Goal: Task Accomplishment & Management: Manage account settings

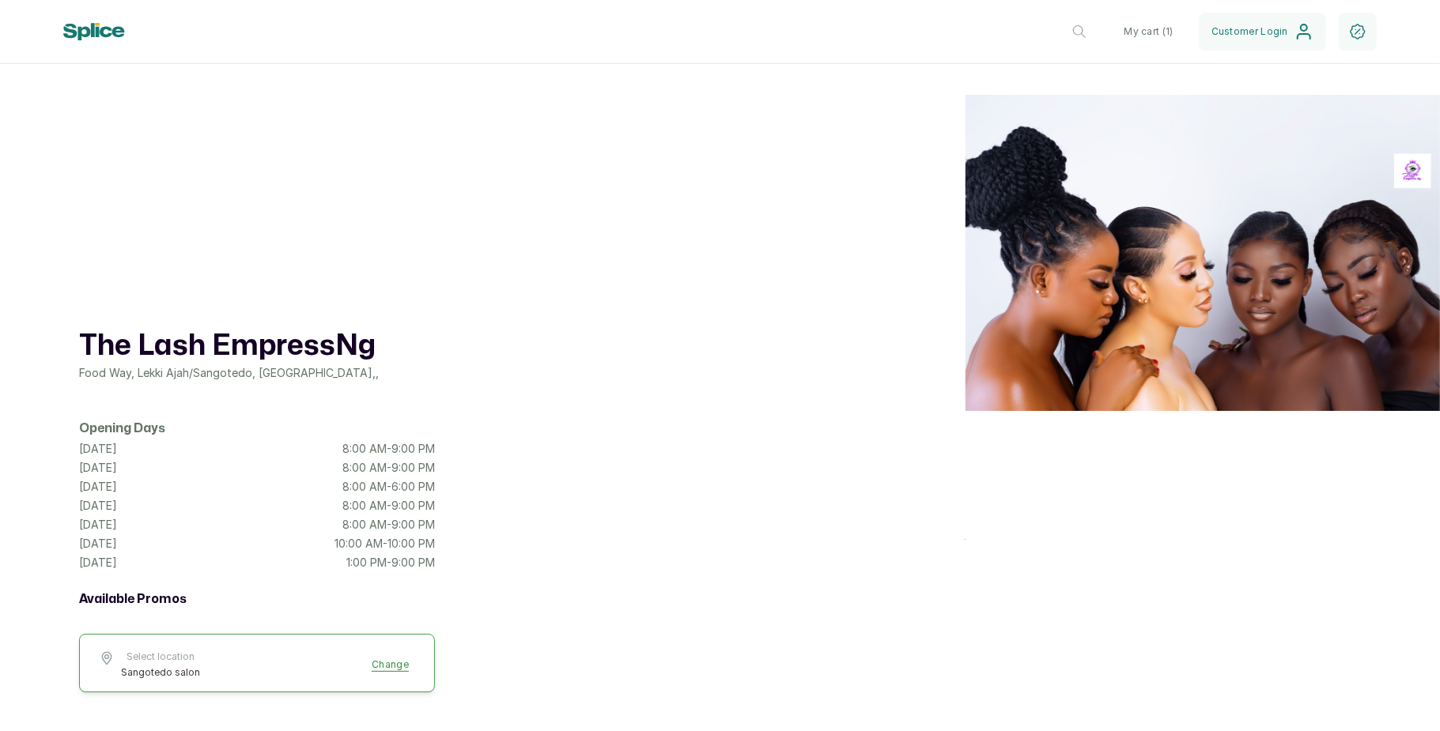
scroll to position [551, 0]
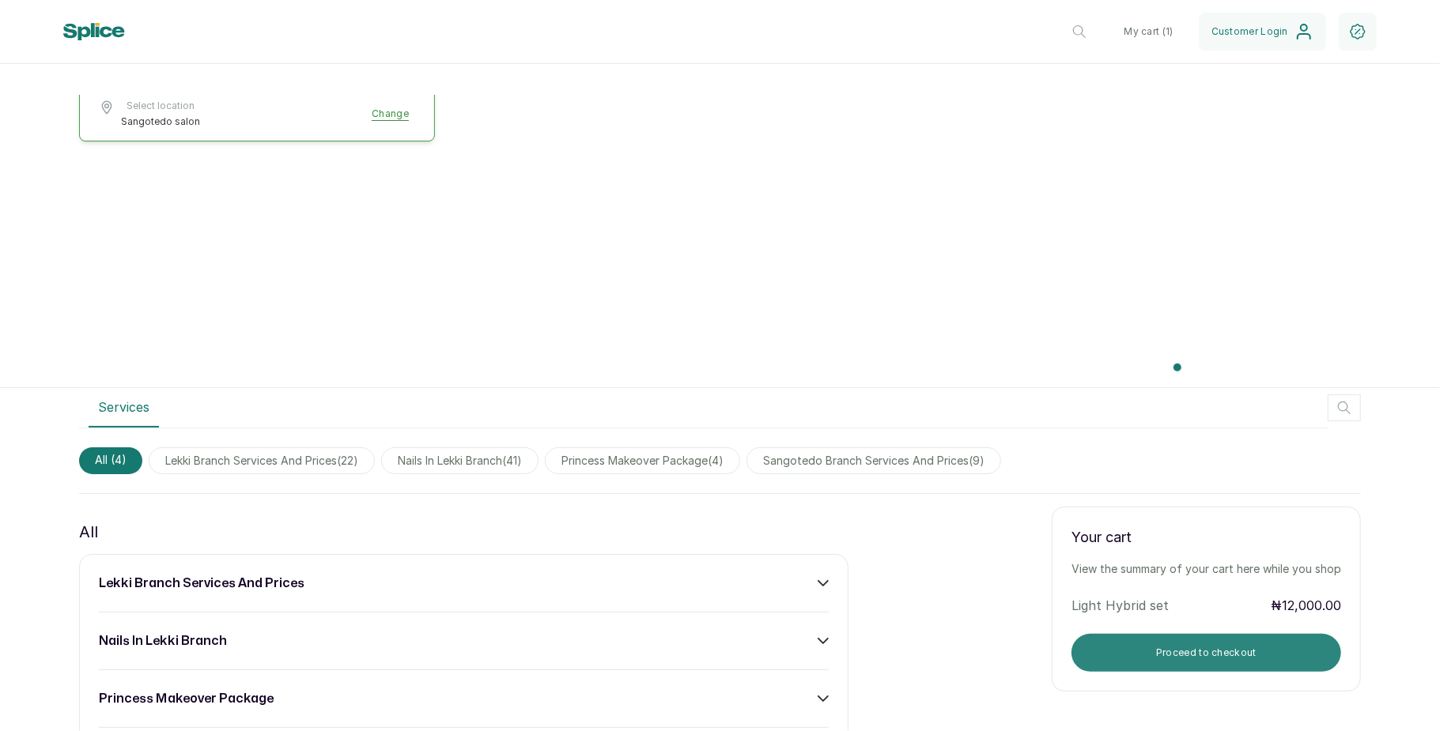
click at [1161, 640] on button "Proceed to checkout" at bounding box center [1206, 653] width 270 height 38
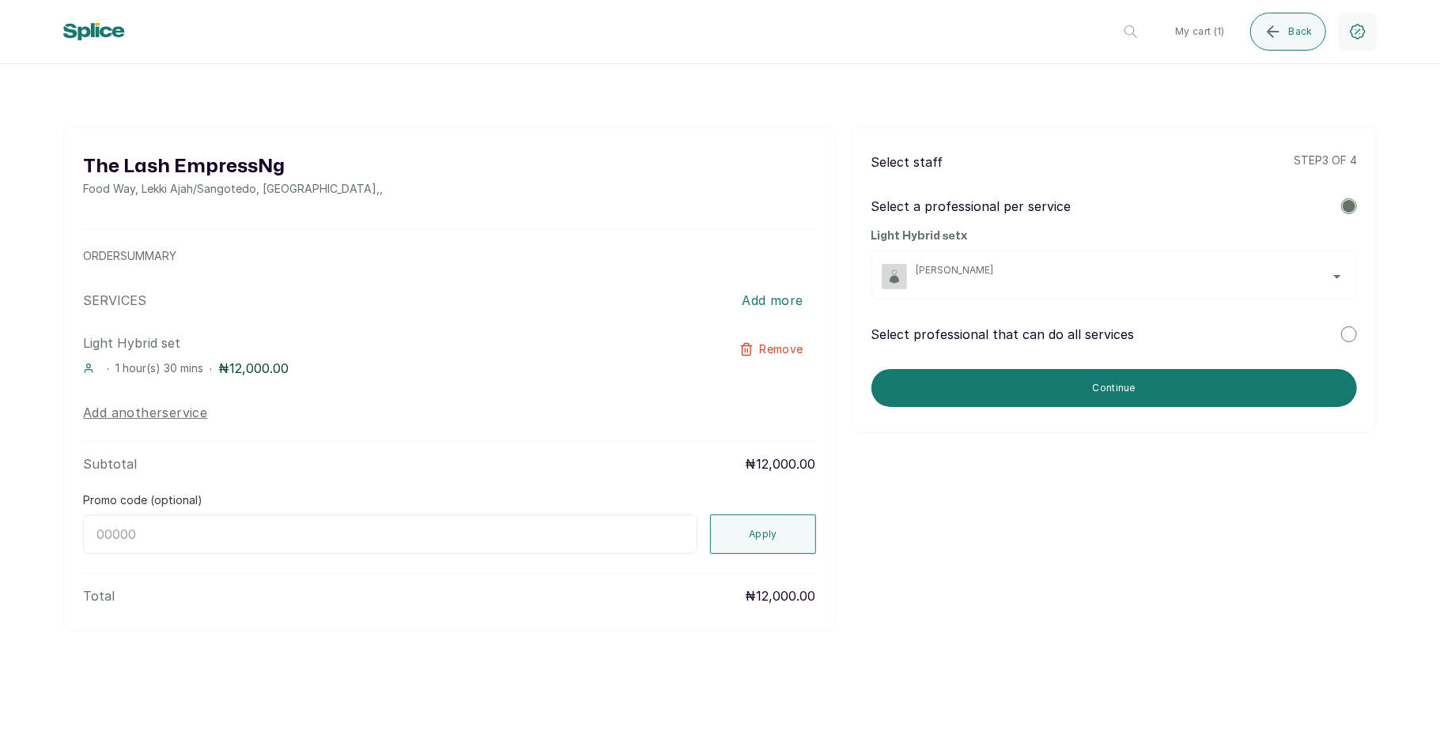
scroll to position [0, 0]
click at [1246, 288] on div "[PERSON_NAME]" at bounding box center [1131, 276] width 430 height 25
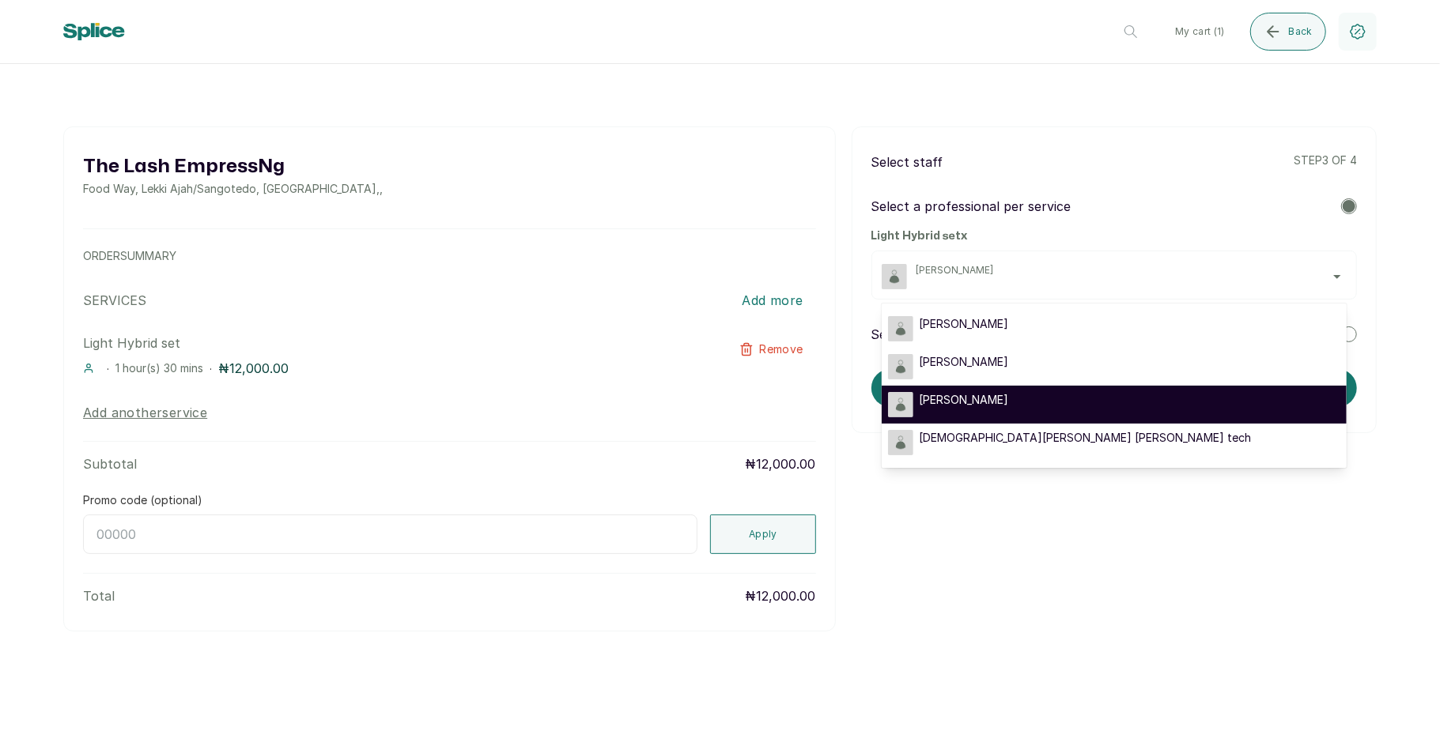
click at [1133, 422] on li "[PERSON_NAME]" at bounding box center [1114, 405] width 465 height 38
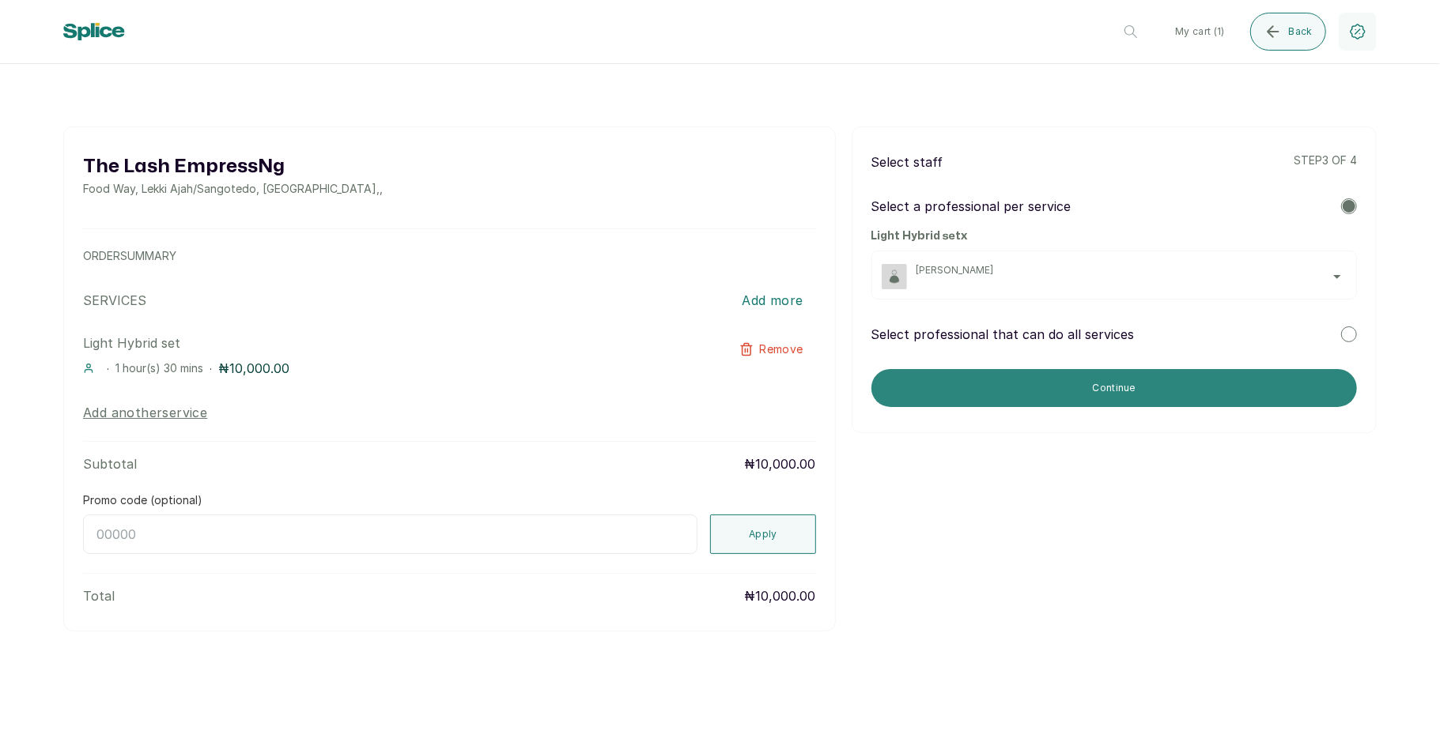
click at [1142, 383] on button "Continue" at bounding box center [1113, 388] width 485 height 38
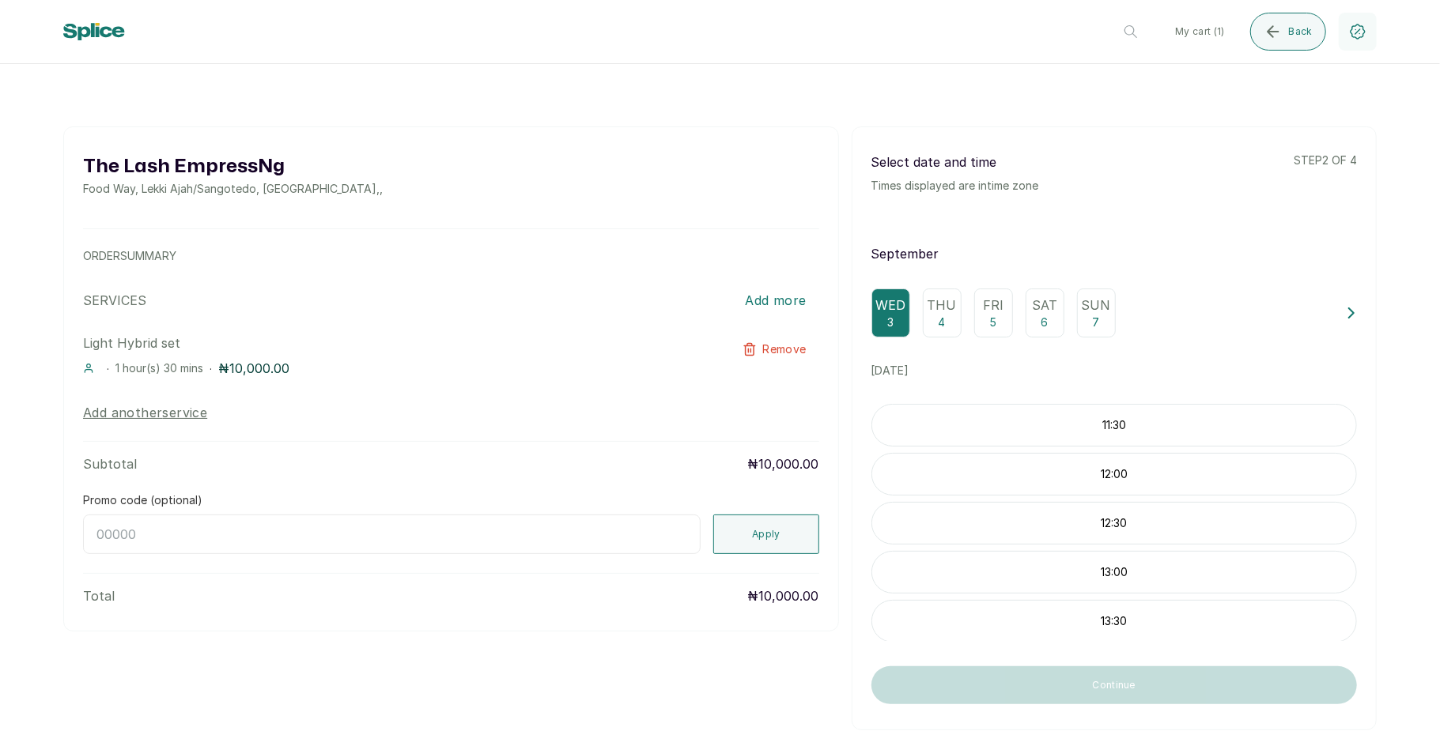
click at [1039, 314] on p "Sat" at bounding box center [1044, 305] width 25 height 19
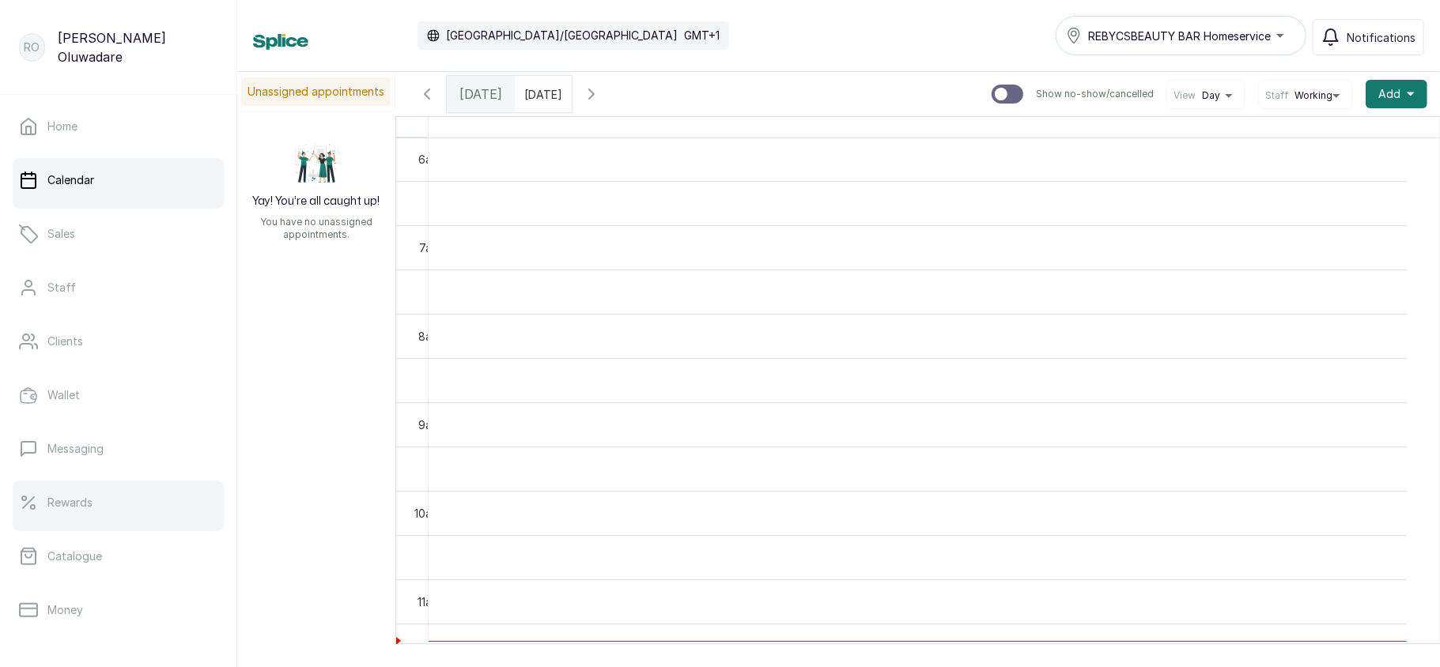
scroll to position [229, 0]
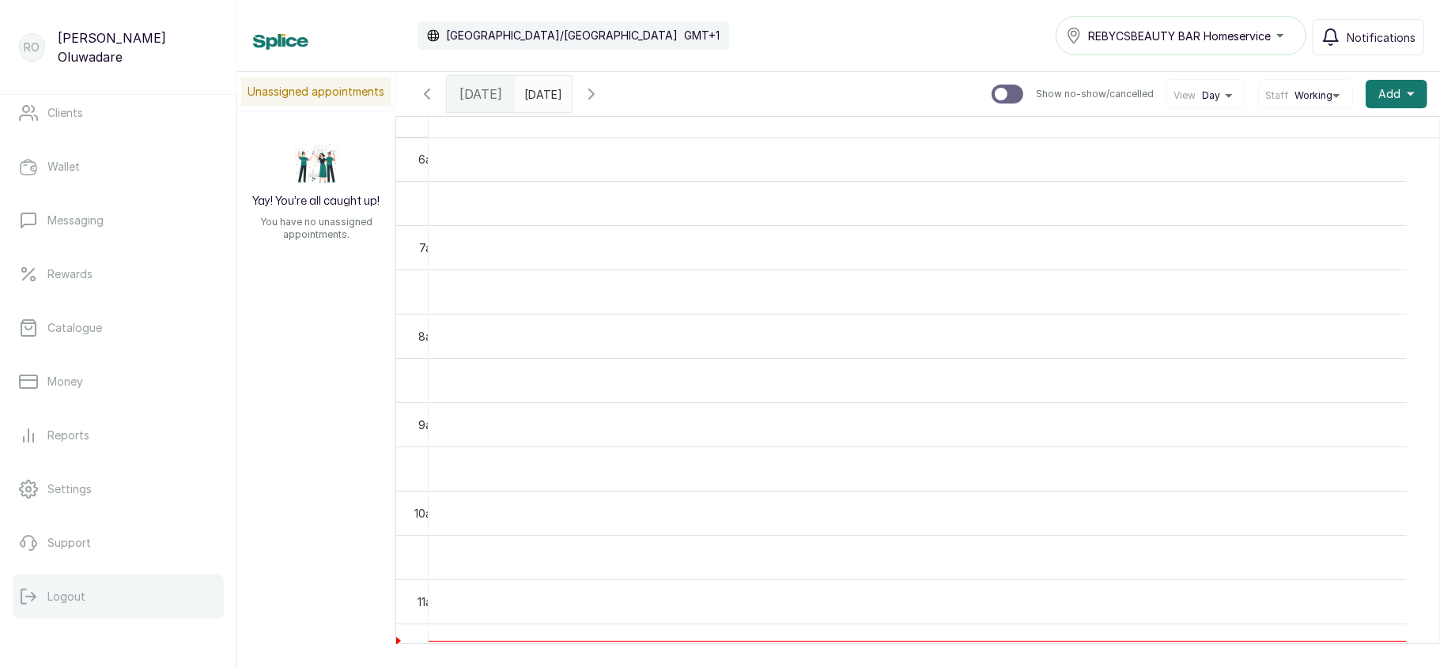
click at [76, 602] on p "Logout" at bounding box center [66, 597] width 38 height 16
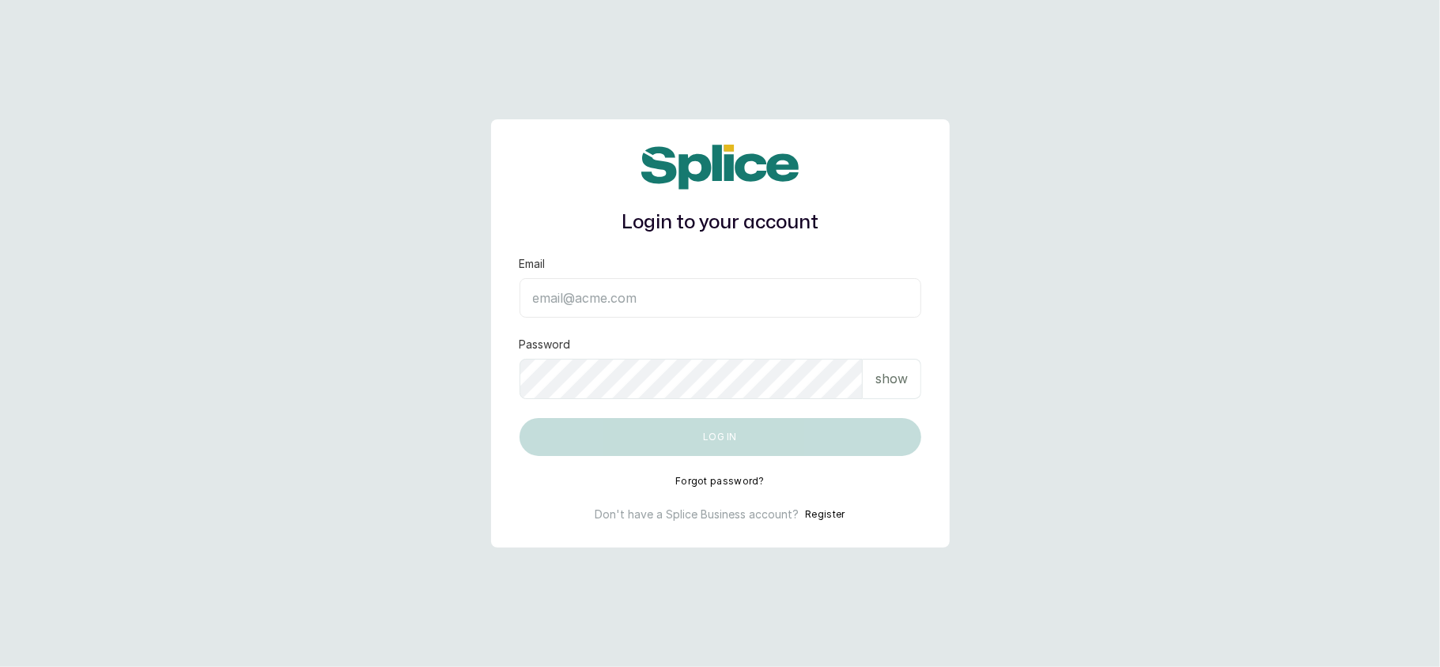
click at [599, 299] on input "Email" at bounding box center [720, 298] width 402 height 40
type input "layo@withsplice.com"
drag, startPoint x: 630, startPoint y: 406, endPoint x: 886, endPoint y: 381, distance: 256.6
click at [886, 381] on form "Email layo@withsplice.com Password show Log in" at bounding box center [720, 356] width 402 height 200
click at [886, 381] on p "show" at bounding box center [891, 378] width 32 height 19
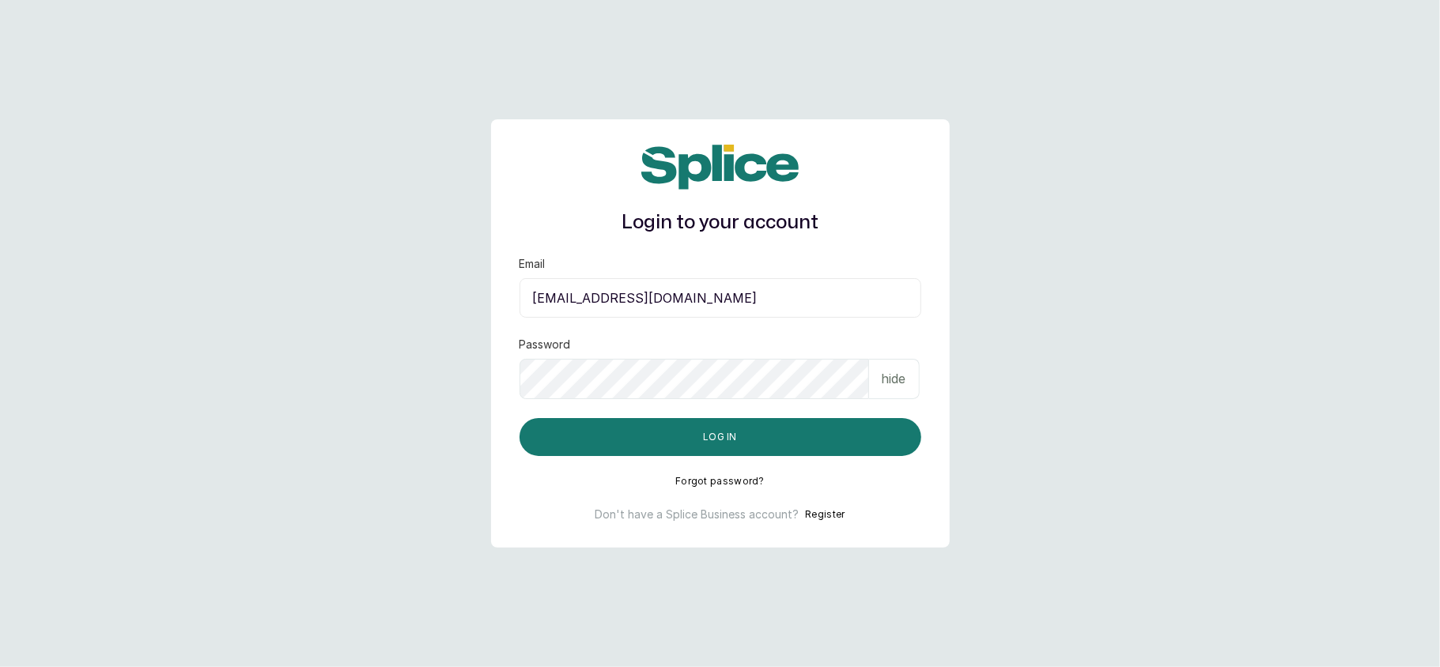
click at [519, 418] on button "Log in" at bounding box center [720, 437] width 402 height 38
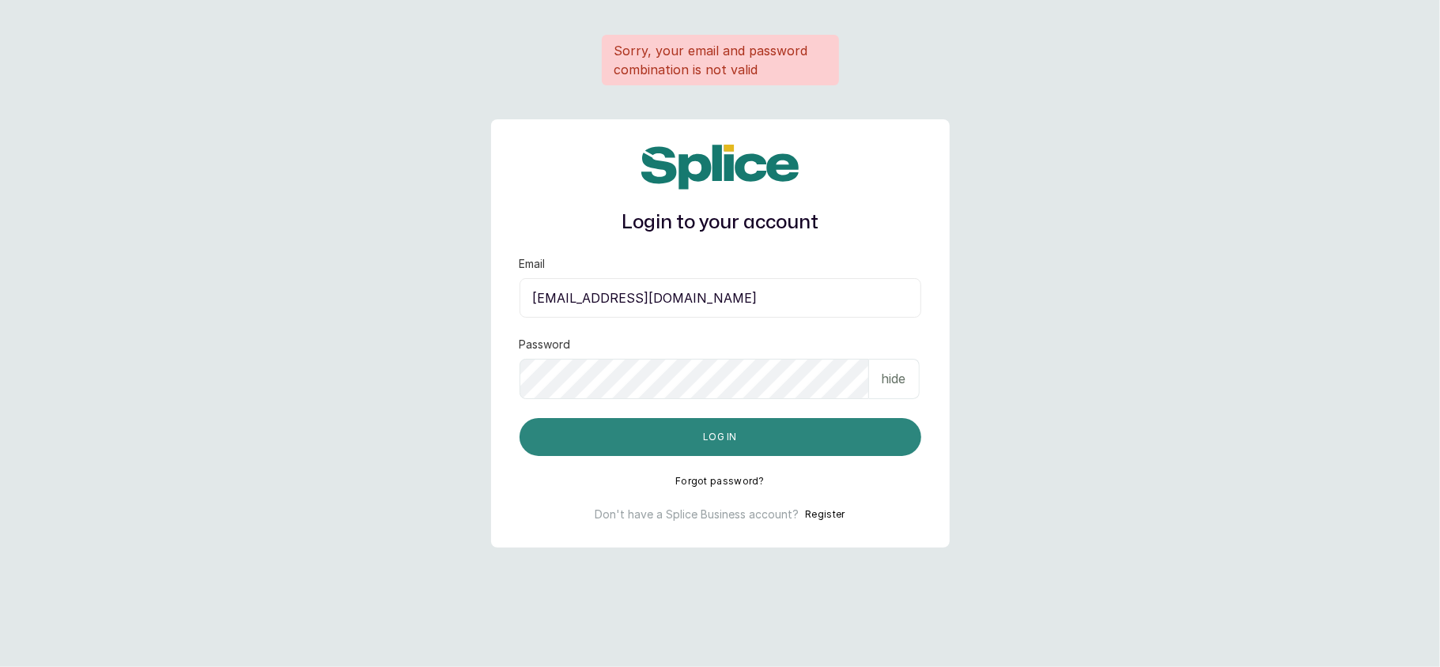
click at [759, 446] on button "Log in" at bounding box center [720, 437] width 402 height 38
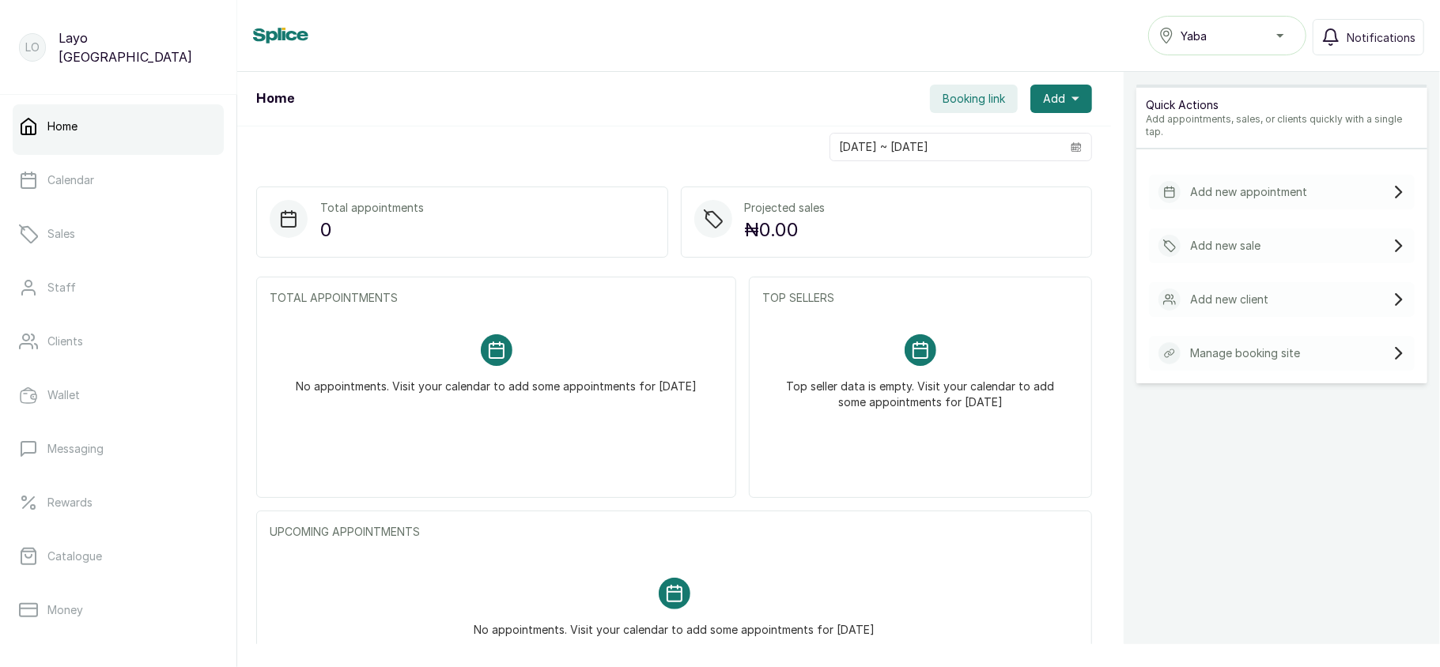
click at [1268, 46] on button "Yaba" at bounding box center [1227, 36] width 158 height 40
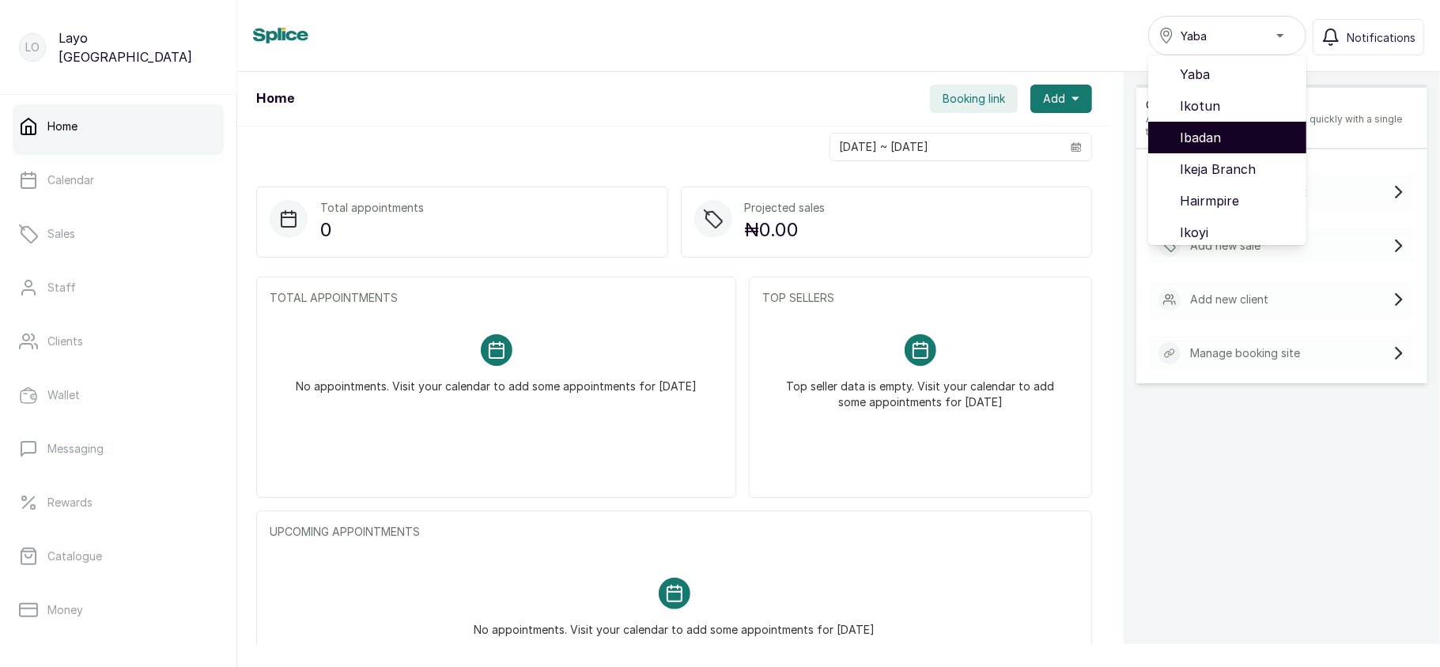
click at [1221, 131] on span "Ibadan" at bounding box center [1237, 137] width 114 height 19
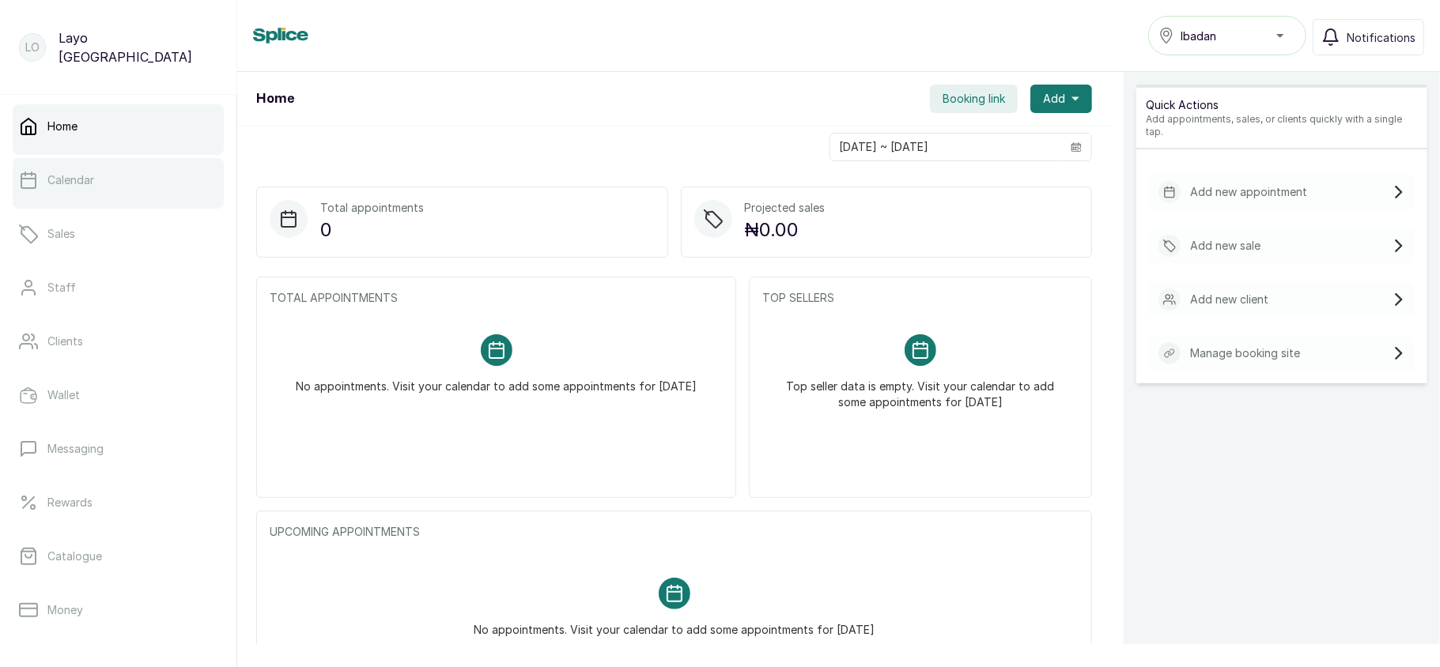
click at [175, 165] on link "Calendar" at bounding box center [118, 180] width 211 height 44
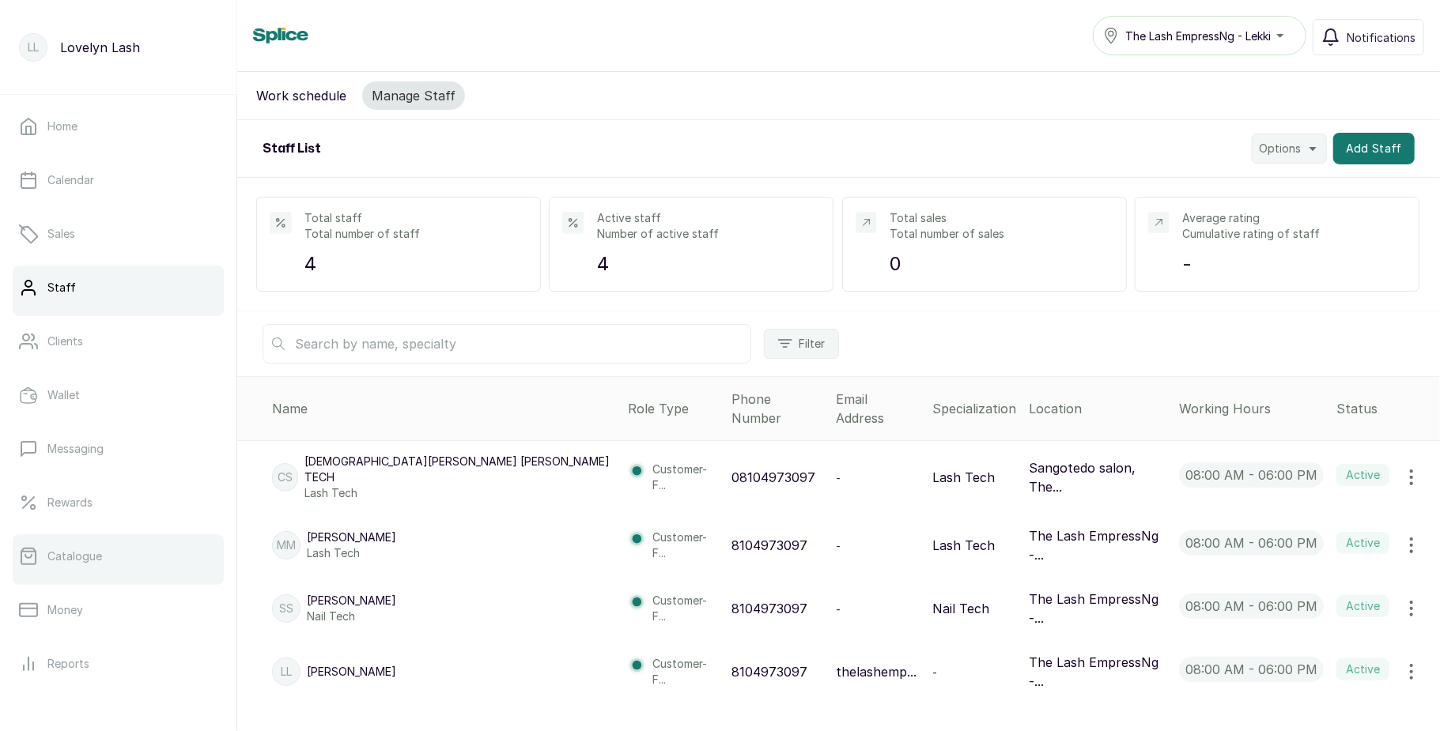
click at [96, 554] on p "Catalogue" at bounding box center [74, 557] width 55 height 16
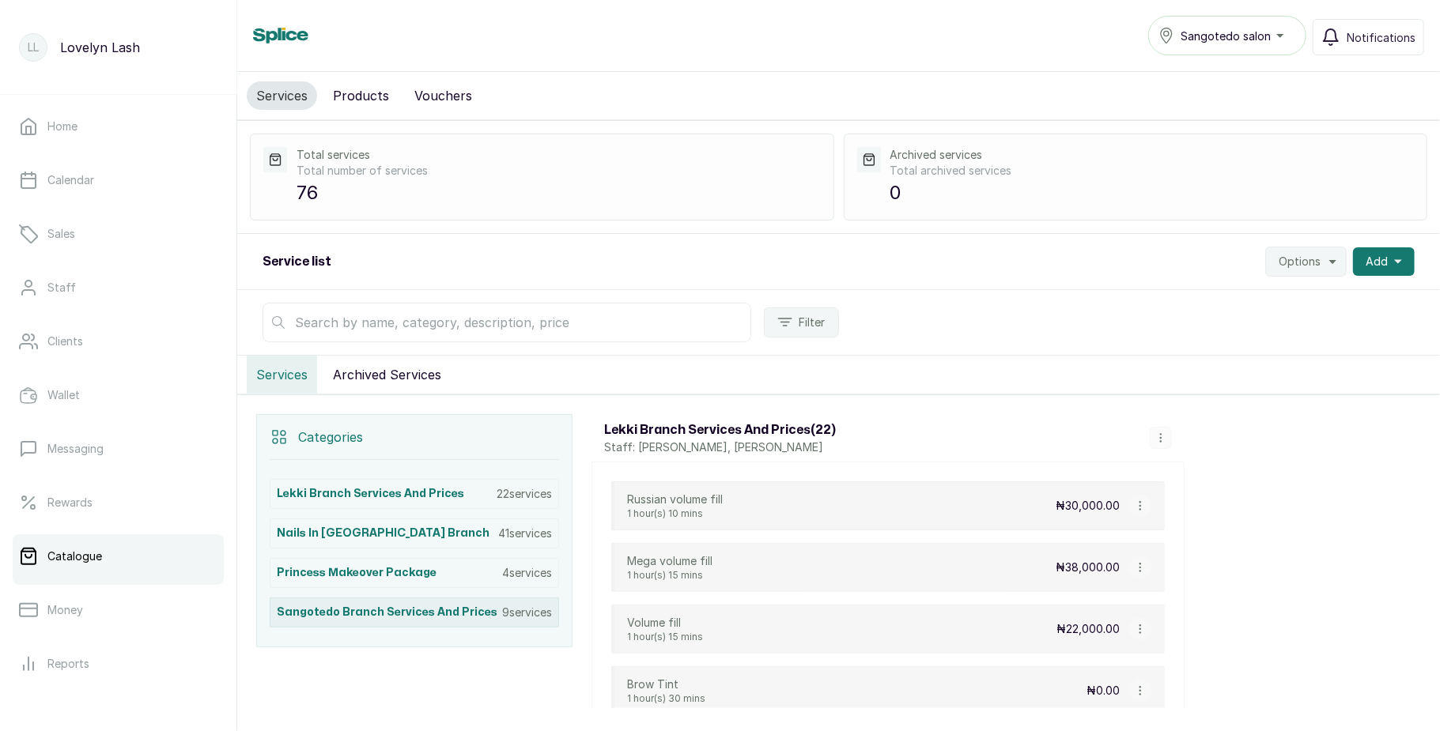
click at [394, 618] on h3 "Sangotedo branch services and prices" at bounding box center [387, 613] width 221 height 16
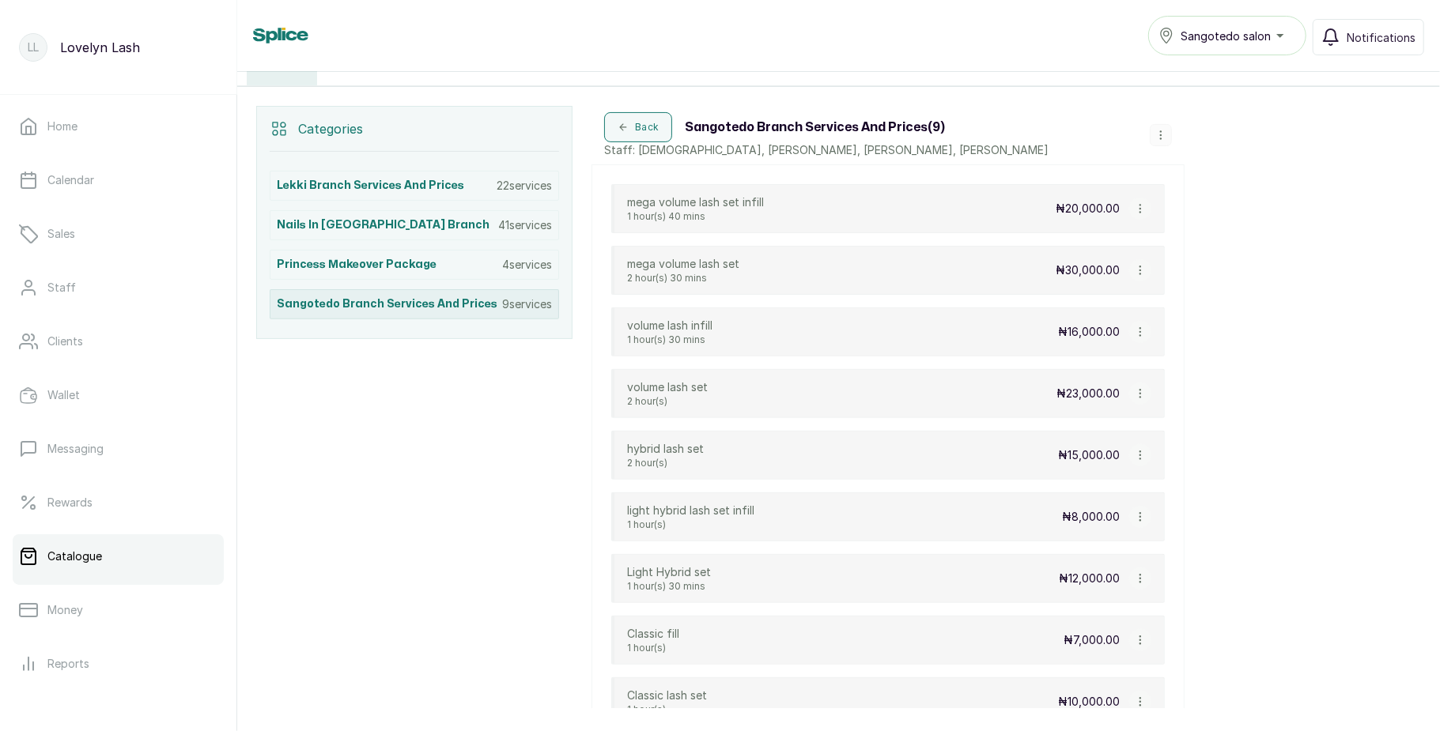
scroll to position [346, 0]
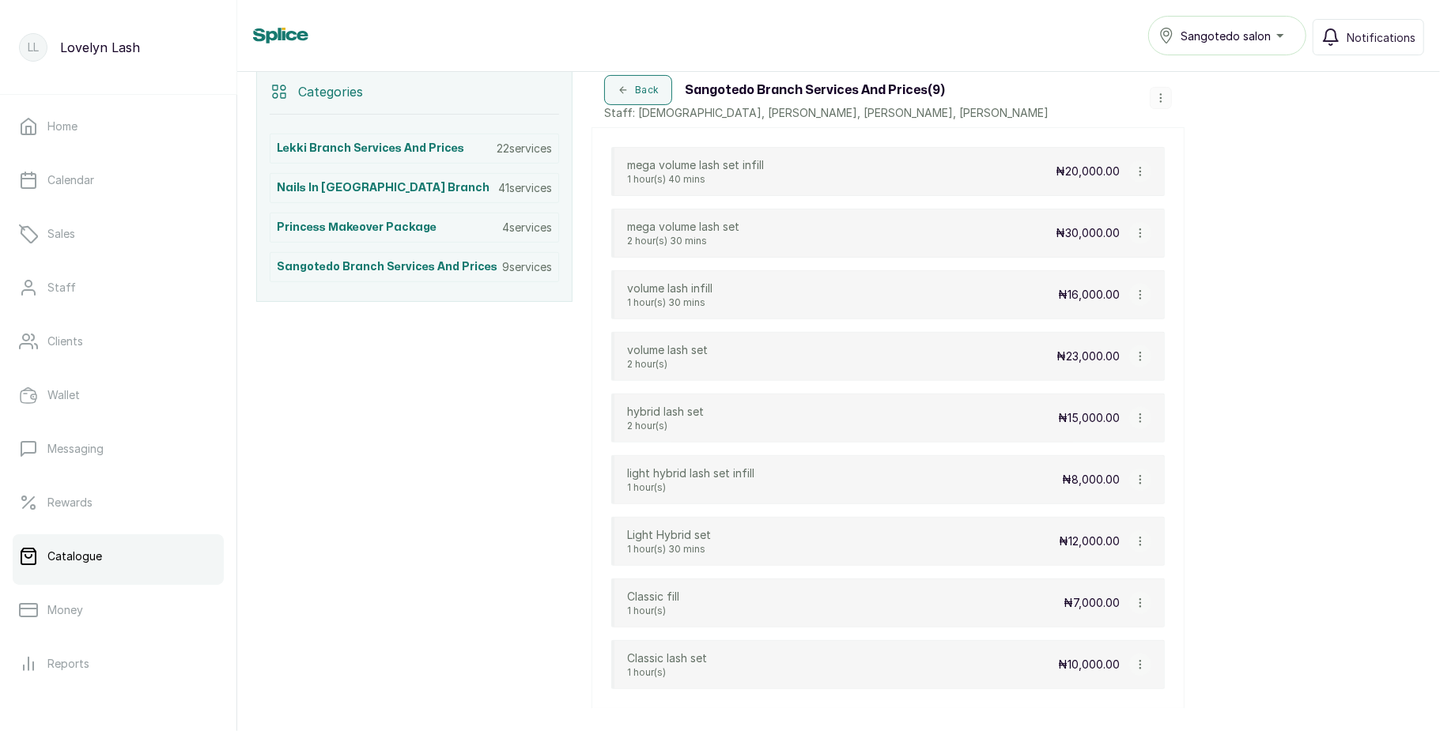
click at [1130, 172] on button "button" at bounding box center [1140, 172] width 22 height 22
click at [1194, 237] on span "Edit Service" at bounding box center [1216, 234] width 72 height 19
select select "fixed"
select select "fixed_value"
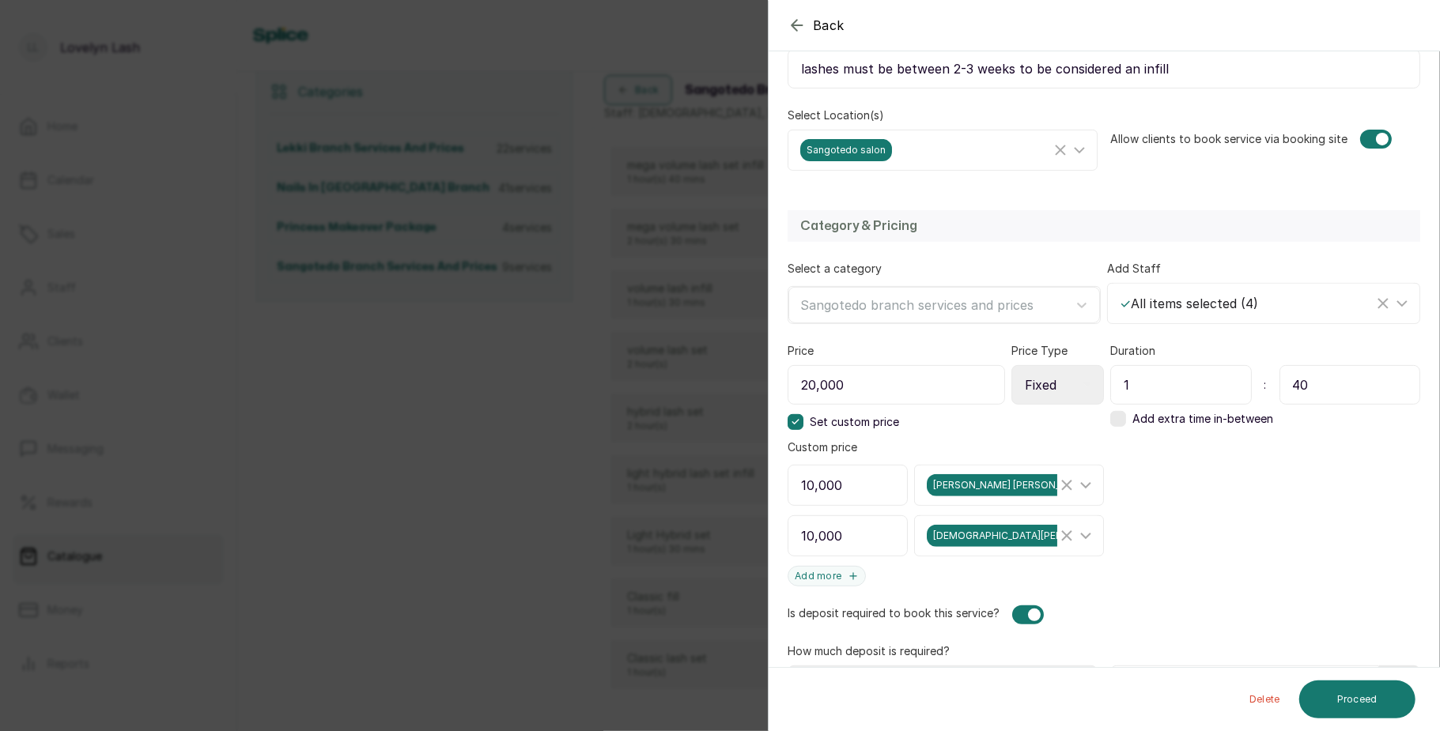
scroll to position [364, 0]
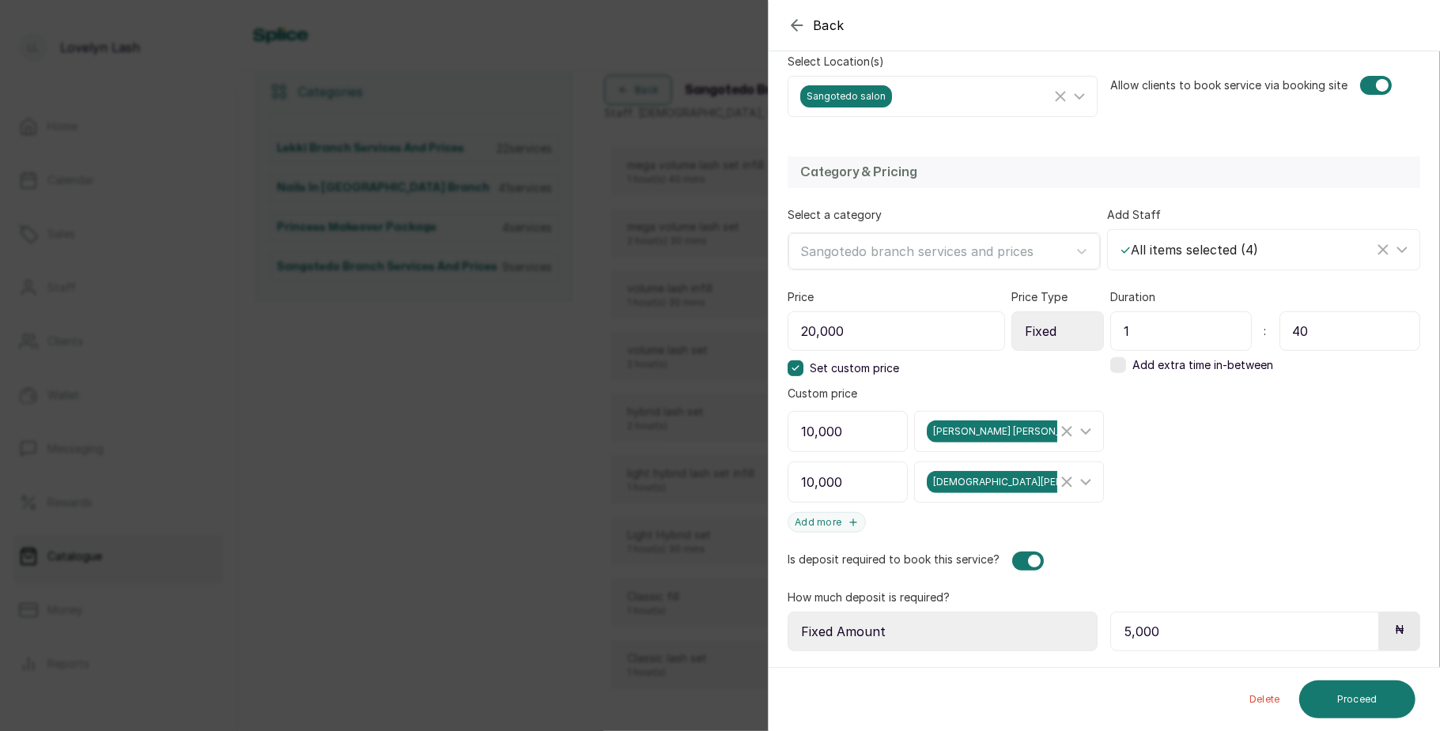
click at [810, 330] on input "20,000" at bounding box center [896, 332] width 217 height 40
type input "10,000"
click at [1057, 428] on icon "Clear Selected" at bounding box center [1066, 431] width 19 height 19
click at [1062, 481] on line "Clear Selected" at bounding box center [1066, 482] width 9 height 9
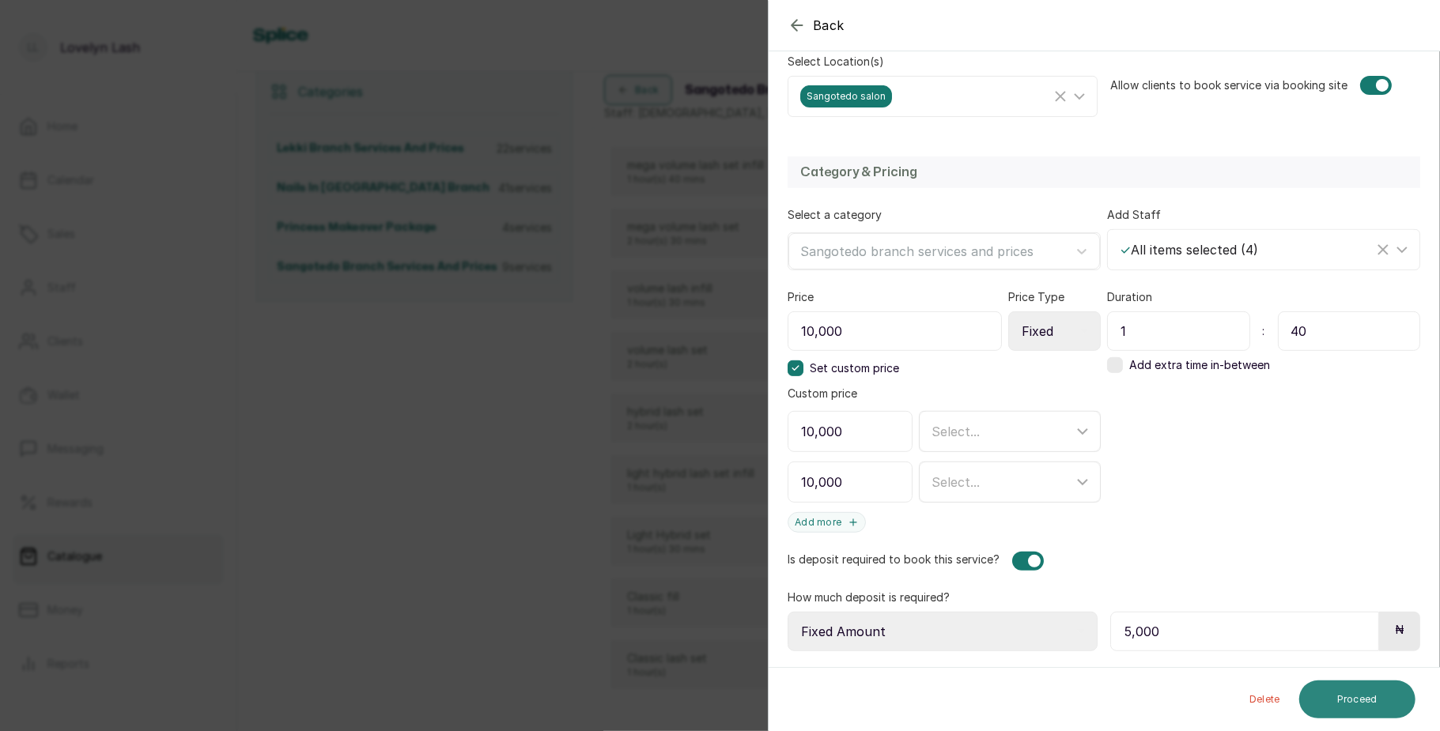
click at [1345, 697] on button "Proceed" at bounding box center [1357, 700] width 116 height 38
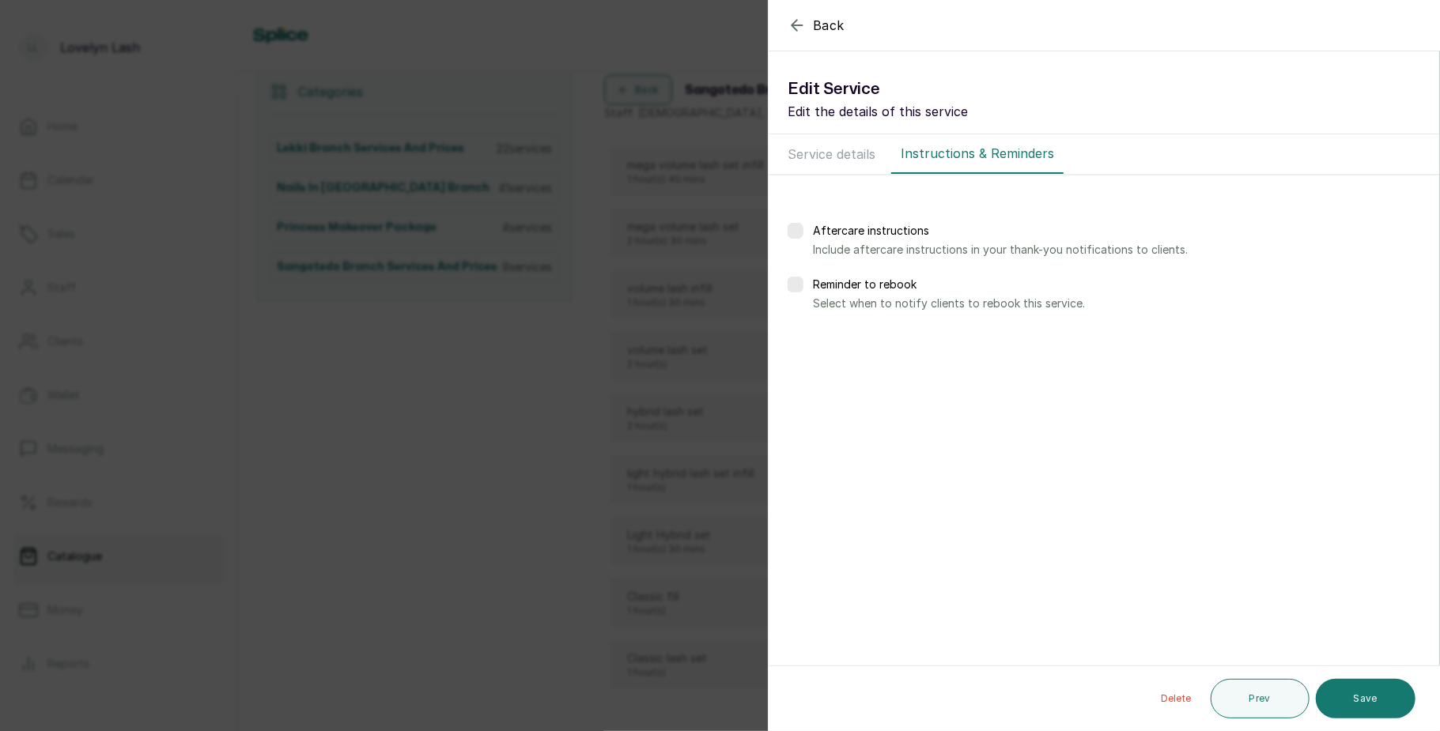
scroll to position [0, 0]
click at [1366, 700] on button "Save" at bounding box center [1366, 699] width 100 height 40
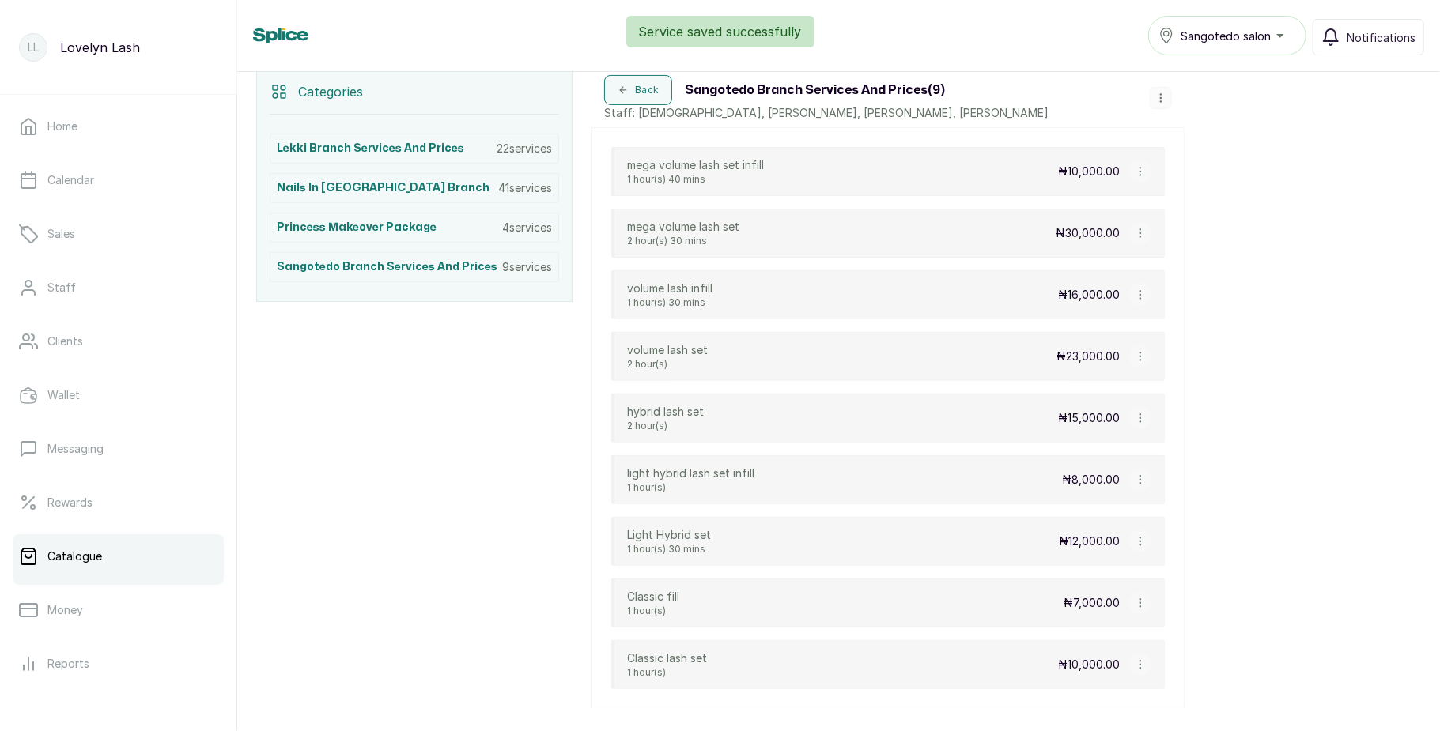
click at [1142, 175] on icon "button" at bounding box center [1140, 171] width 11 height 11
click at [1200, 237] on span "Edit Service" at bounding box center [1216, 234] width 72 height 19
select select "fixed"
select select "fixed_value"
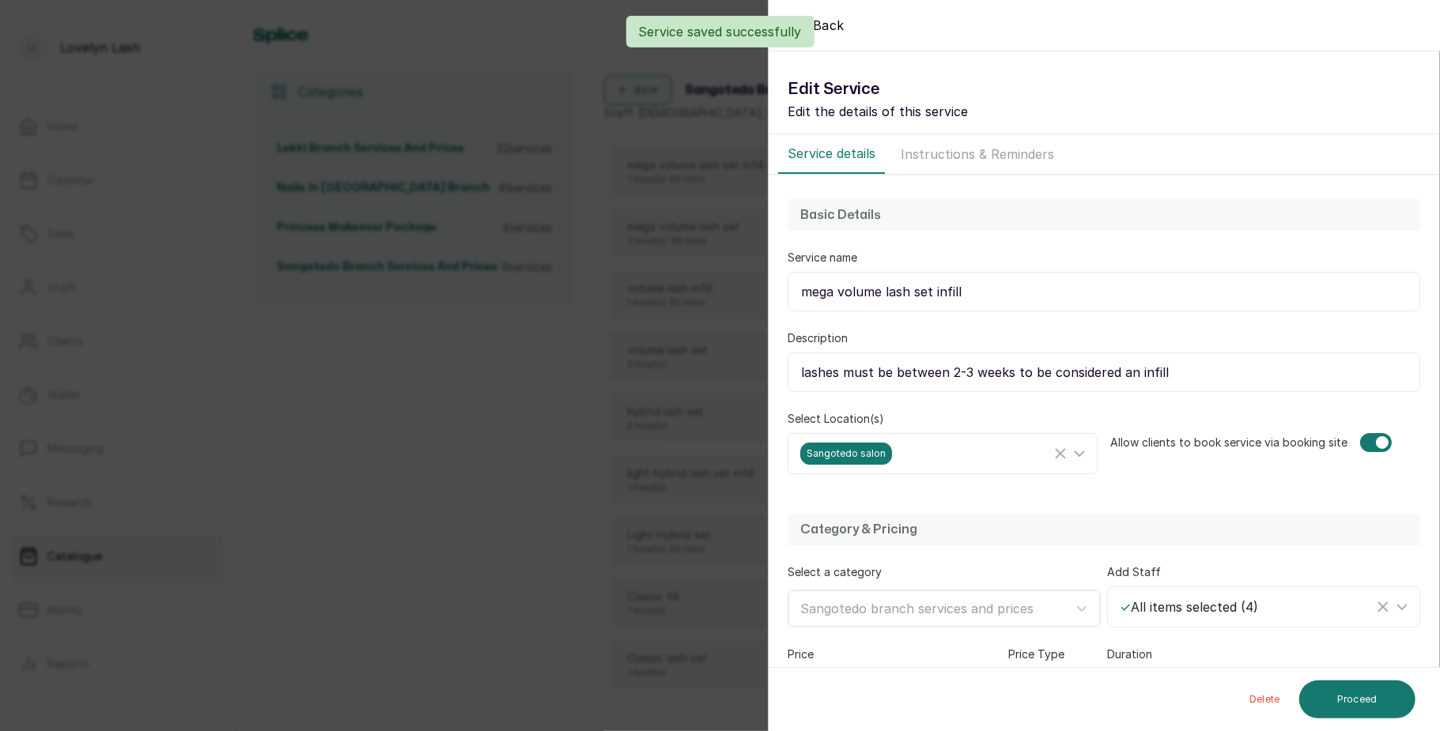
scroll to position [206, 0]
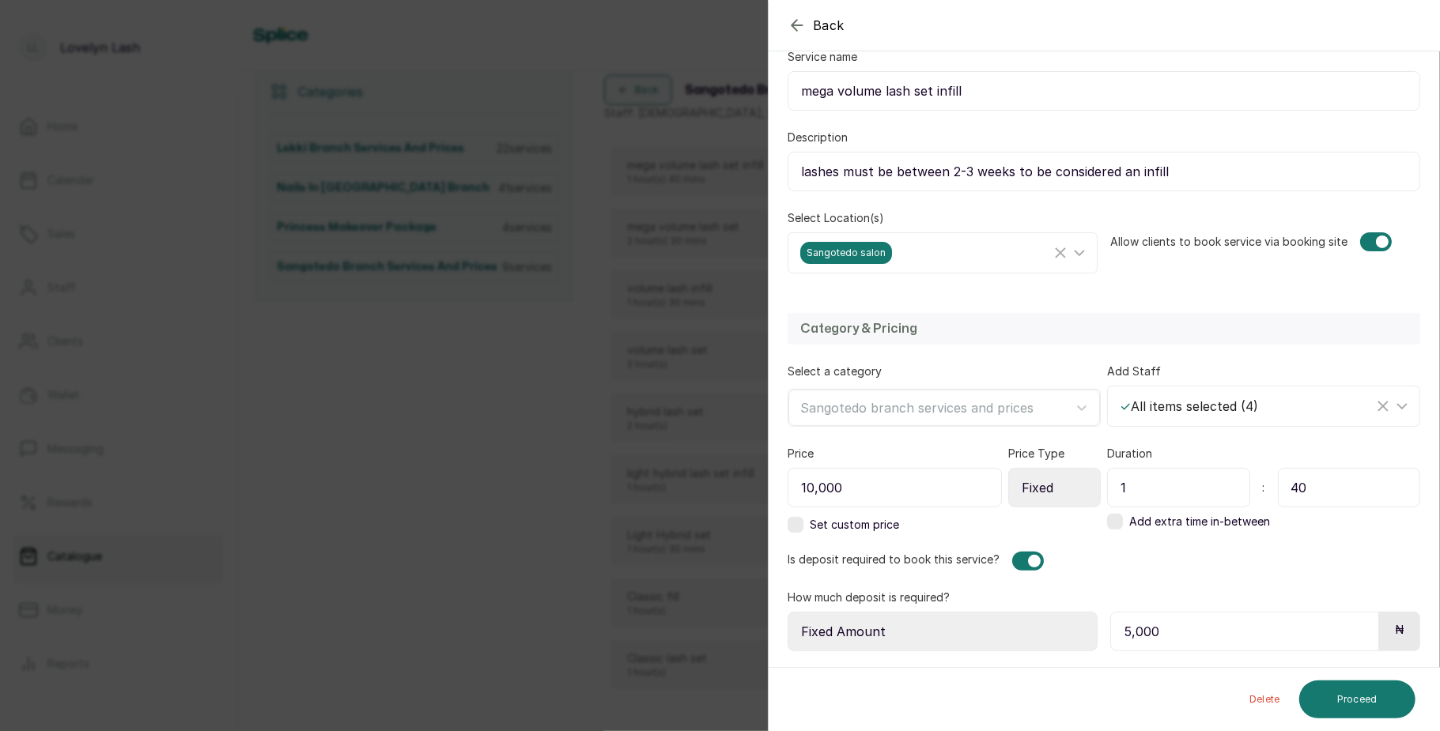
click at [500, 590] on div "Back Service Edit Service Edit the details of this service Service details Inst…" at bounding box center [720, 365] width 1440 height 731
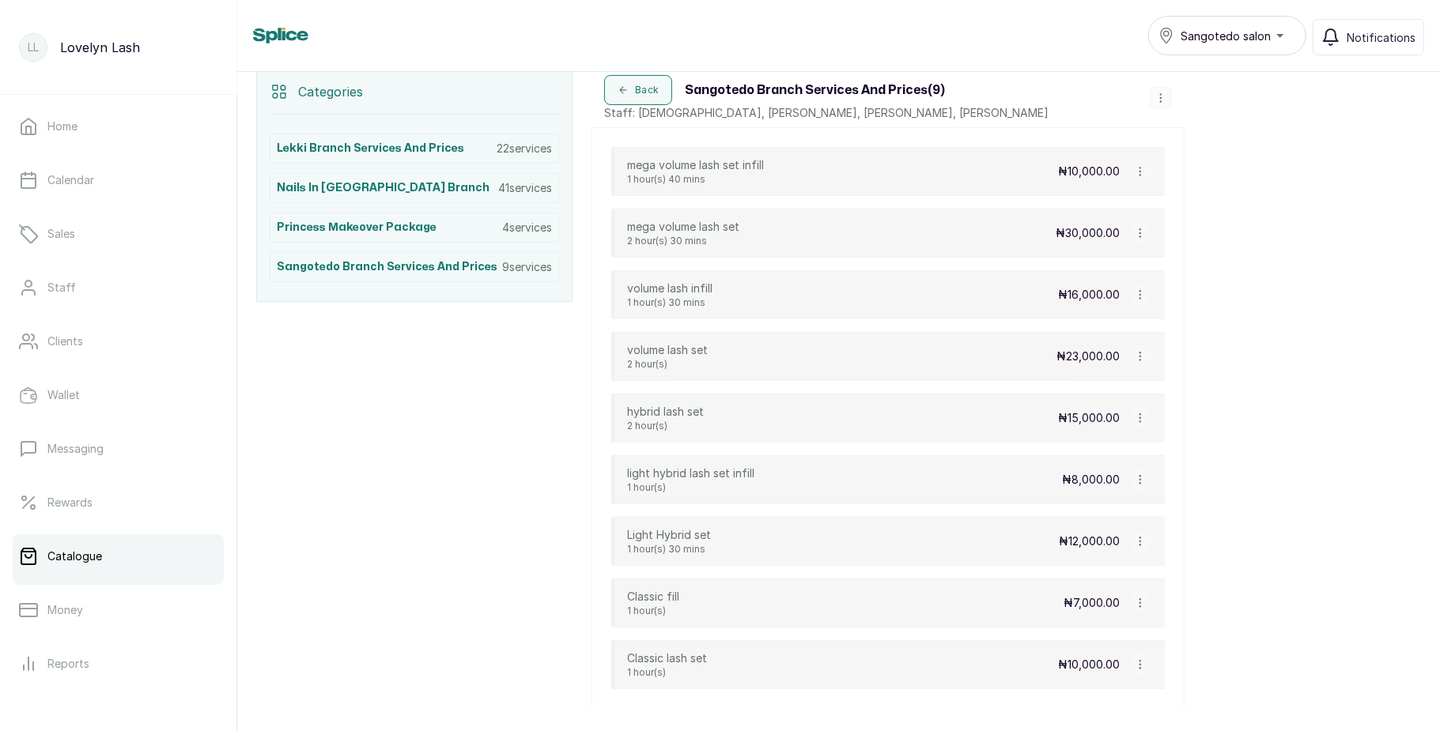
click at [1135, 232] on icon "button" at bounding box center [1140, 233] width 11 height 11
click at [1211, 147] on span "Edit Service" at bounding box center [1216, 141] width 72 height 19
select select "fixed"
select select "fixed_value"
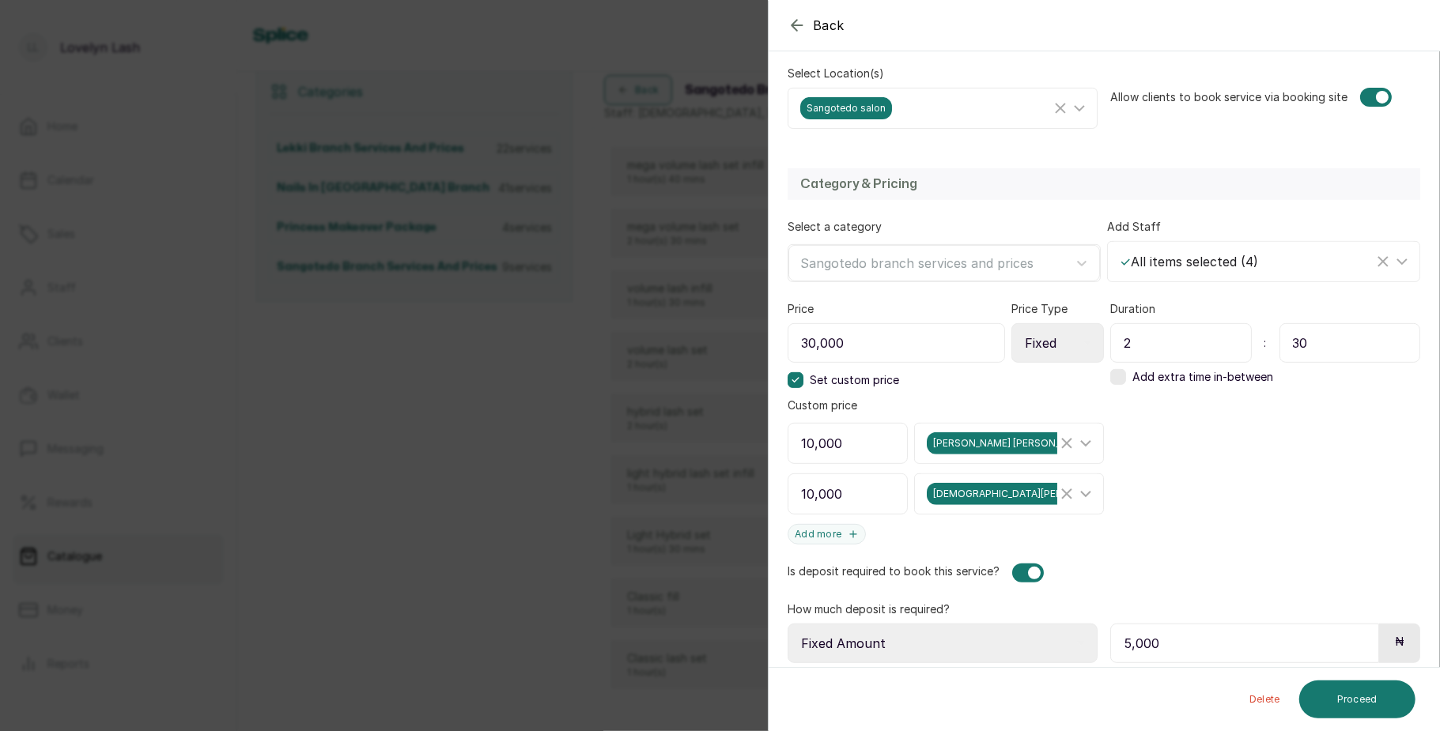
scroll to position [346, 0]
click at [811, 343] on input "30,000" at bounding box center [896, 343] width 217 height 40
type input "10,000"
click at [797, 383] on icon at bounding box center [795, 380] width 8 height 8
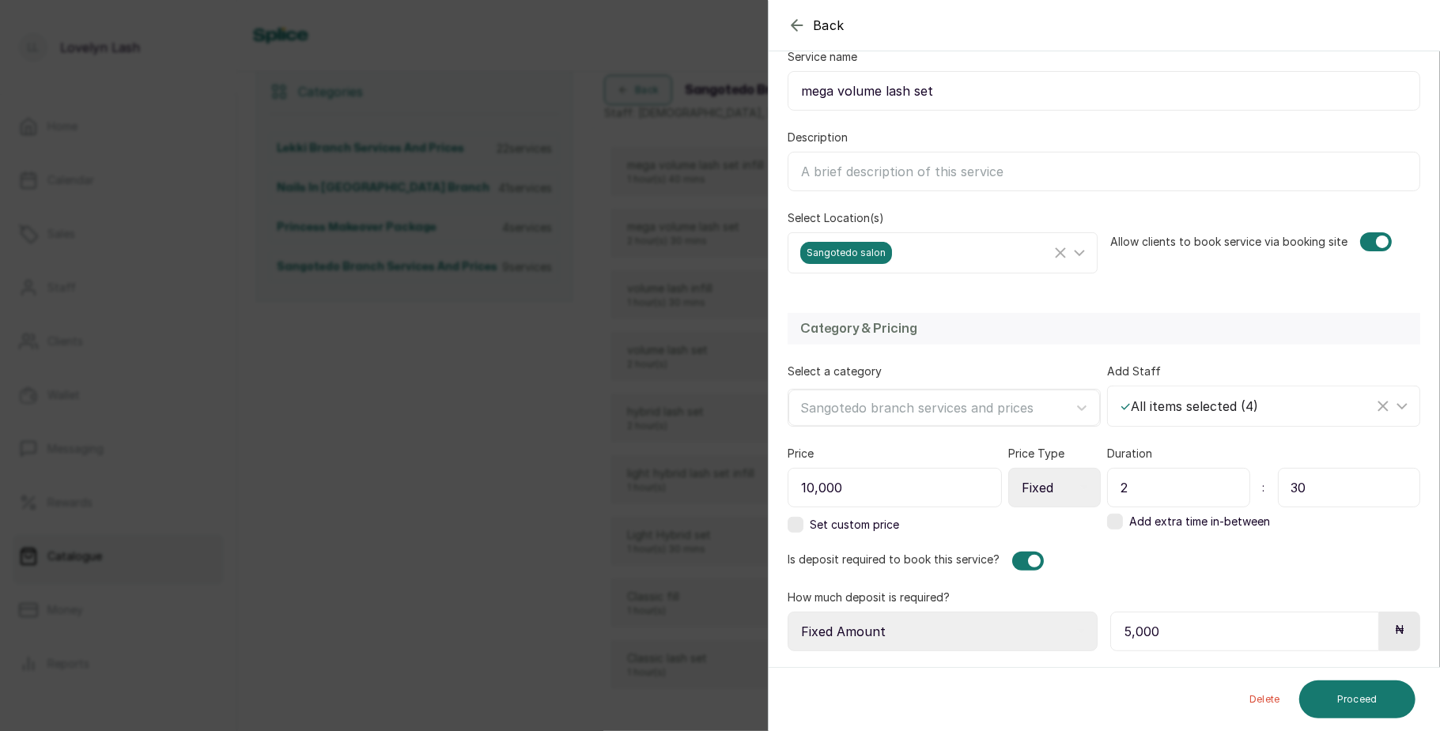
scroll to position [206, 0]
click at [800, 523] on label at bounding box center [796, 525] width 16 height 16
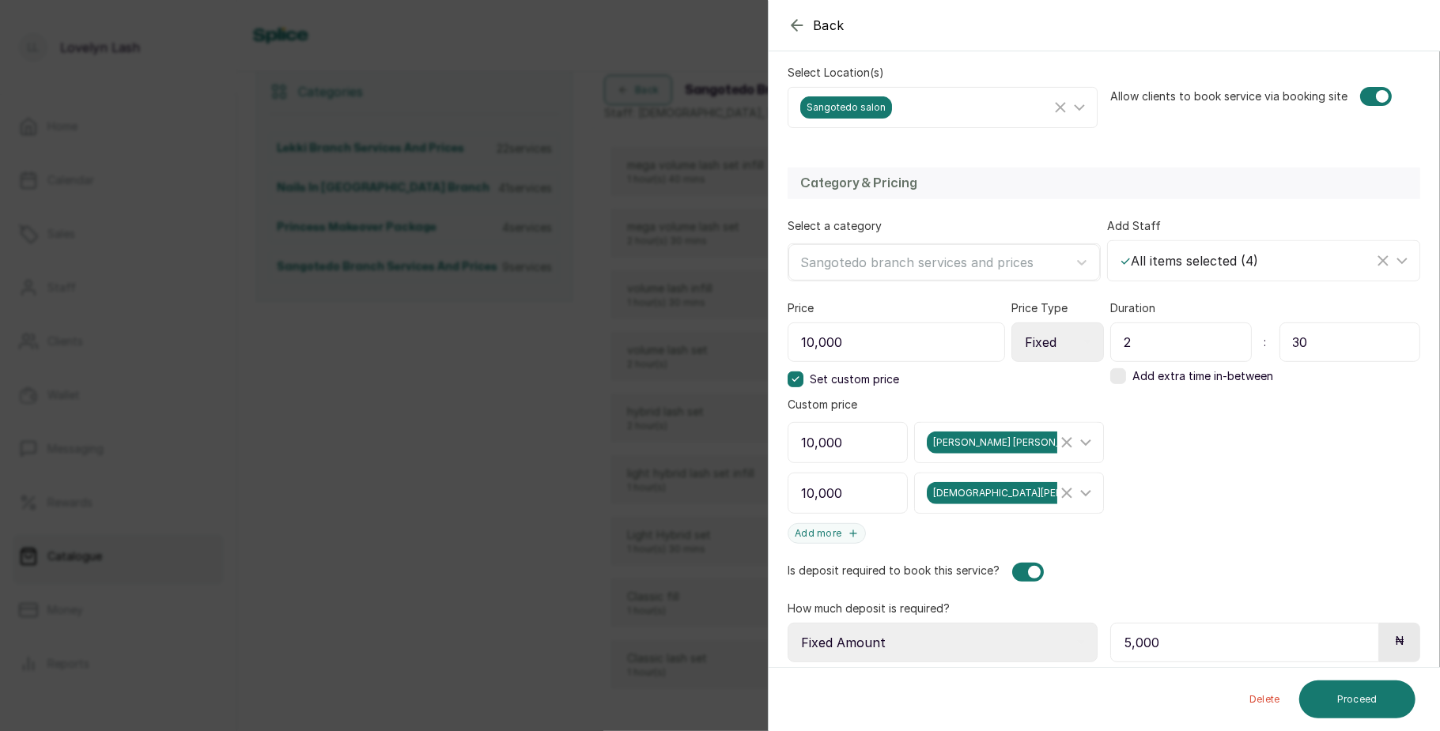
scroll to position [364, 0]
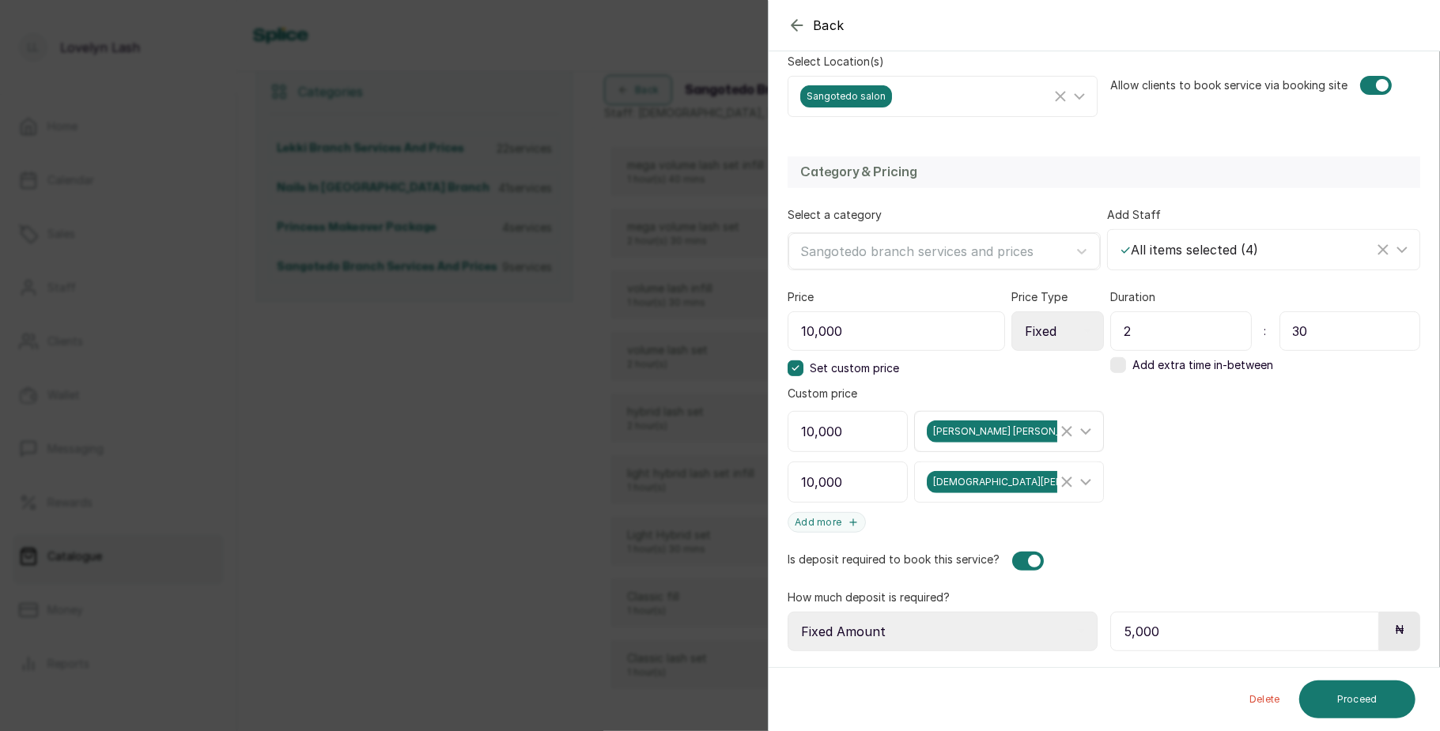
click at [1057, 430] on icon "Clear Selected" at bounding box center [1066, 431] width 19 height 19
click at [1062, 481] on line "Clear Selected" at bounding box center [1066, 482] width 9 height 9
click at [797, 368] on icon at bounding box center [795, 368] width 8 height 8
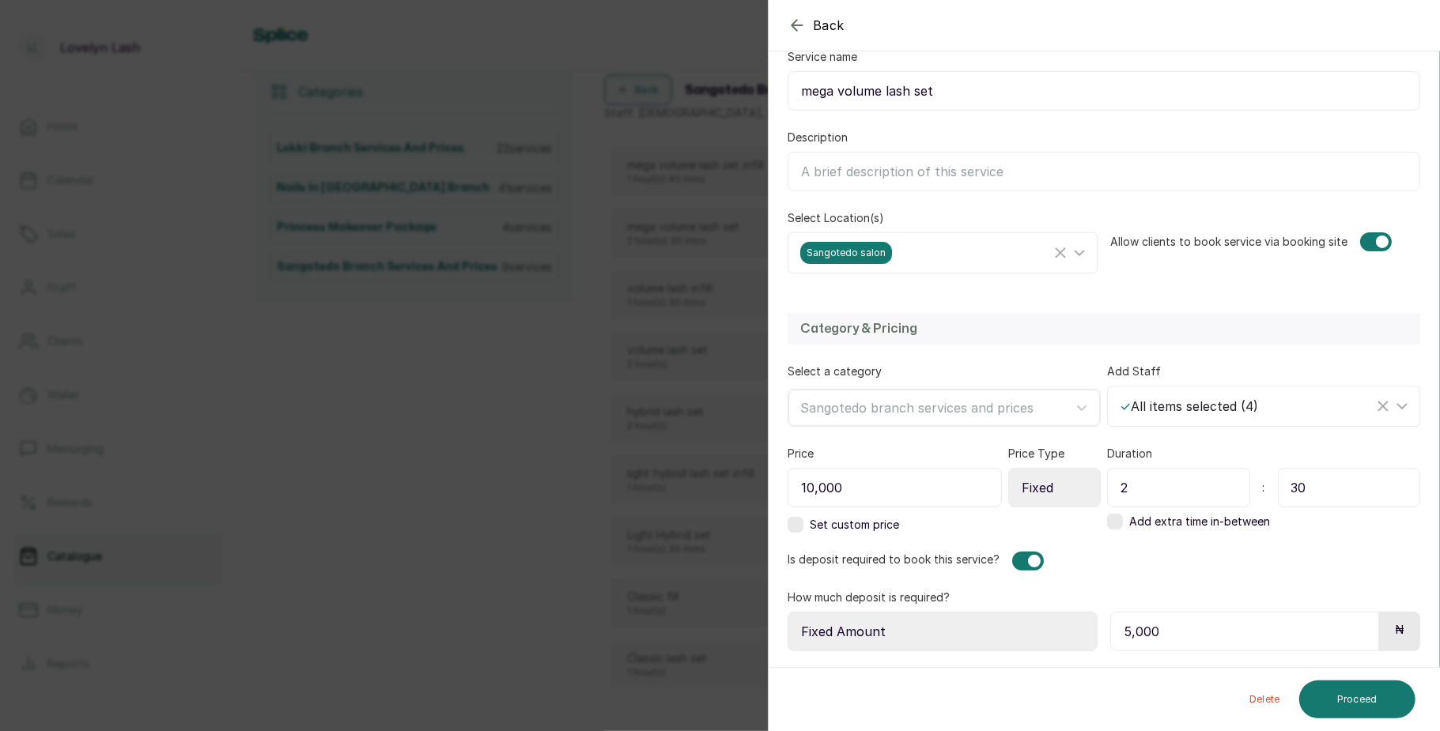
scroll to position [206, 0]
click at [1371, 706] on button "Proceed" at bounding box center [1357, 700] width 116 height 38
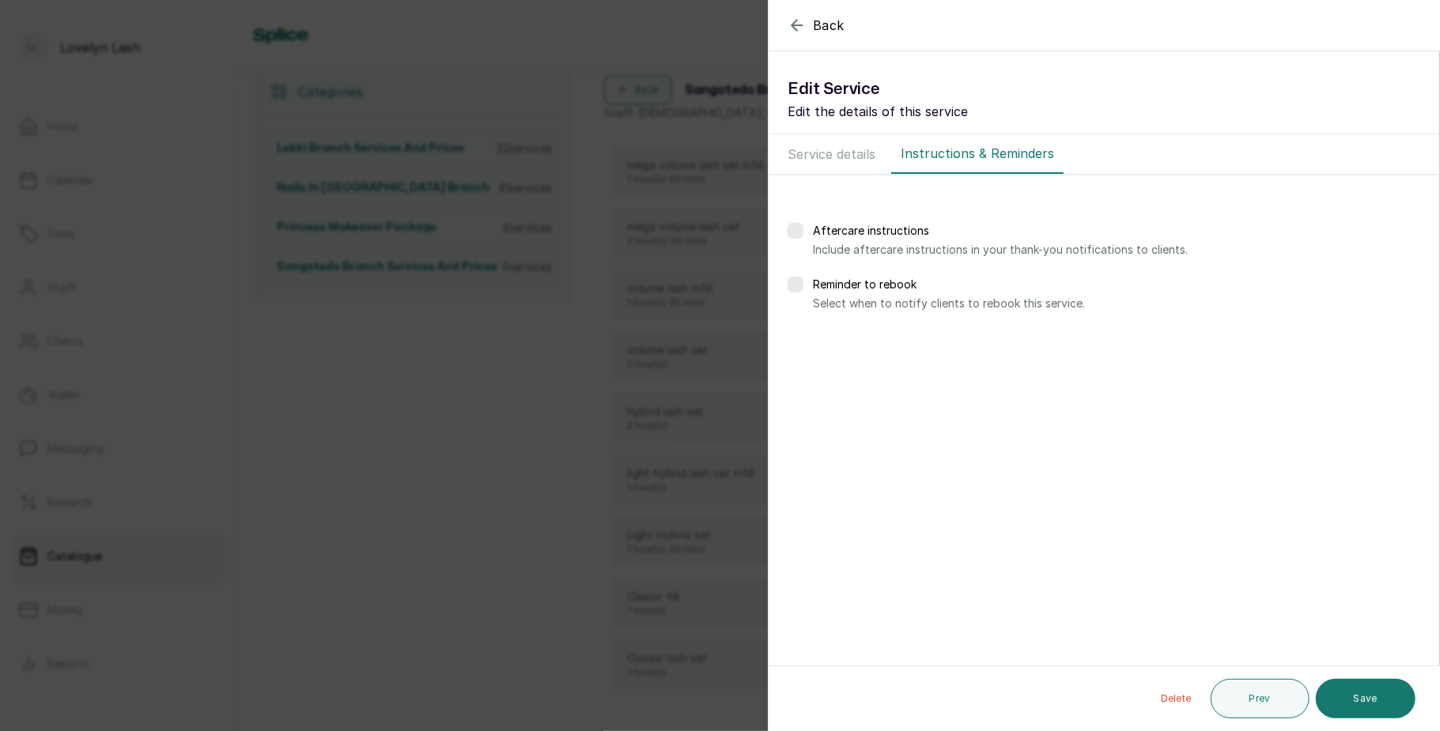
scroll to position [0, 0]
click at [1371, 706] on button "Save" at bounding box center [1366, 699] width 100 height 40
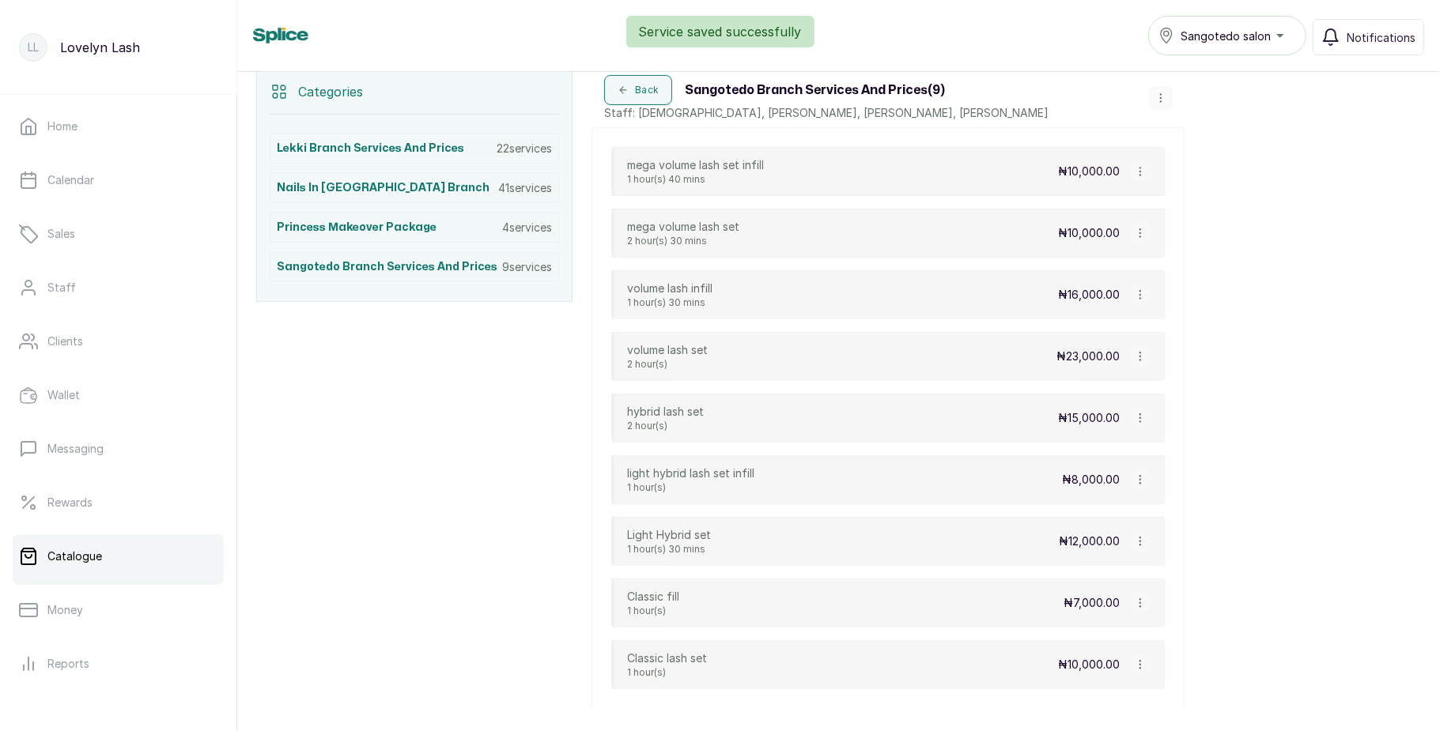
click at [1140, 306] on button "button" at bounding box center [1140, 295] width 22 height 22
click at [1192, 210] on span "Edit Service" at bounding box center [1216, 203] width 72 height 19
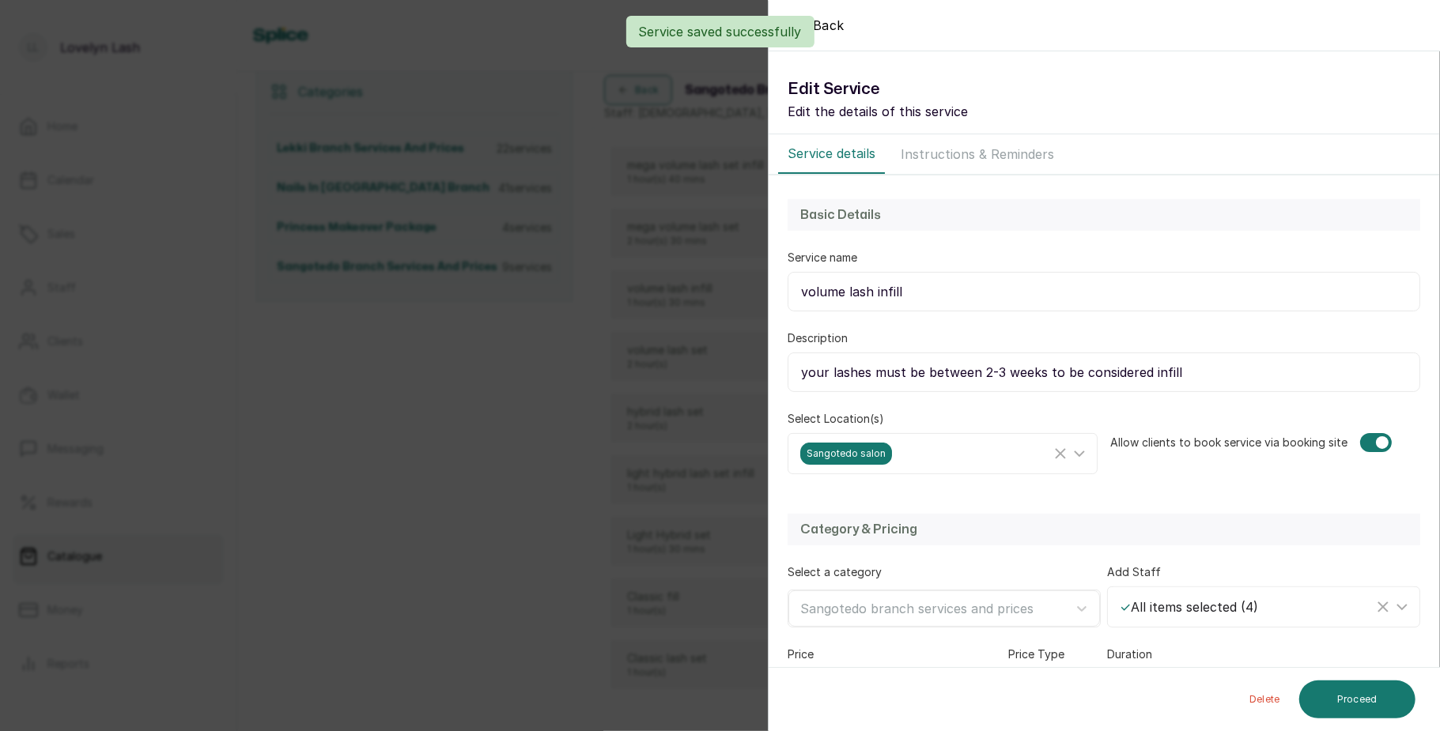
select select "fixed"
select select "fixed_value"
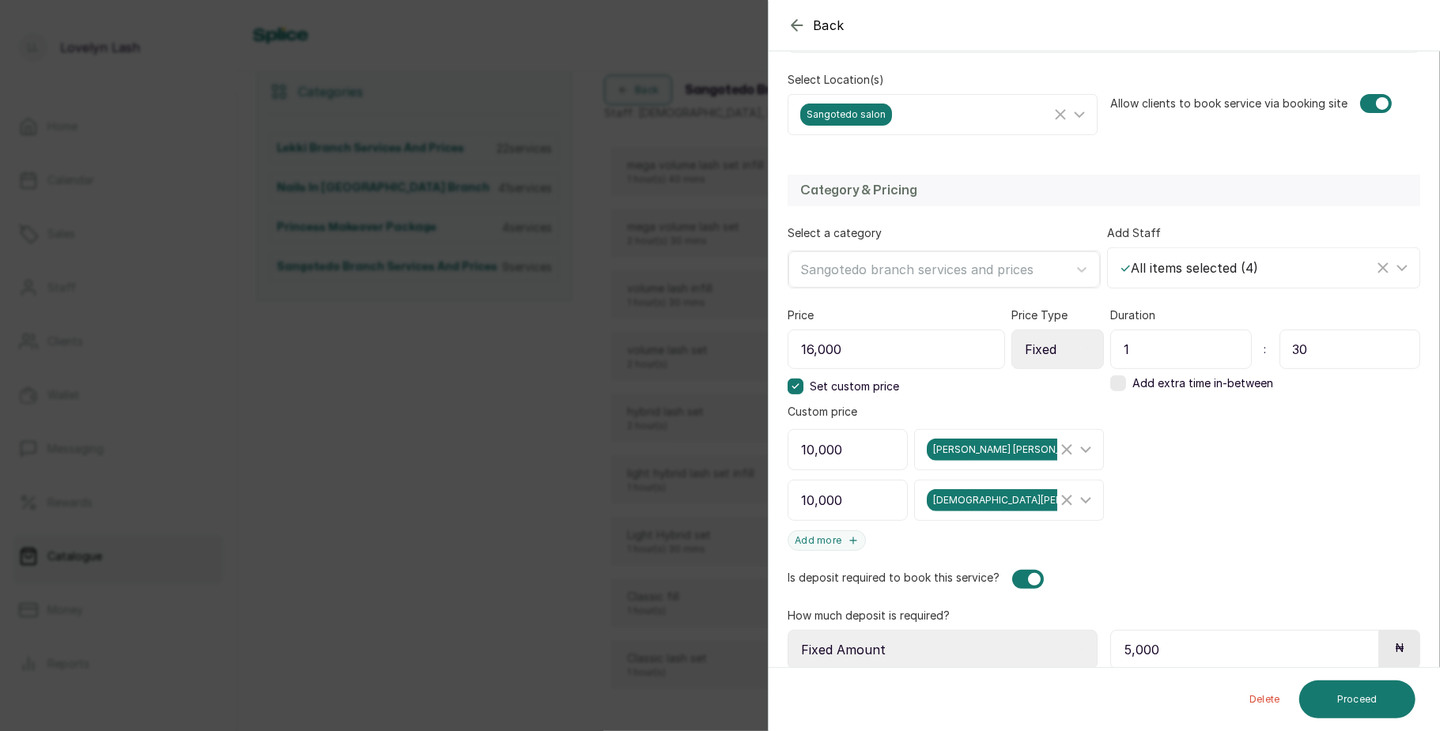
scroll to position [364, 0]
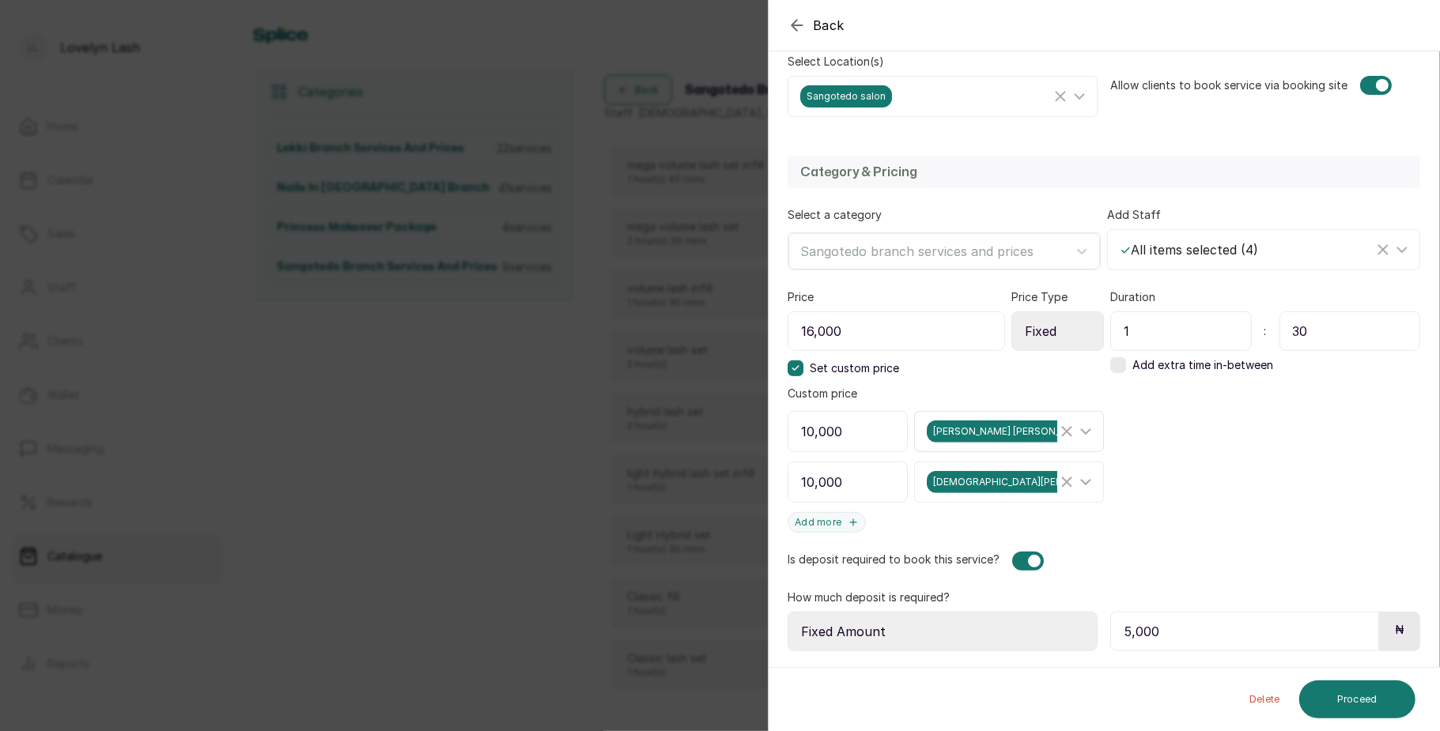
click at [1057, 433] on icon "Clear Selected" at bounding box center [1066, 431] width 19 height 19
click at [1062, 478] on line "Clear Selected" at bounding box center [1066, 482] width 9 height 9
click at [798, 364] on icon at bounding box center [795, 368] width 8 height 8
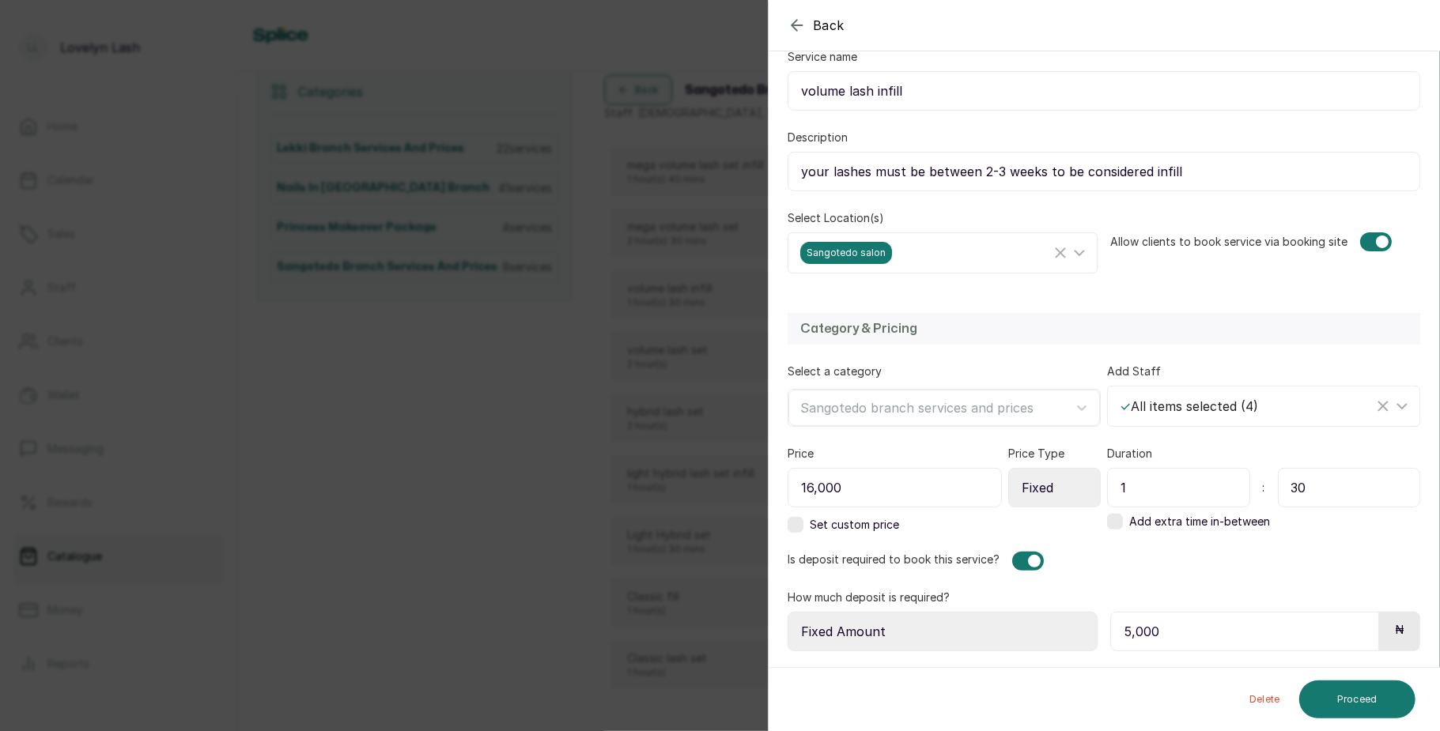
click at [814, 485] on input "16,000" at bounding box center [895, 488] width 214 height 40
type input "10,000"
click at [1341, 687] on button "Proceed" at bounding box center [1357, 700] width 116 height 38
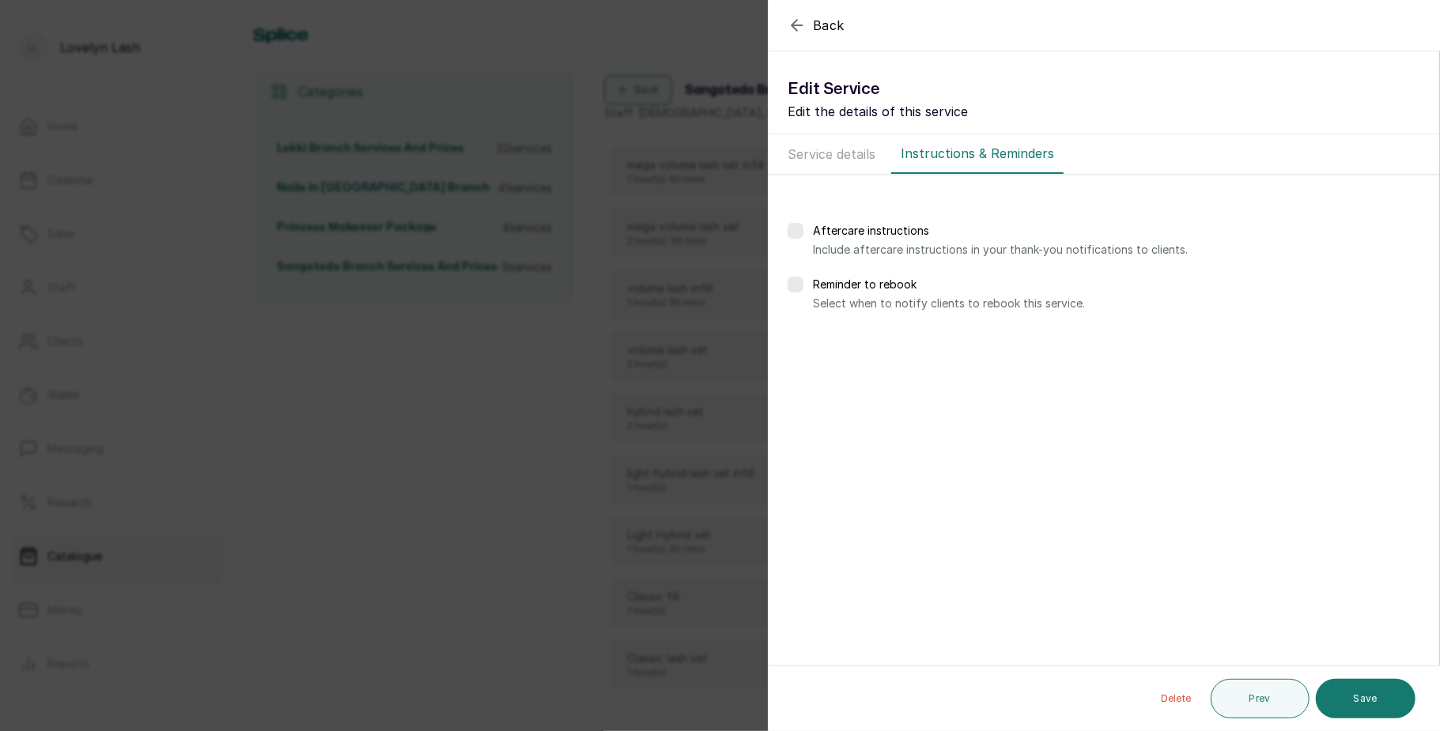
scroll to position [0, 0]
click at [1366, 697] on button "Save" at bounding box center [1366, 699] width 100 height 40
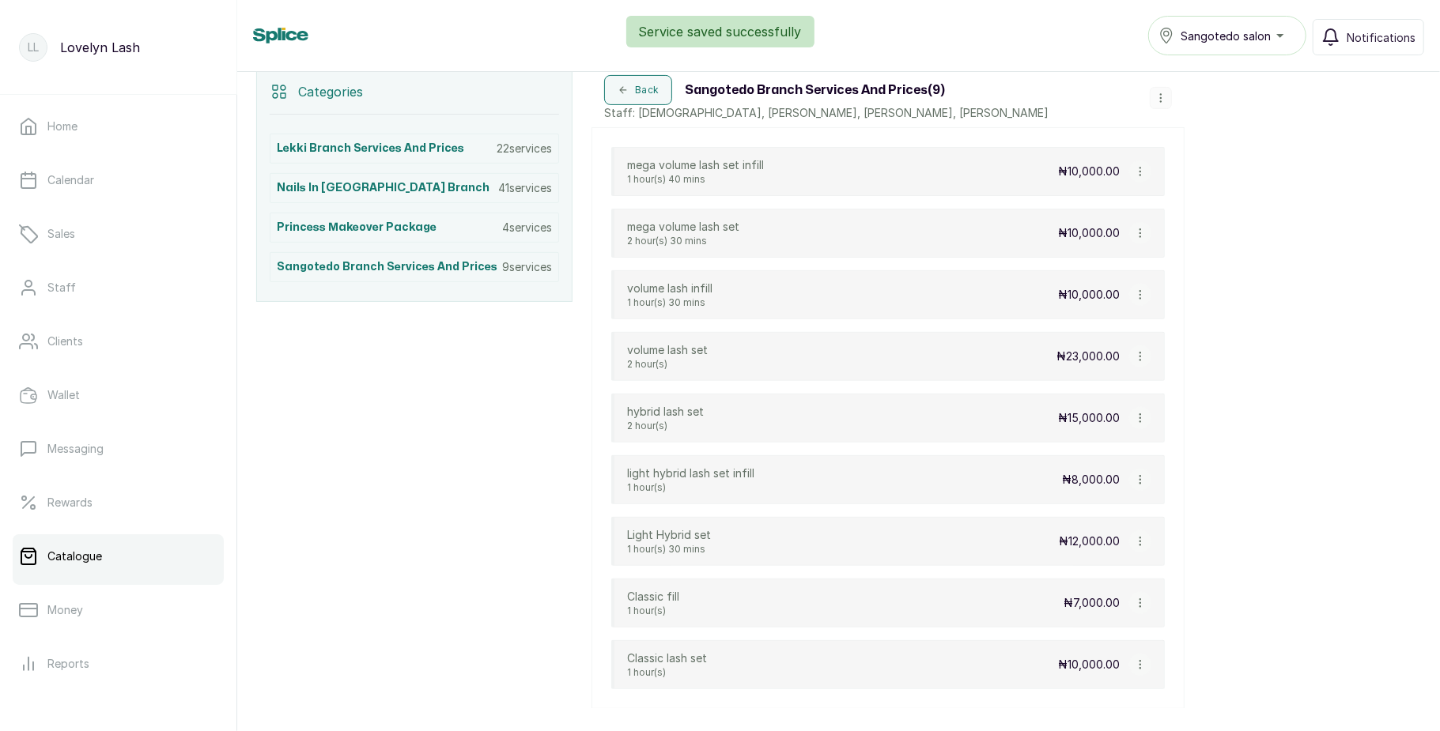
click at [1142, 355] on button "button" at bounding box center [1140, 357] width 22 height 22
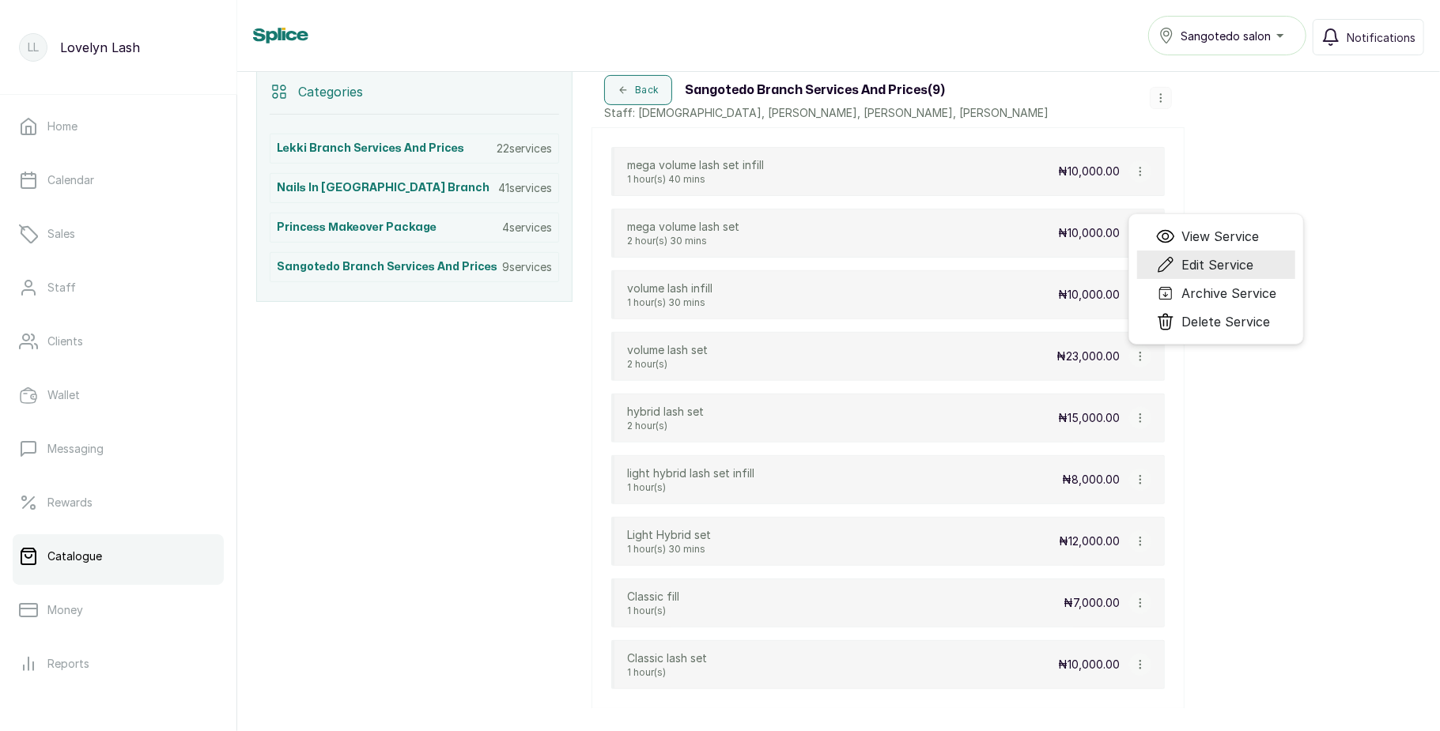
click at [1197, 274] on span "Edit Service" at bounding box center [1217, 264] width 72 height 19
select select "fixed"
select select "fixed_value"
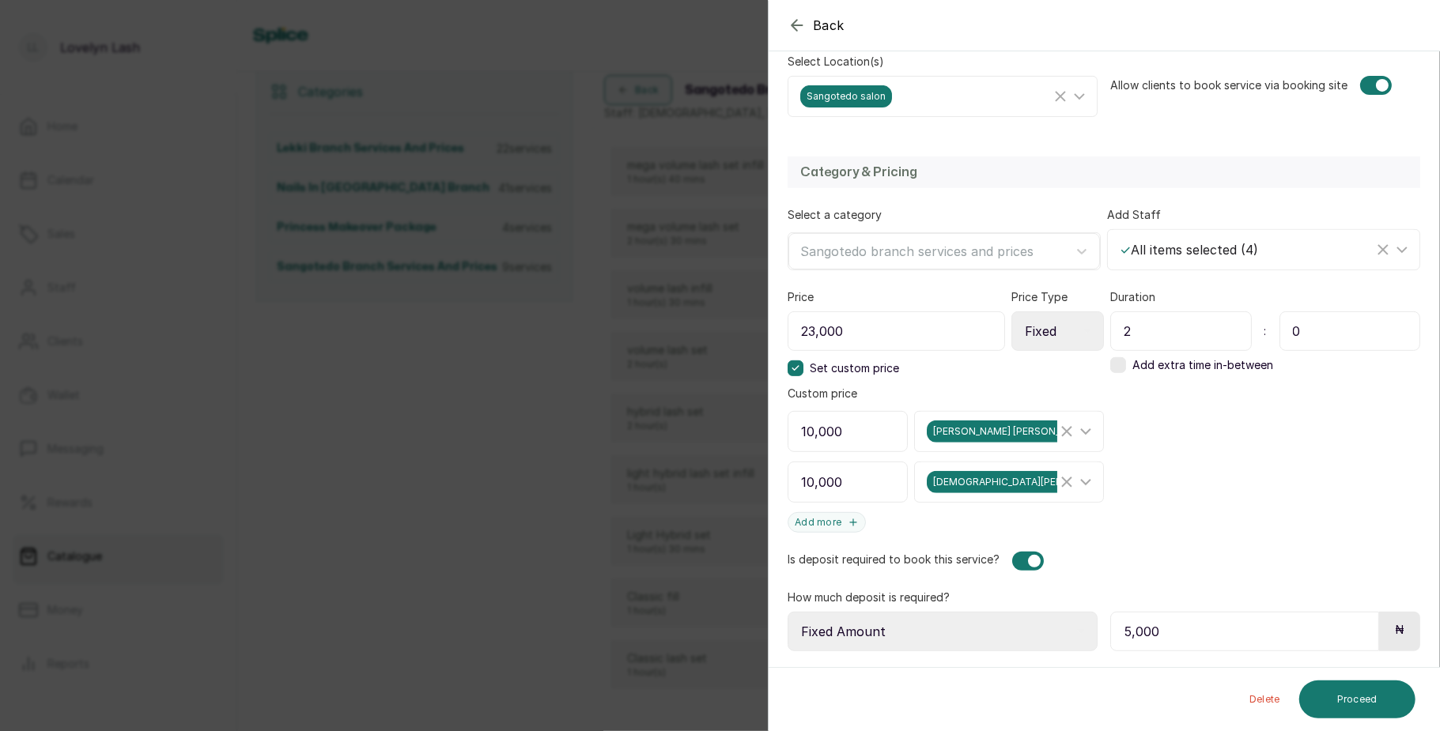
scroll to position [361, 0]
click at [1057, 431] on icon "Clear Selected" at bounding box center [1066, 431] width 19 height 19
click at [1062, 481] on line "Clear Selected" at bounding box center [1066, 482] width 9 height 9
click at [799, 368] on icon at bounding box center [795, 368] width 8 height 8
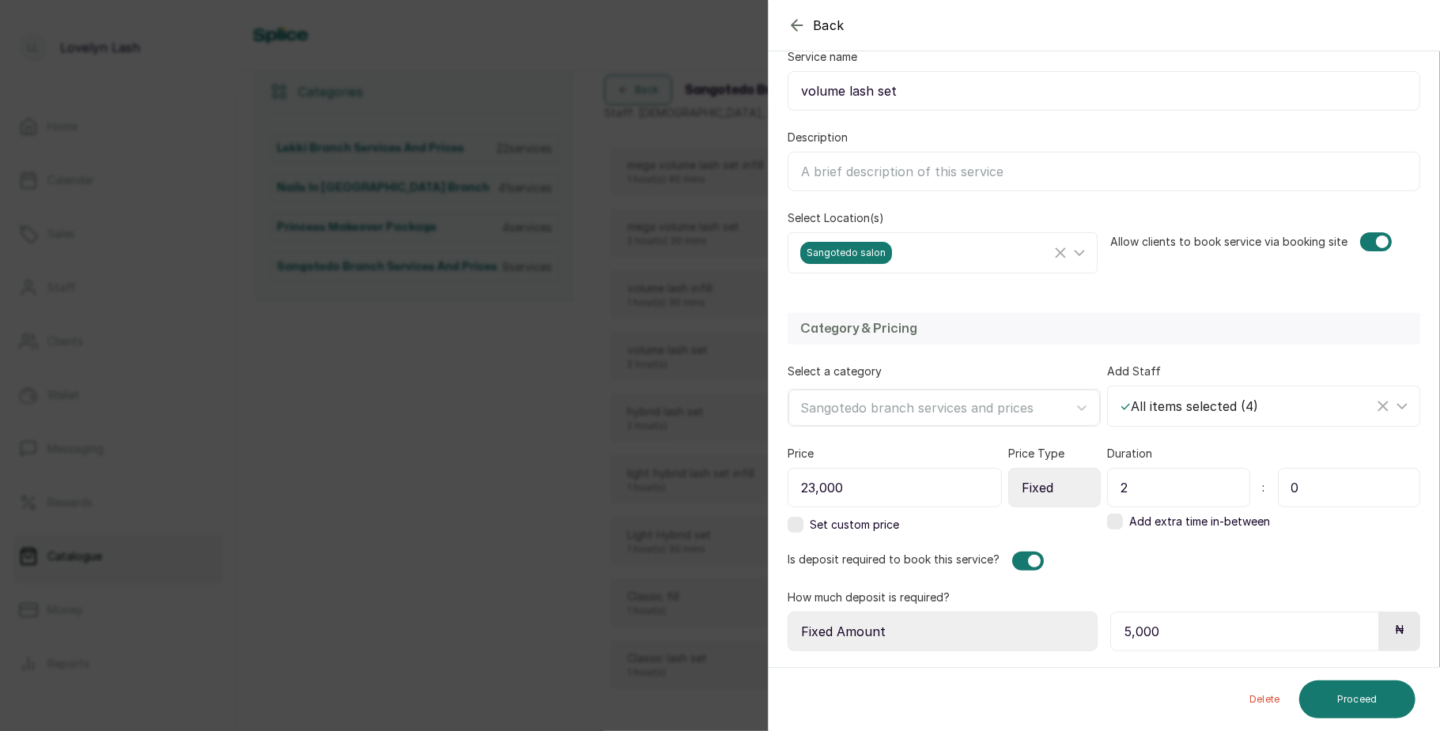
scroll to position [206, 0]
click at [813, 482] on input "23,000" at bounding box center [895, 488] width 214 height 40
type input "0"
type input "10,000"
click at [1349, 702] on button "Proceed" at bounding box center [1357, 700] width 116 height 38
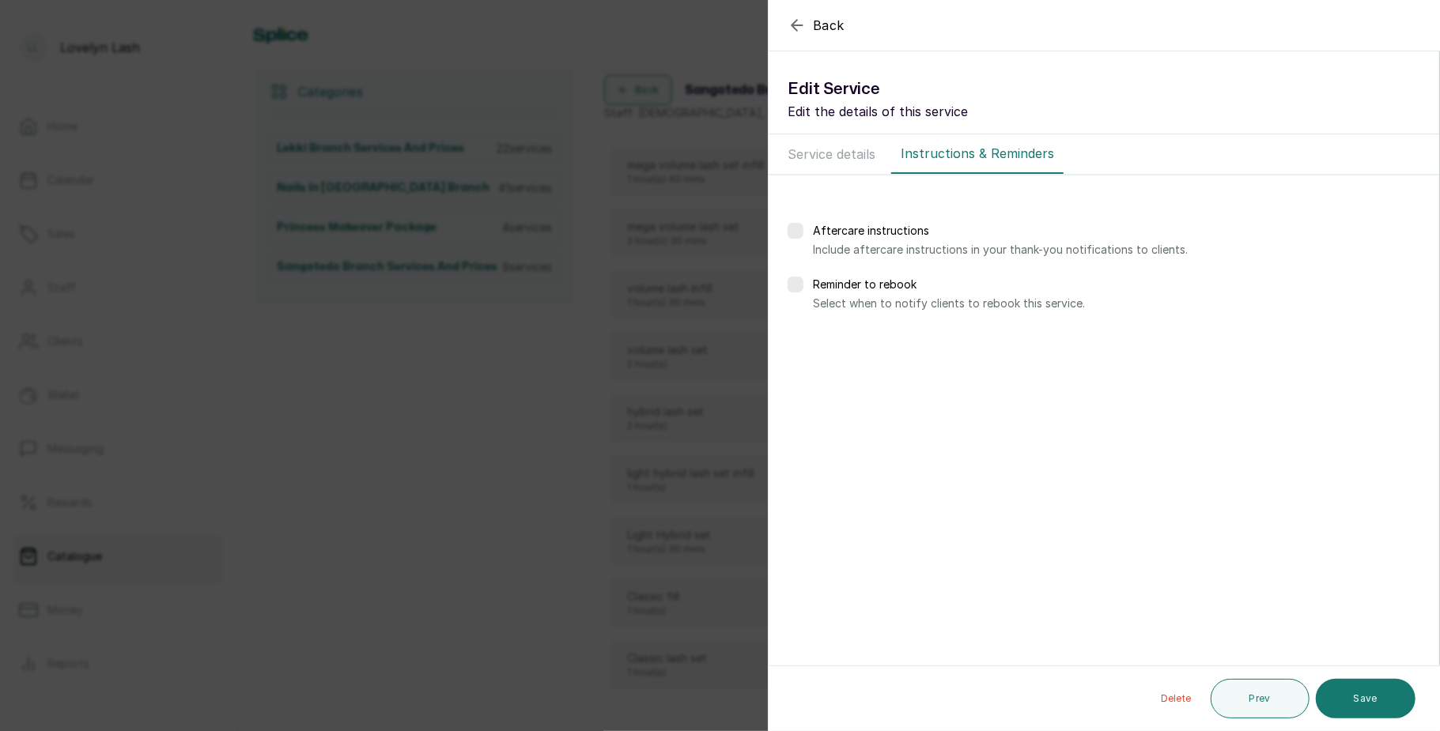
scroll to position [0, 0]
click at [1381, 697] on button "Save" at bounding box center [1366, 699] width 100 height 40
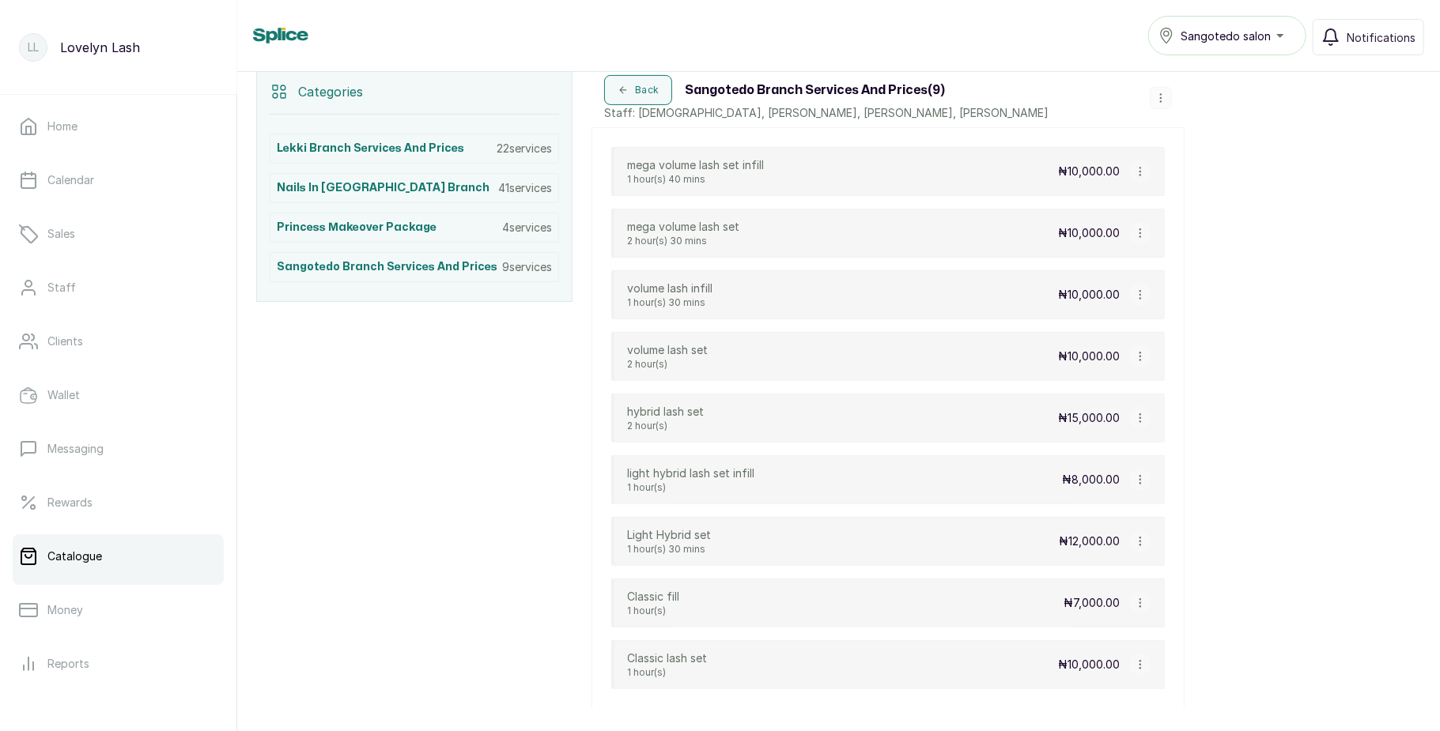
click at [1142, 422] on icon "button" at bounding box center [1140, 418] width 11 height 11
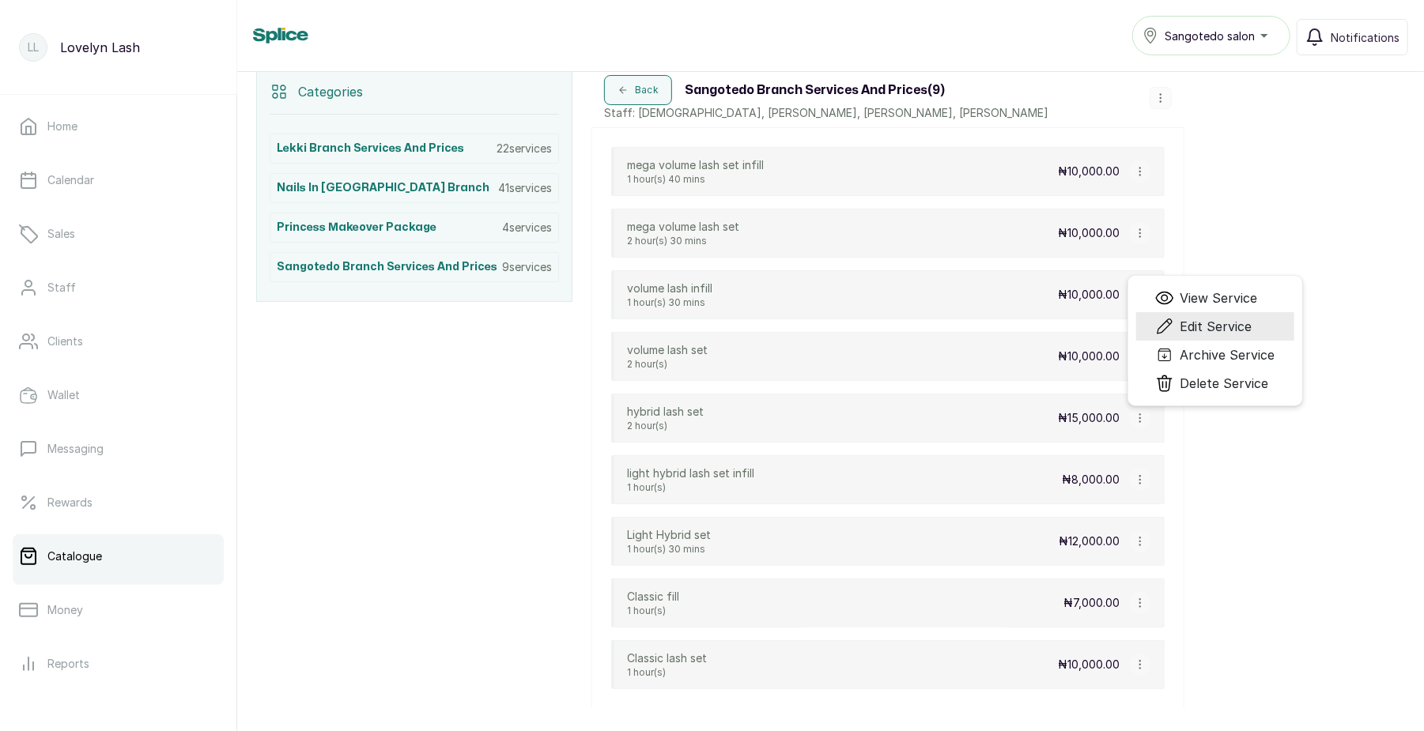
click at [1205, 332] on span "Edit Service" at bounding box center [1216, 326] width 72 height 19
select select "fixed"
select select "fixed_value"
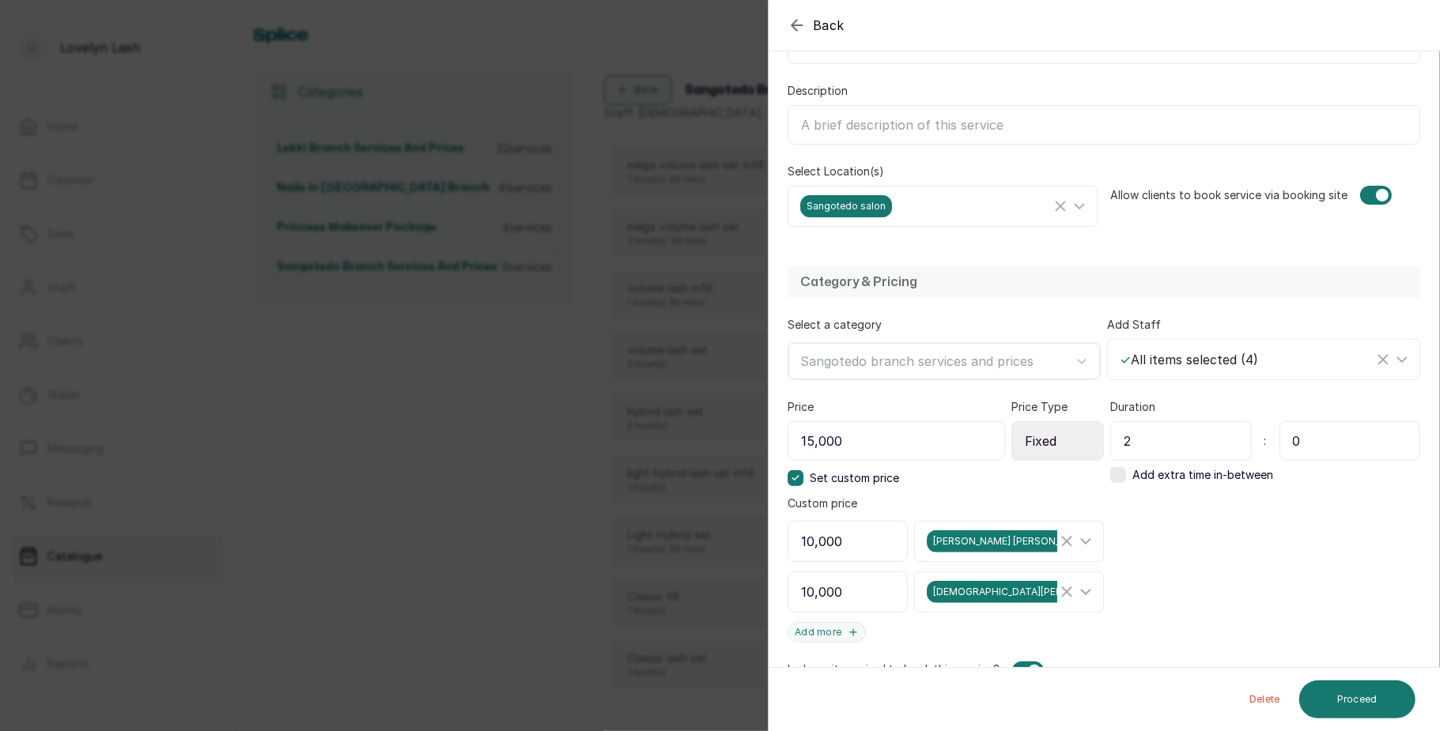
scroll to position [254, 0]
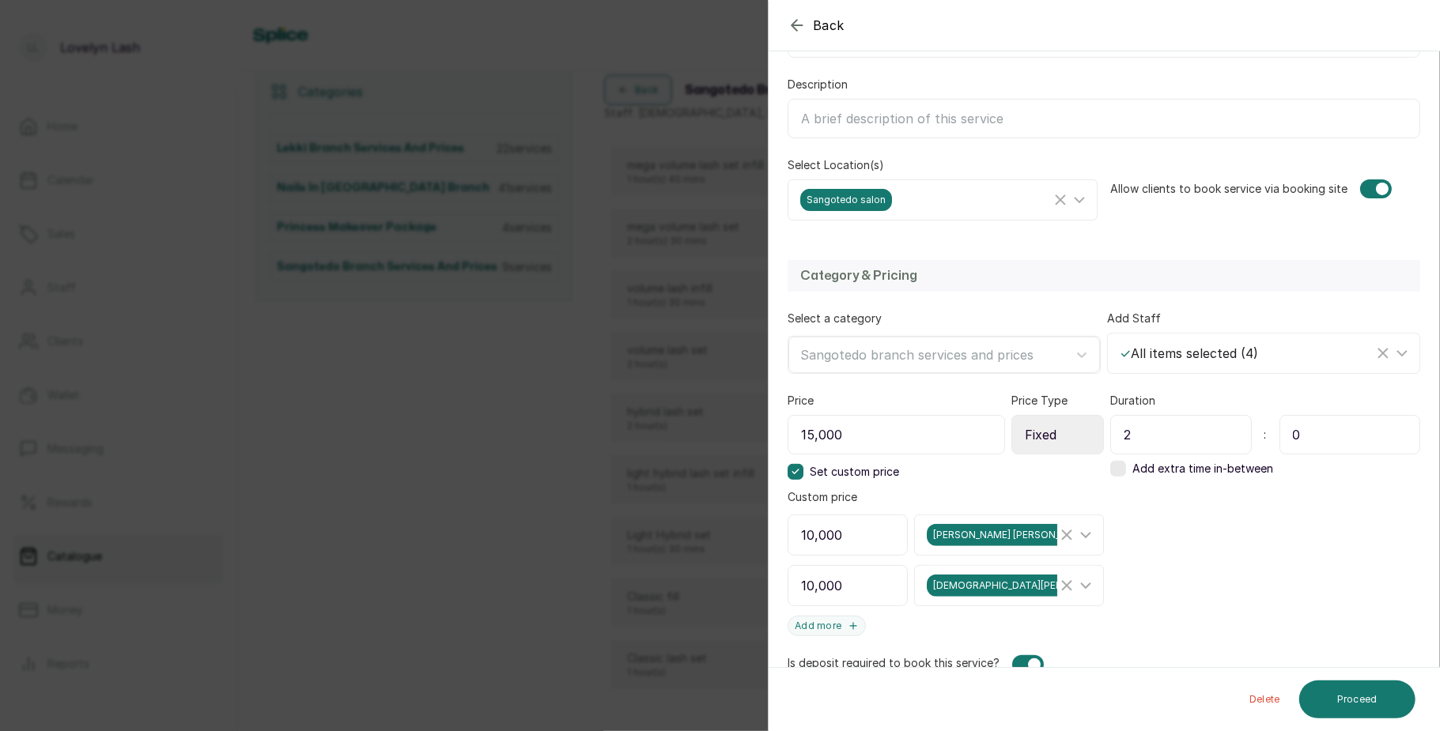
click at [814, 434] on input "15,000" at bounding box center [896, 435] width 217 height 40
type input "10,000"
click at [1062, 539] on line "Clear Selected" at bounding box center [1066, 535] width 9 height 9
click at [1057, 587] on icon "Clear Selected" at bounding box center [1066, 585] width 19 height 19
click at [798, 473] on icon at bounding box center [795, 472] width 6 height 4
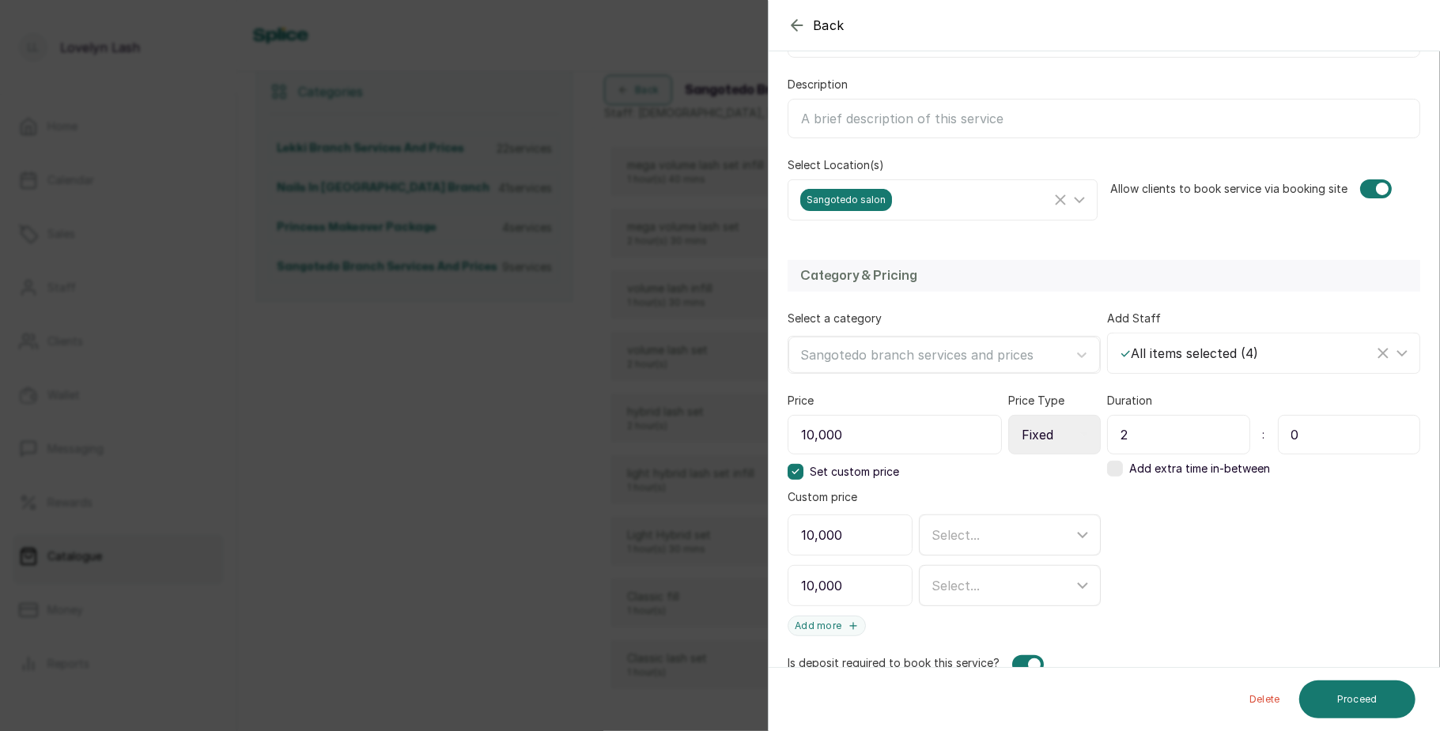
scroll to position [206, 0]
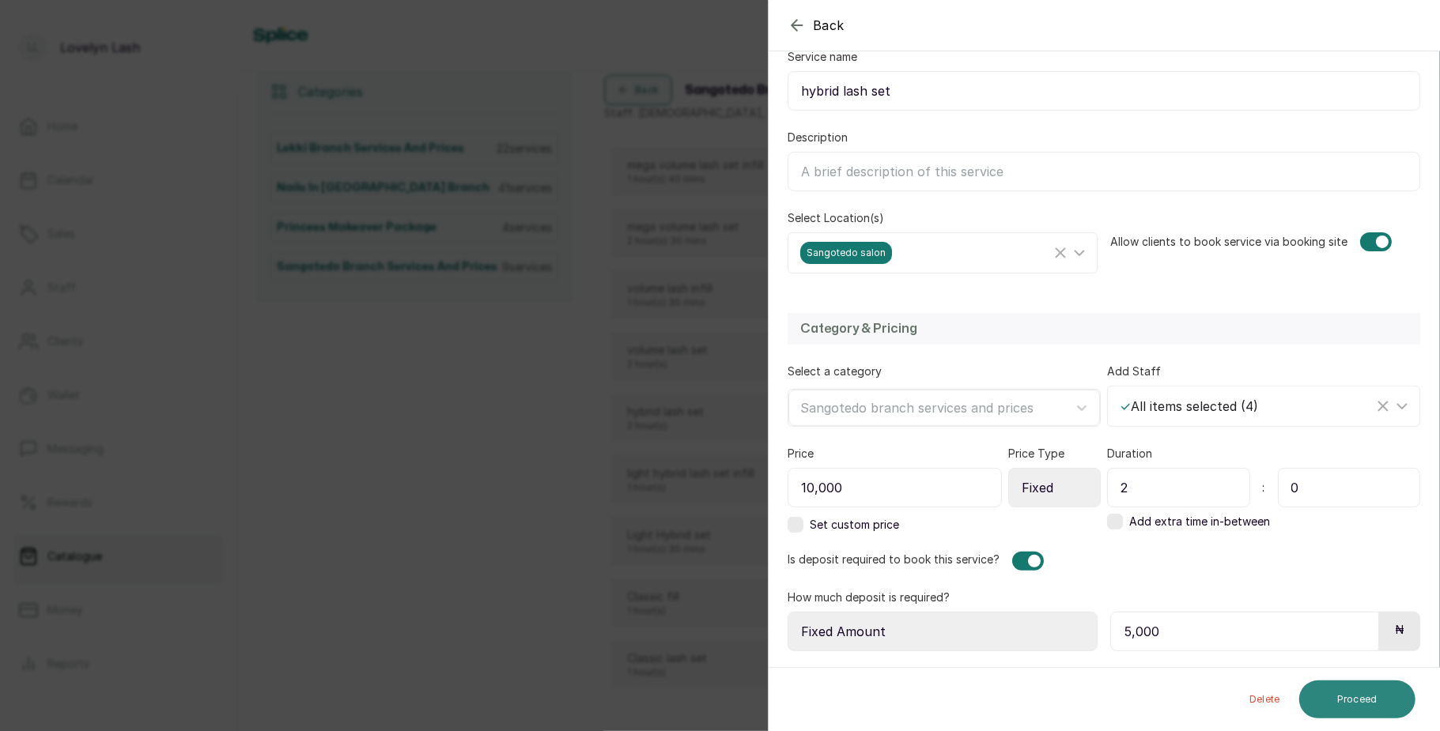
click at [1367, 693] on button "Proceed" at bounding box center [1357, 700] width 116 height 38
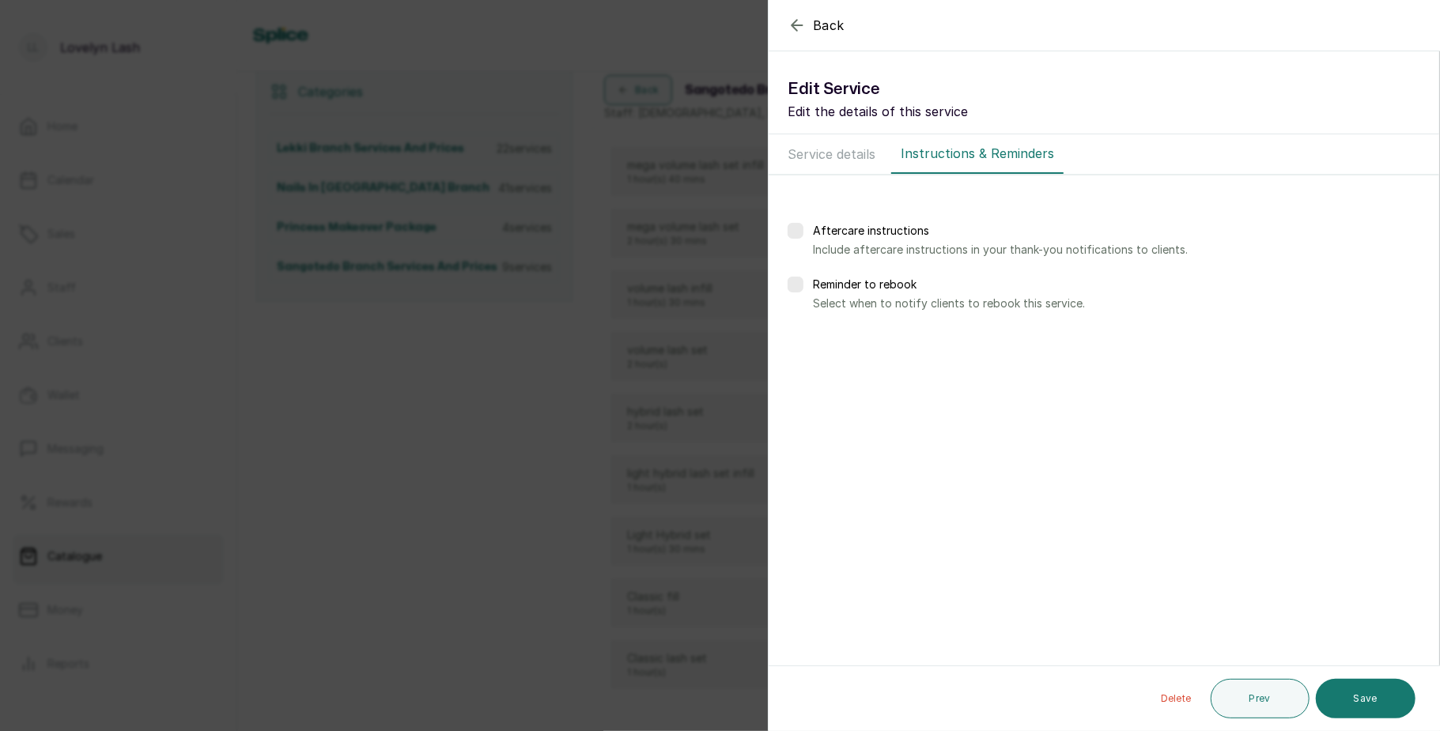
scroll to position [0, 0]
click at [1367, 693] on button "Save" at bounding box center [1366, 699] width 100 height 40
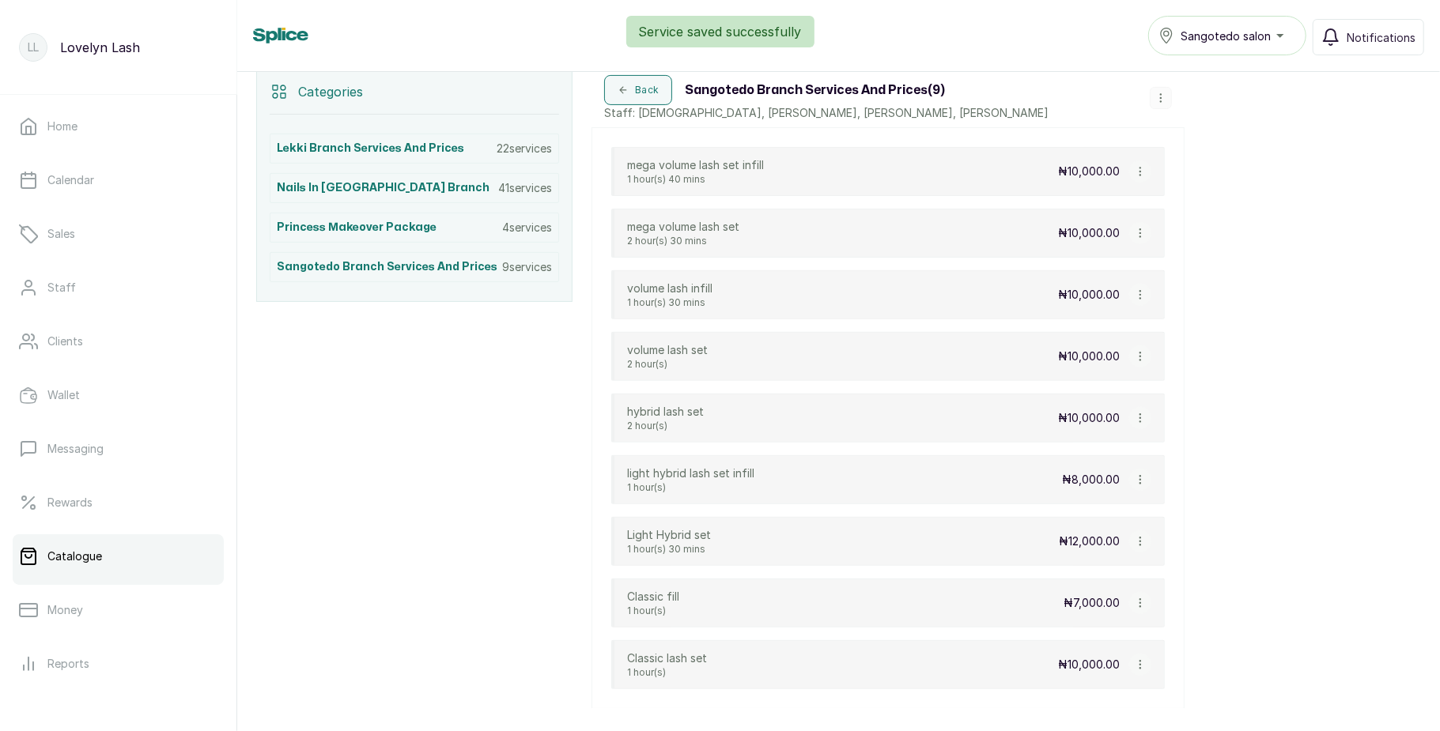
scroll to position [437, 0]
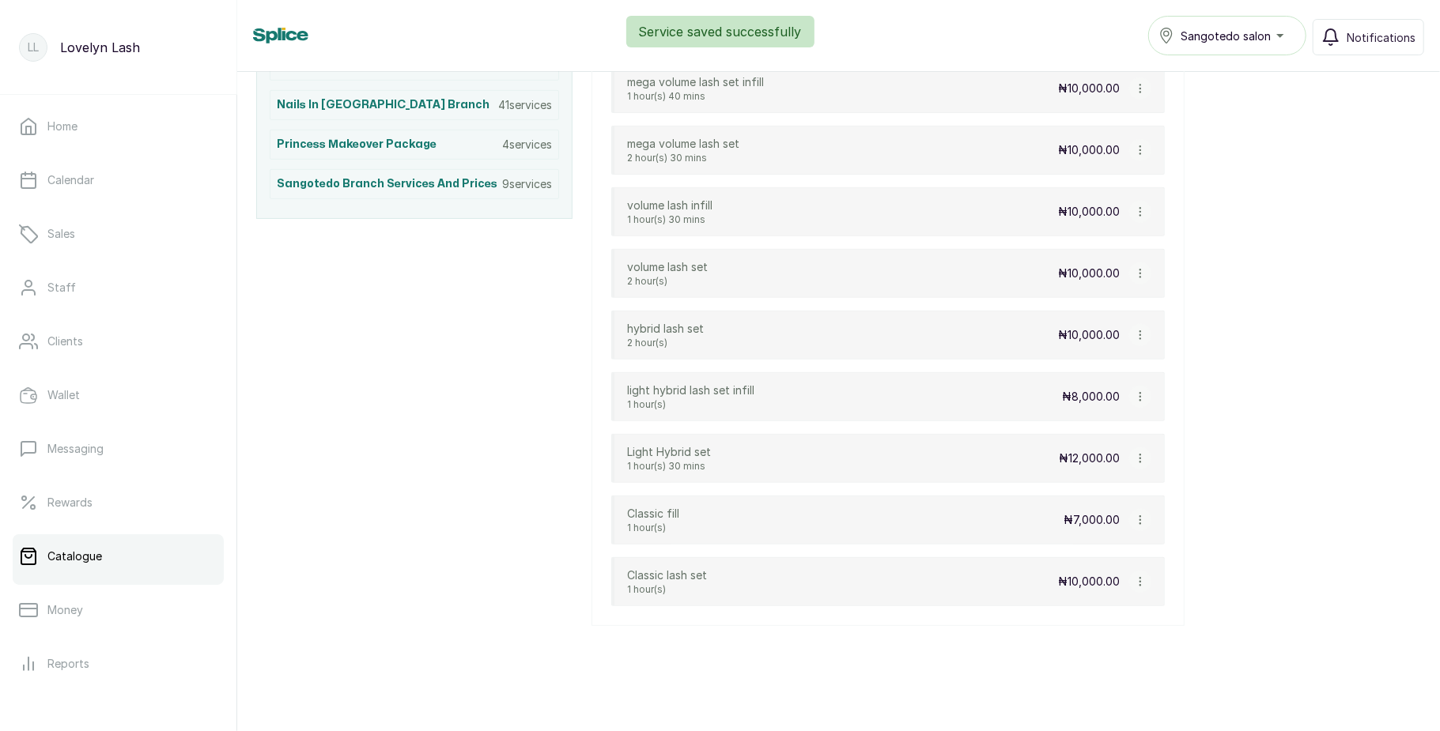
click at [1135, 455] on icon "button" at bounding box center [1140, 458] width 11 height 11
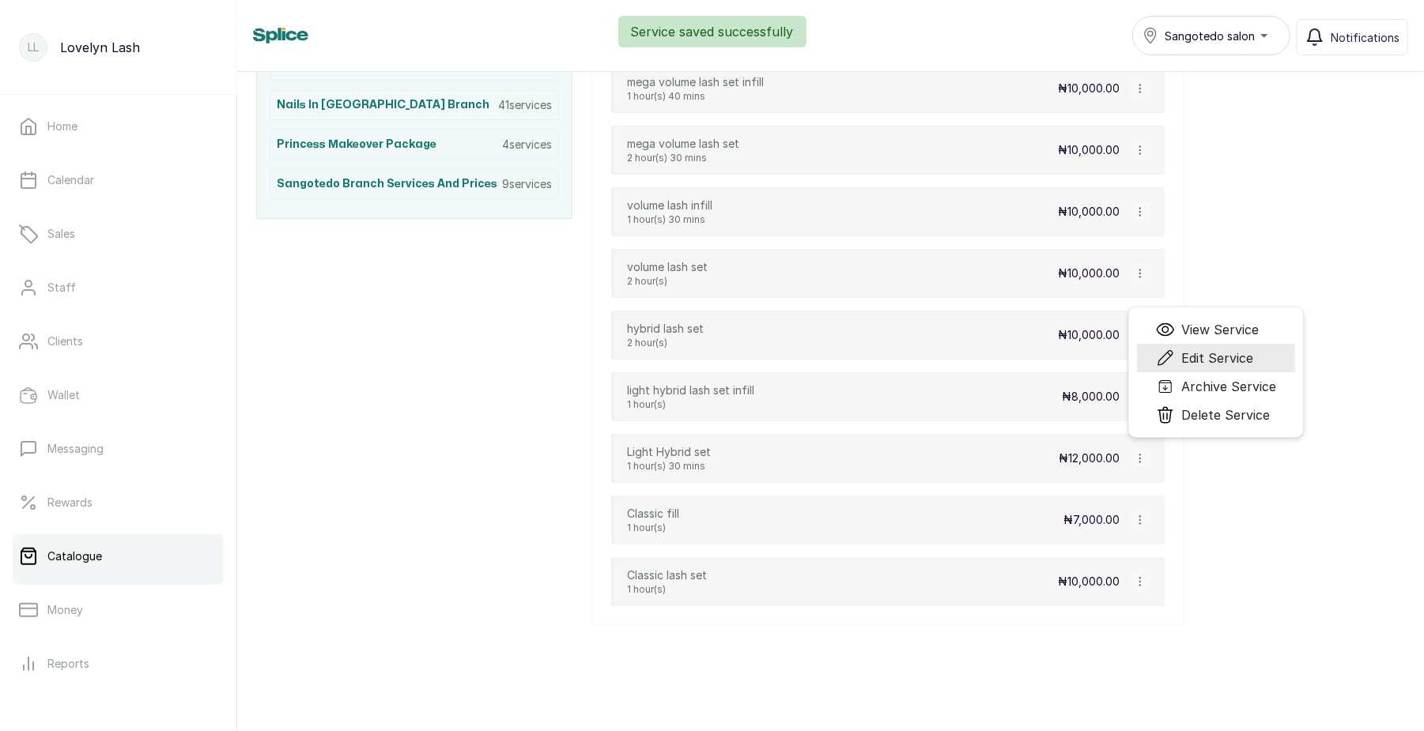
click at [1190, 361] on span "Edit Service" at bounding box center [1217, 358] width 72 height 19
select select "fixed"
select select "fixed_value"
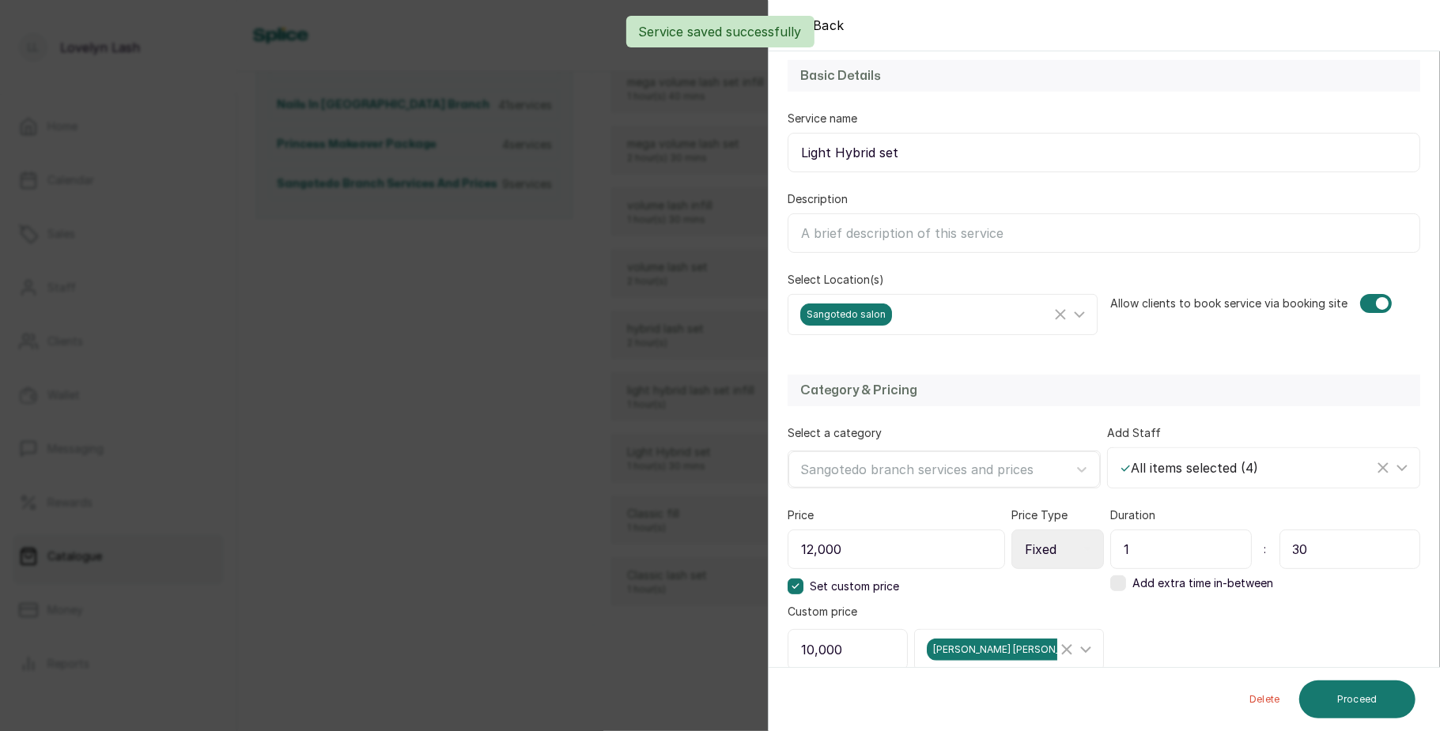
scroll to position [364, 0]
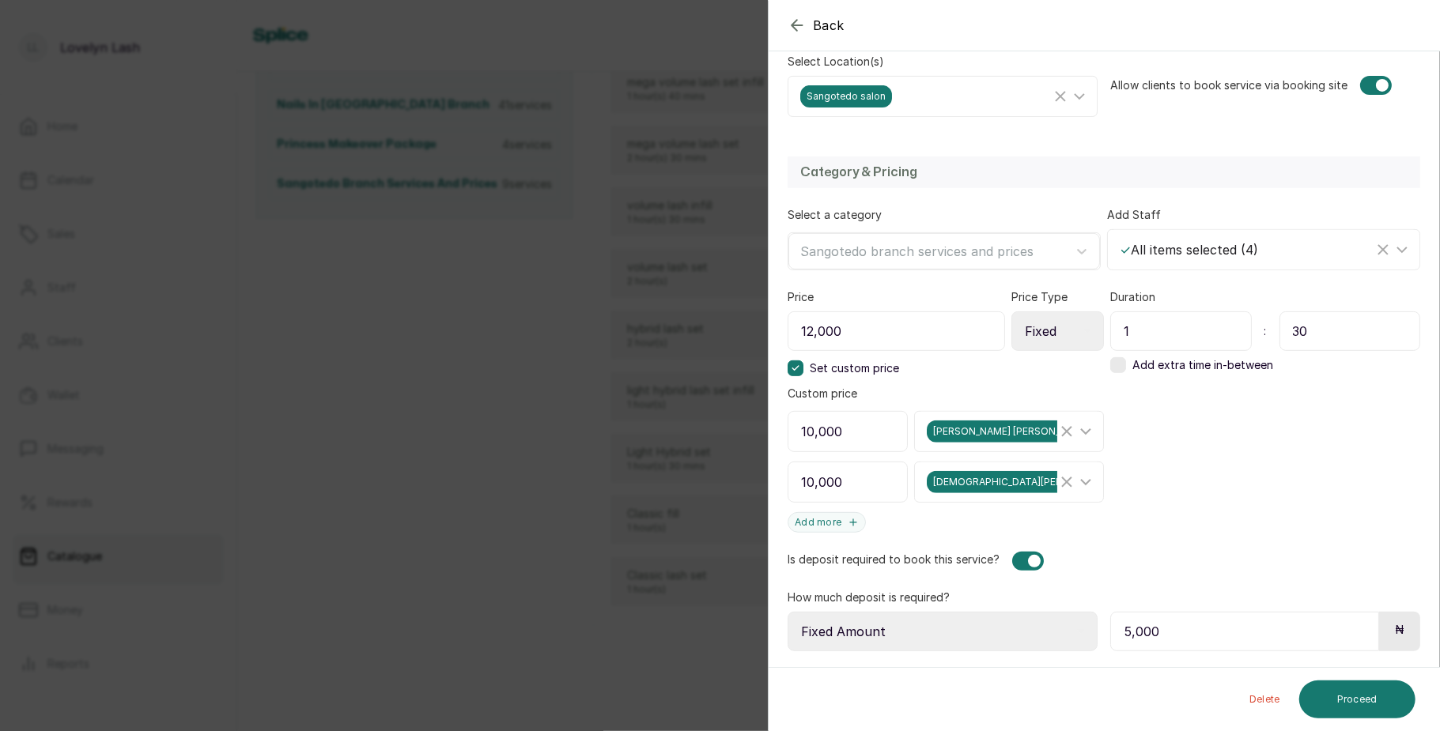
click at [795, 364] on icon at bounding box center [795, 368] width 8 height 8
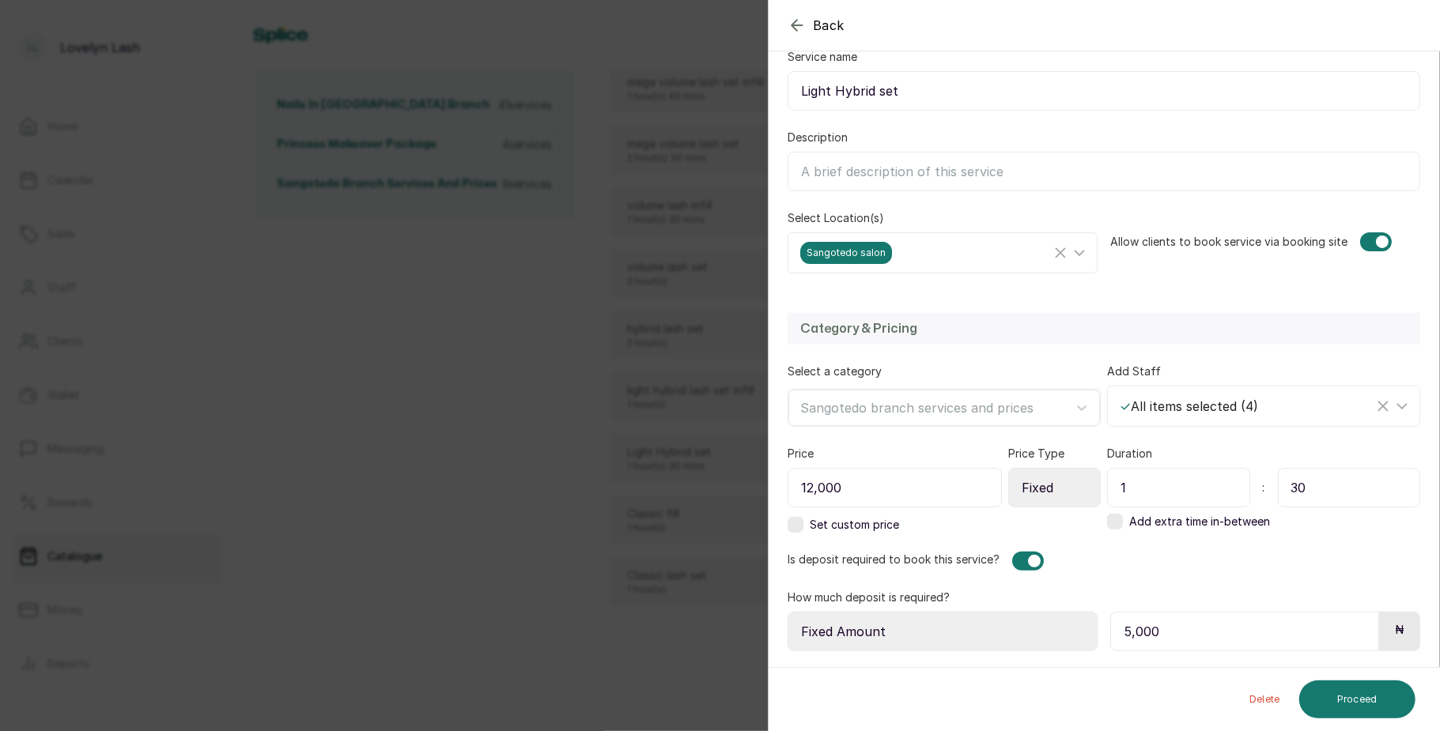
click at [813, 482] on input "12,000" at bounding box center [895, 488] width 214 height 40
type input "10,000"
click at [1355, 704] on button "Proceed" at bounding box center [1357, 700] width 116 height 38
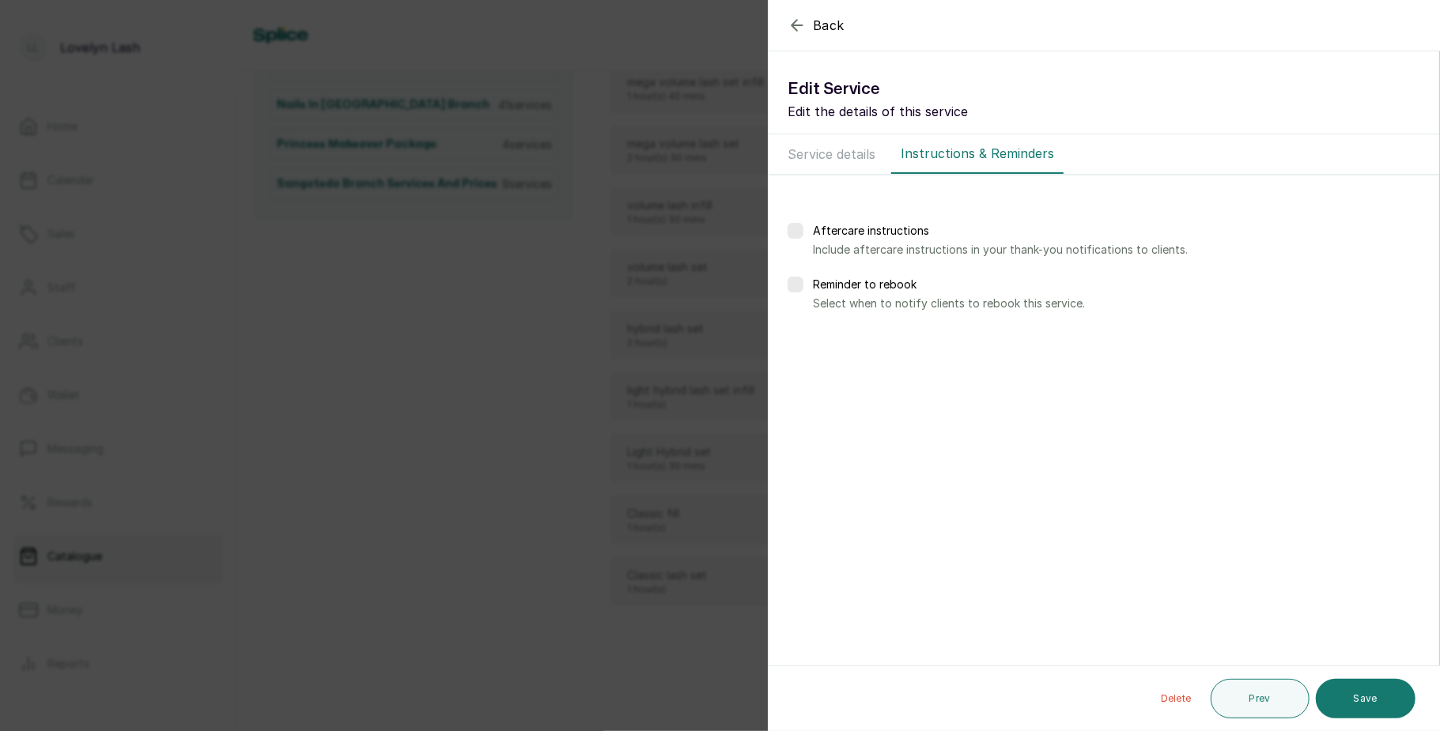
scroll to position [0, 0]
click at [1374, 689] on button "Save" at bounding box center [1366, 699] width 100 height 40
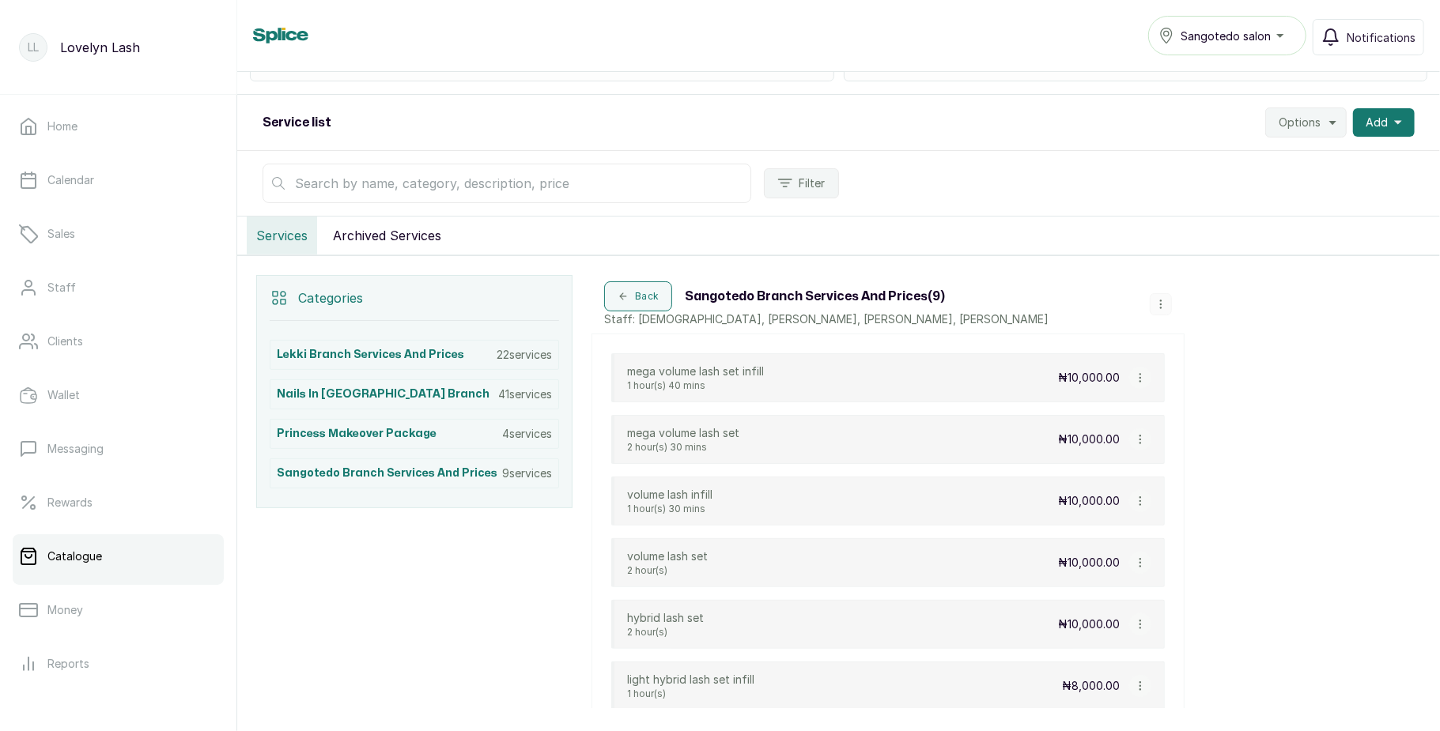
scroll to position [138, 0]
click at [516, 364] on p "22 services" at bounding box center [524, 357] width 55 height 16
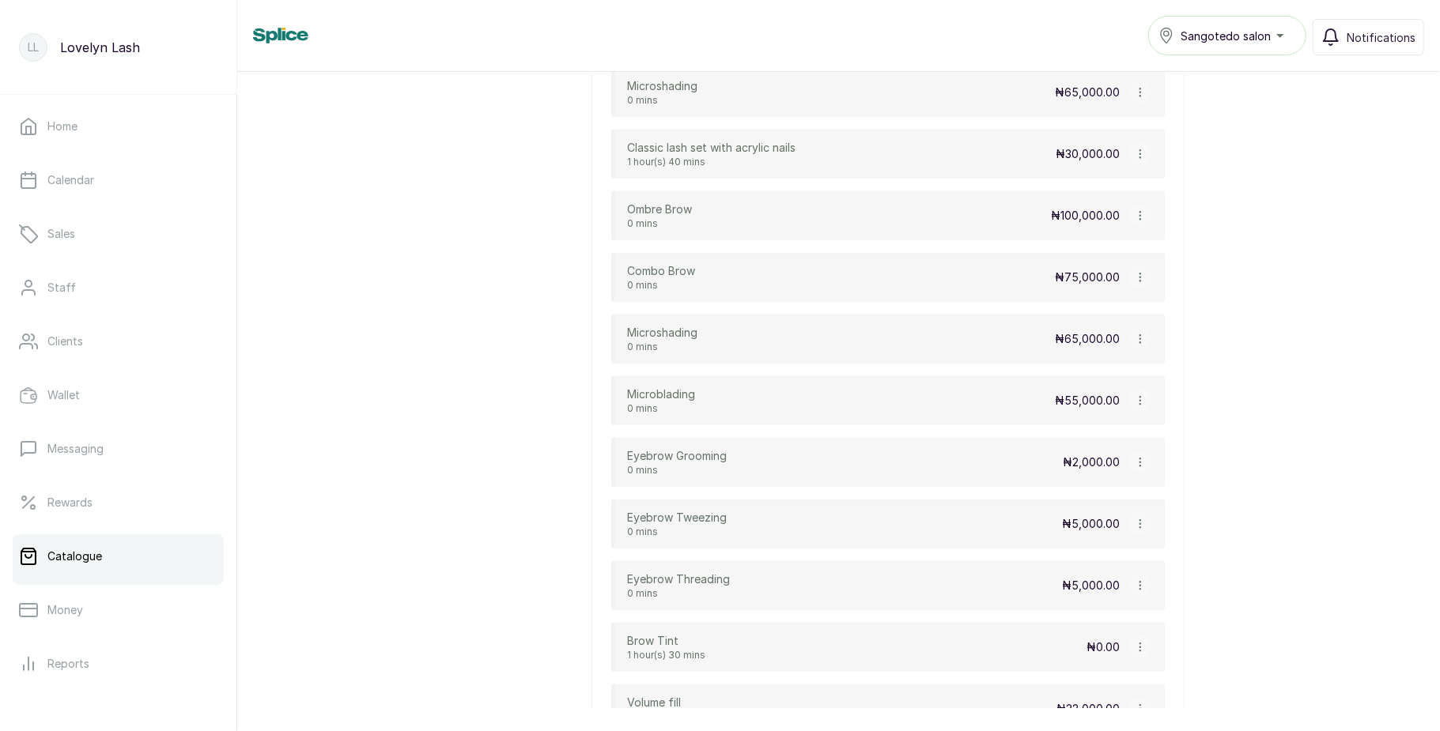
scroll to position [1246, 0]
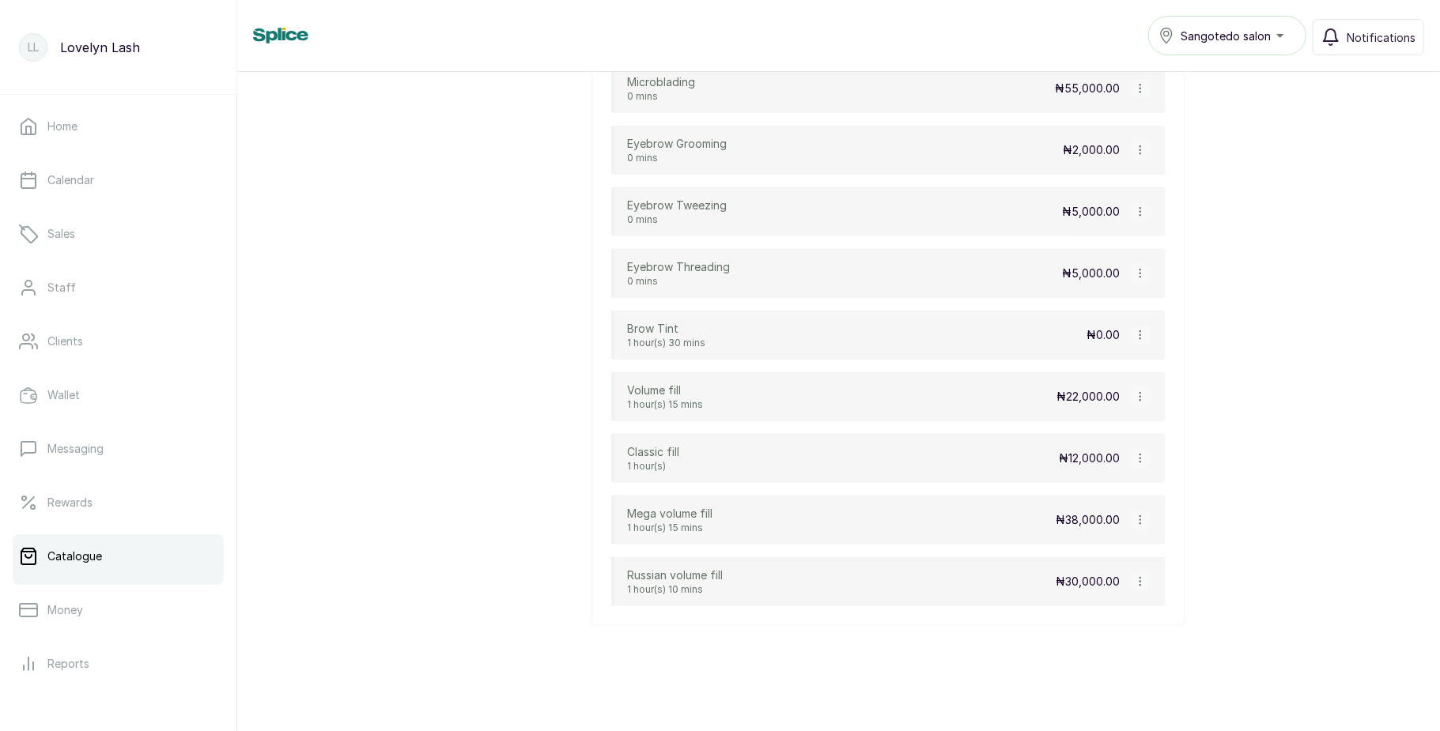
click at [1131, 519] on button "button" at bounding box center [1140, 520] width 22 height 22
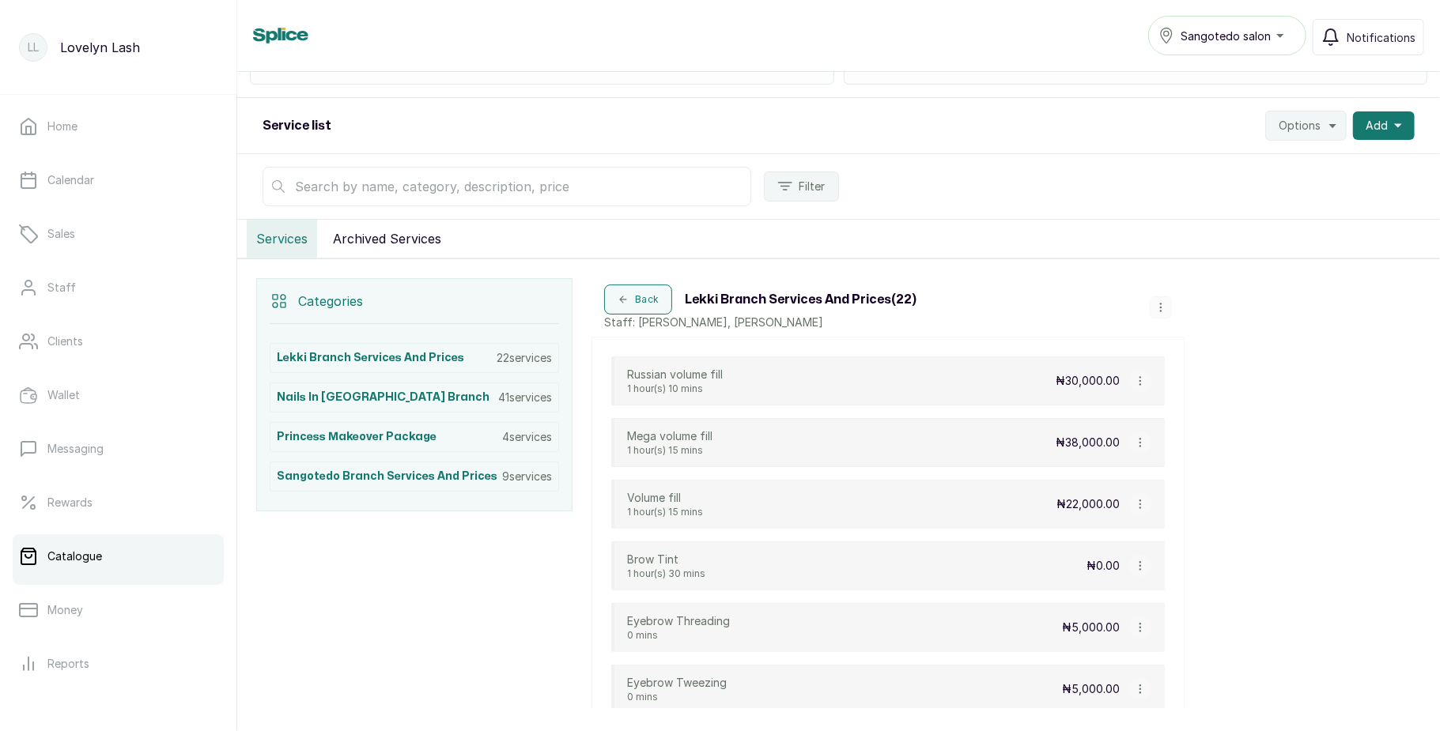
scroll to position [105, 0]
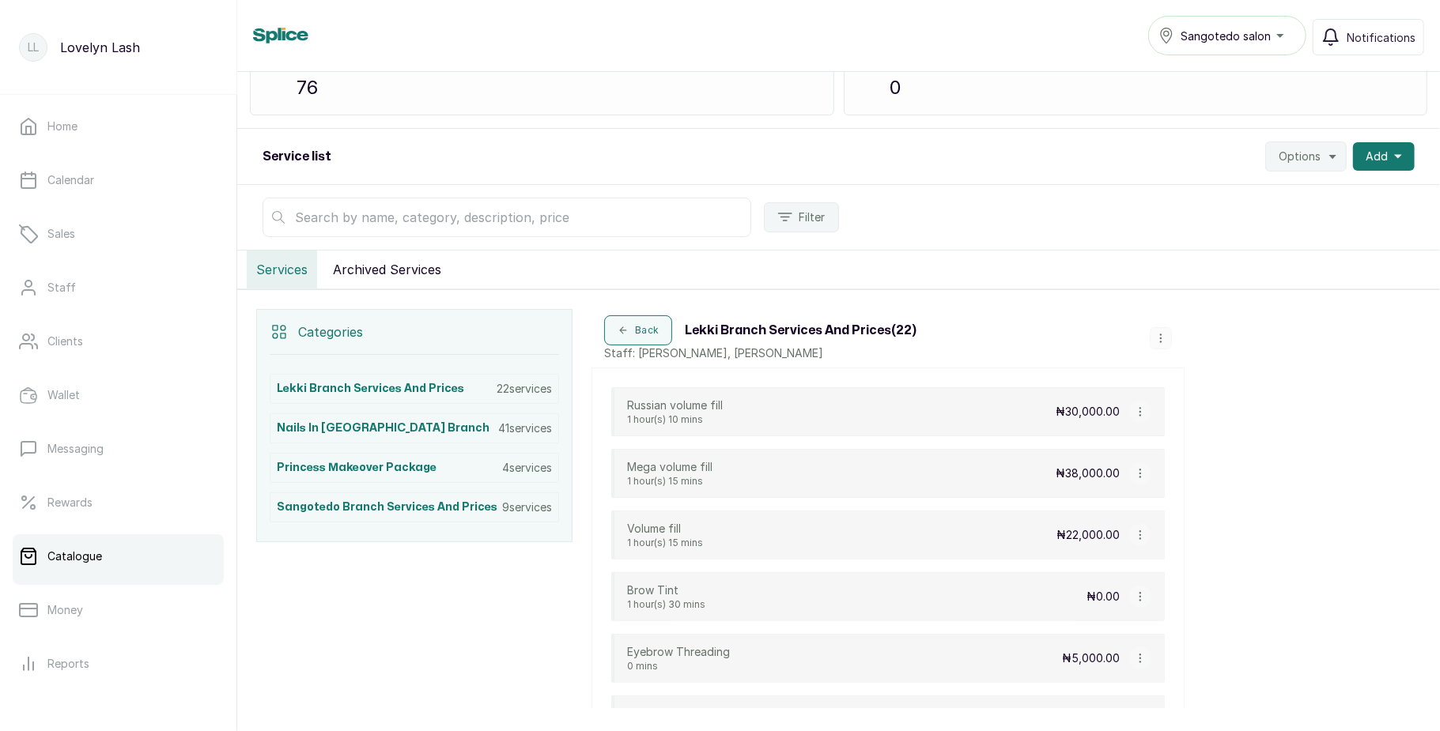
click at [1234, 42] on span "Sangotedo salon" at bounding box center [1225, 36] width 90 height 17
click at [1225, 98] on span "The Lash EmpressNg - Lekki" at bounding box center [1237, 105] width 114 height 19
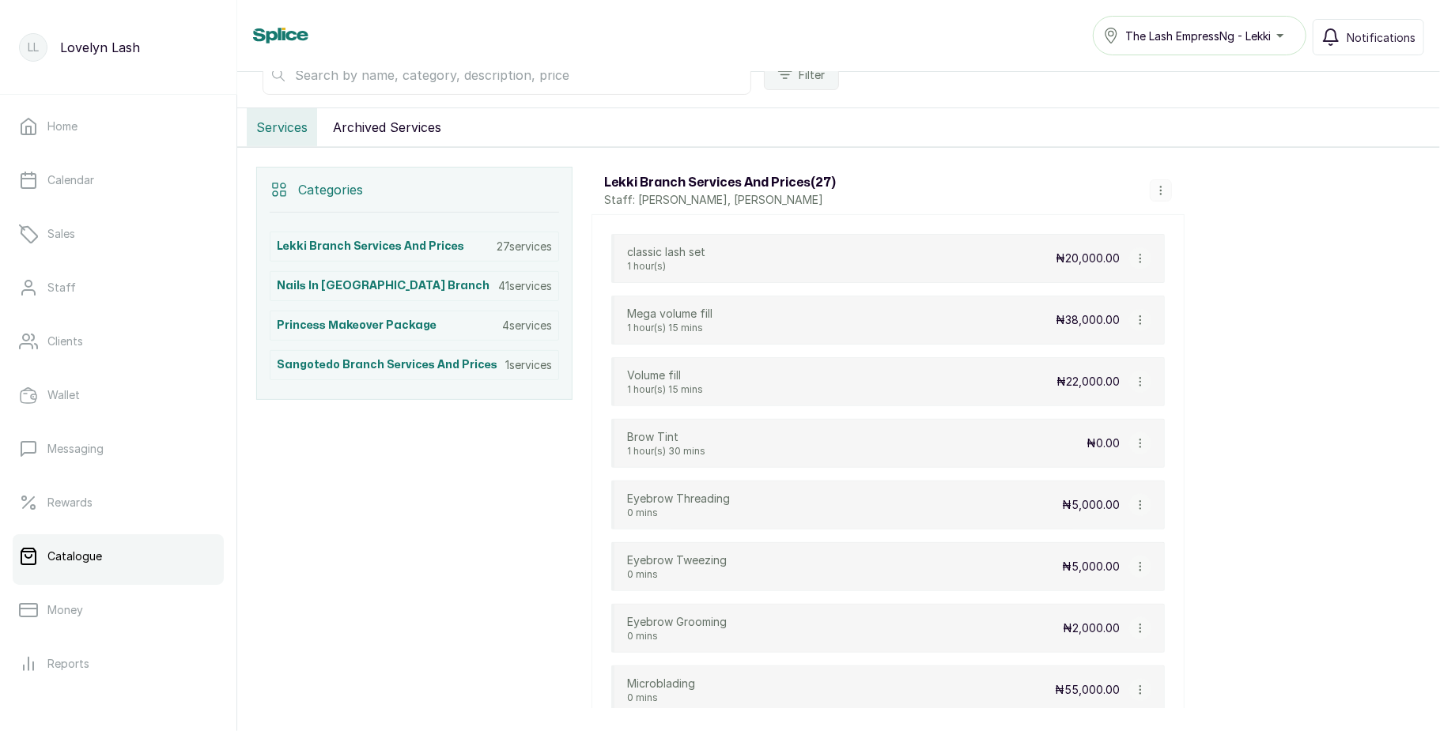
scroll to position [242, 0]
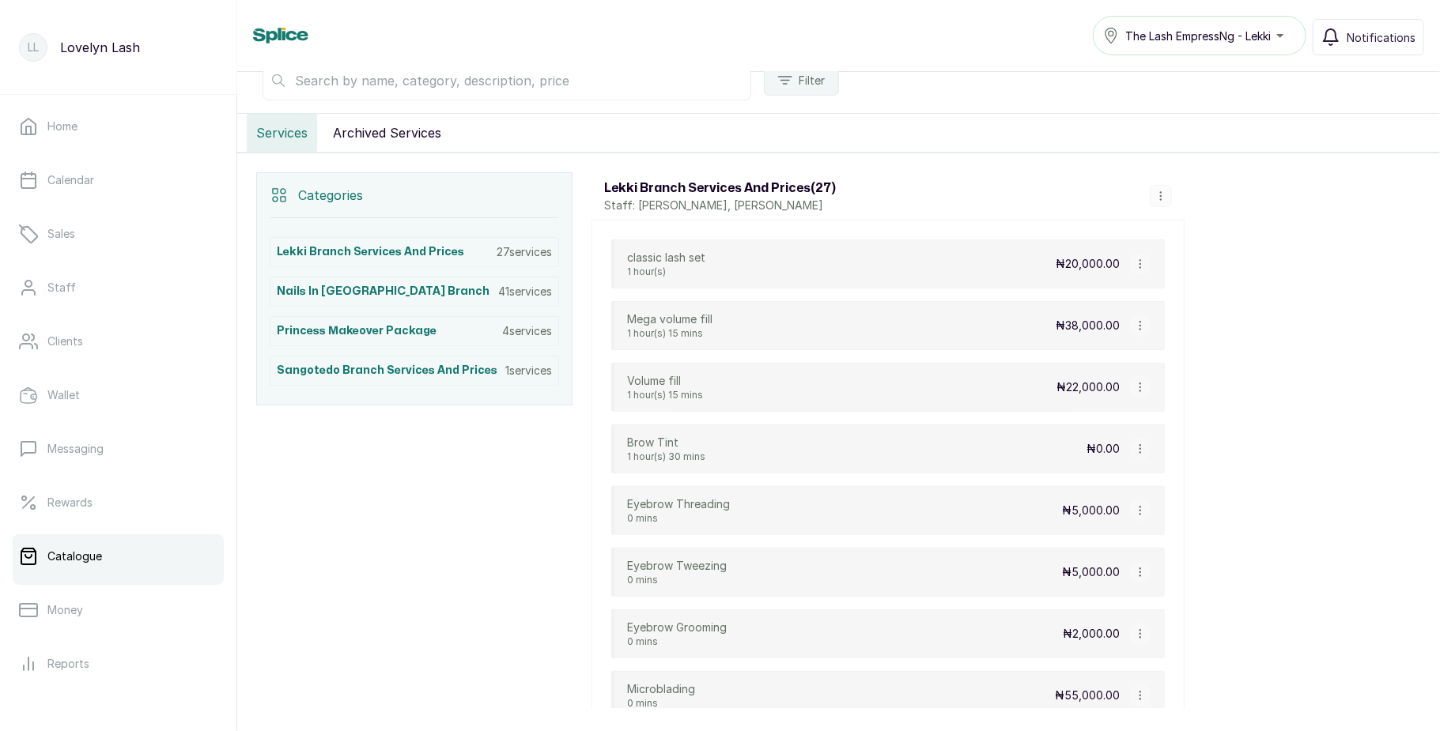
click at [1142, 263] on icon "button" at bounding box center [1140, 264] width 11 height 11
click at [1177, 168] on span "Edit Service" at bounding box center [1203, 172] width 97 height 19
select select "fixed"
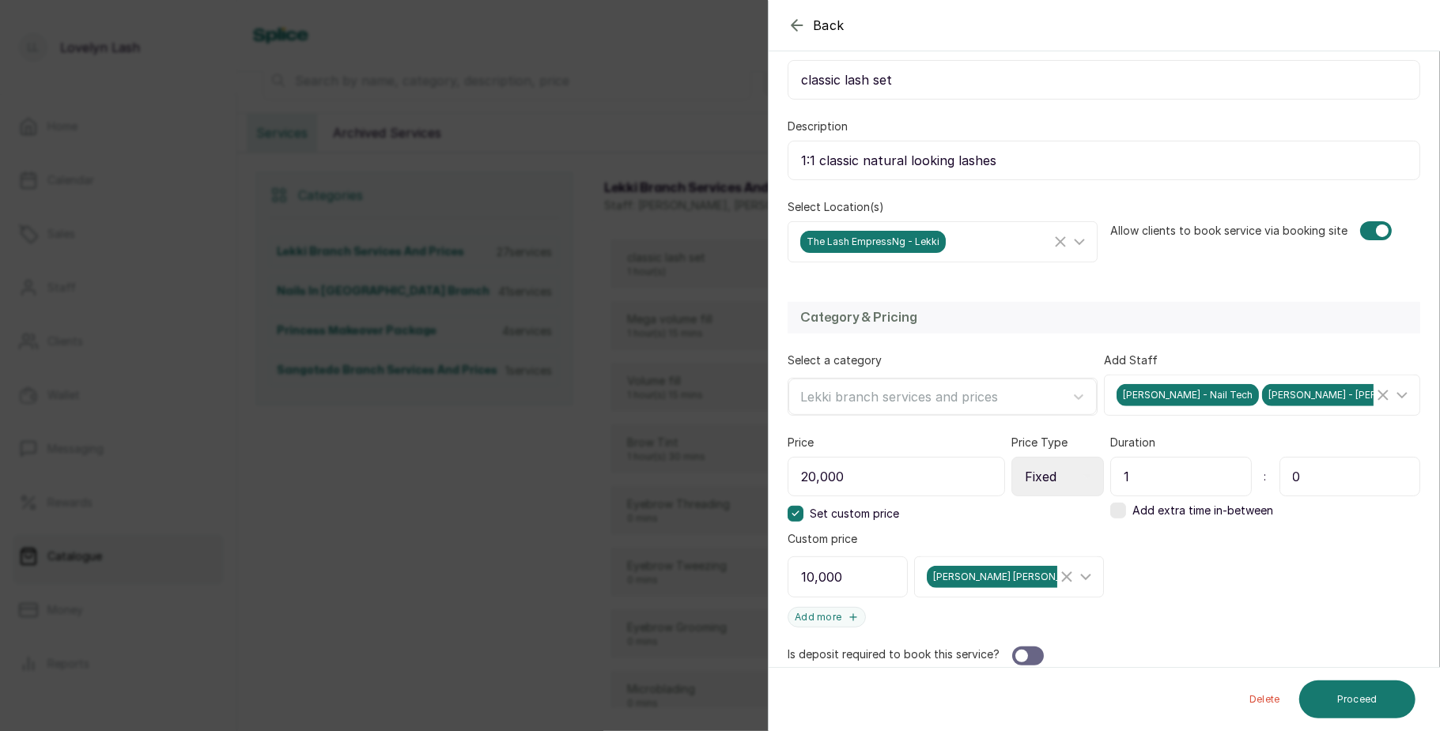
scroll to position [231, 0]
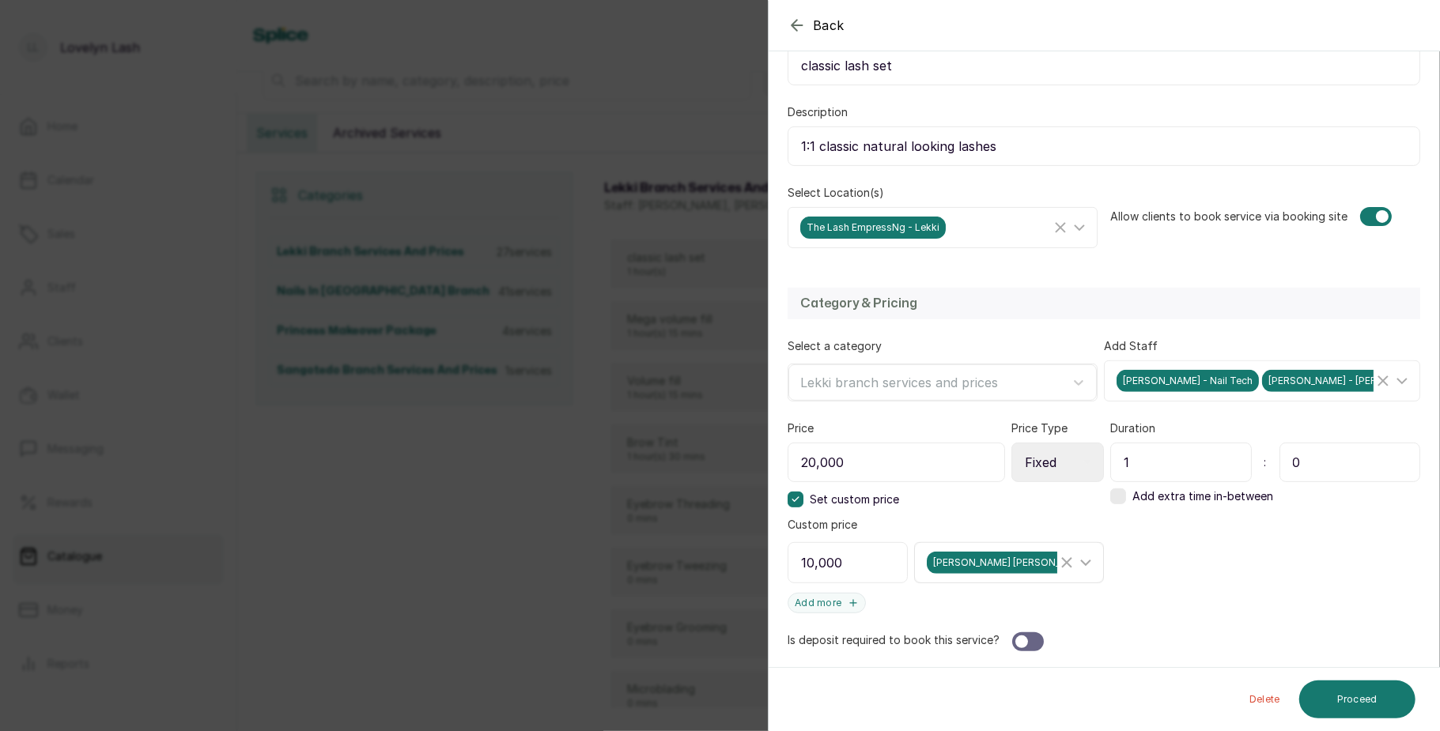
click at [1062, 564] on line "Clear Selected" at bounding box center [1066, 562] width 9 height 9
click at [811, 457] on input "20,000" at bounding box center [895, 463] width 214 height 40
type input "10,000"
click at [788, 497] on label at bounding box center [796, 500] width 16 height 16
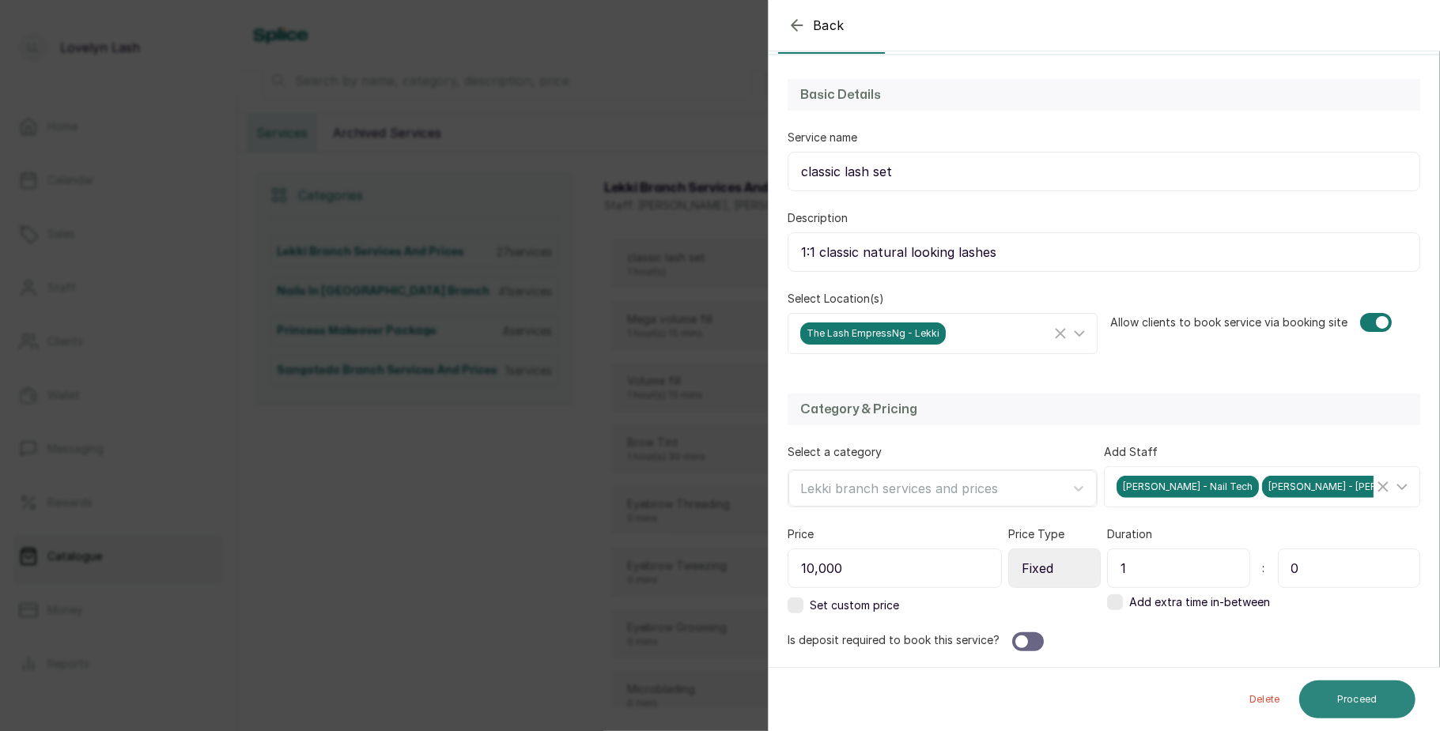
click at [1386, 699] on button "Proceed" at bounding box center [1357, 700] width 116 height 38
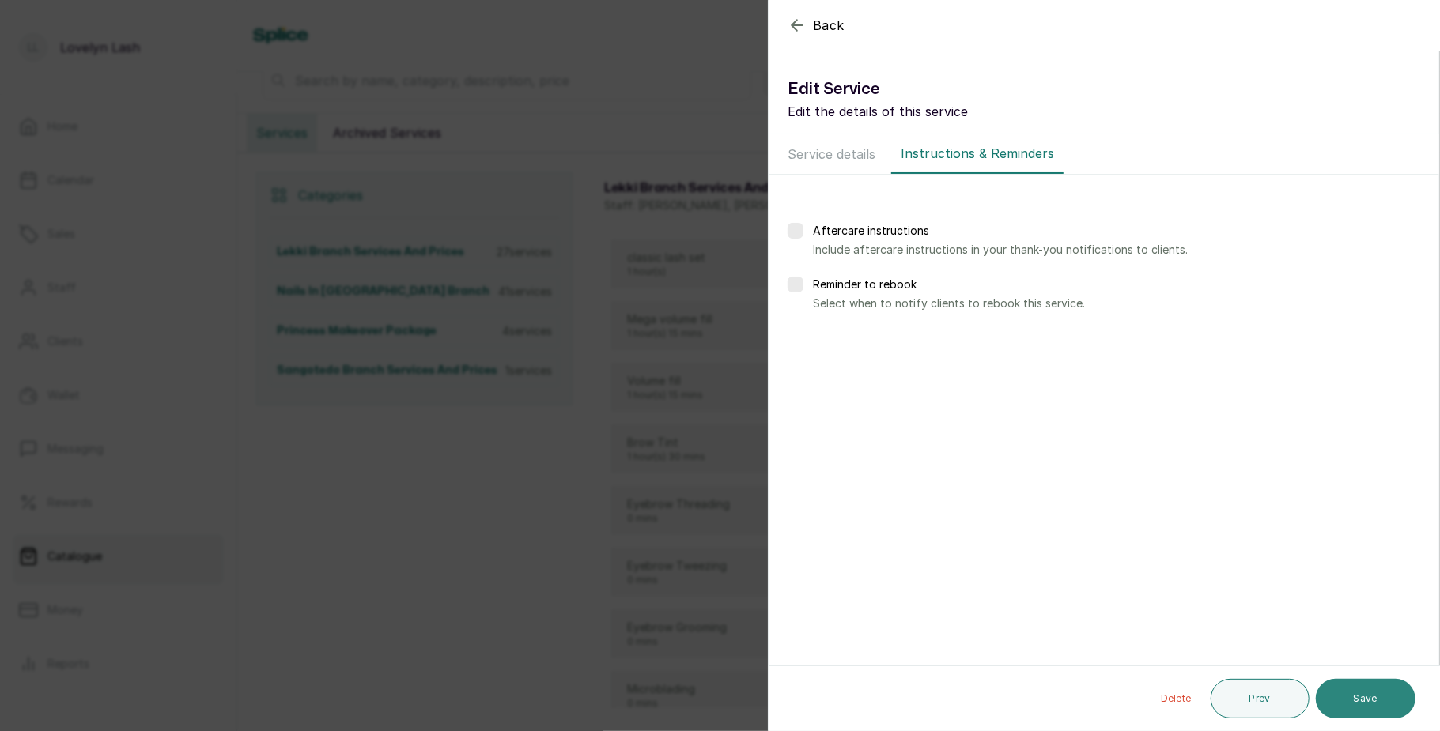
click at [1384, 689] on button "Save" at bounding box center [1366, 699] width 100 height 40
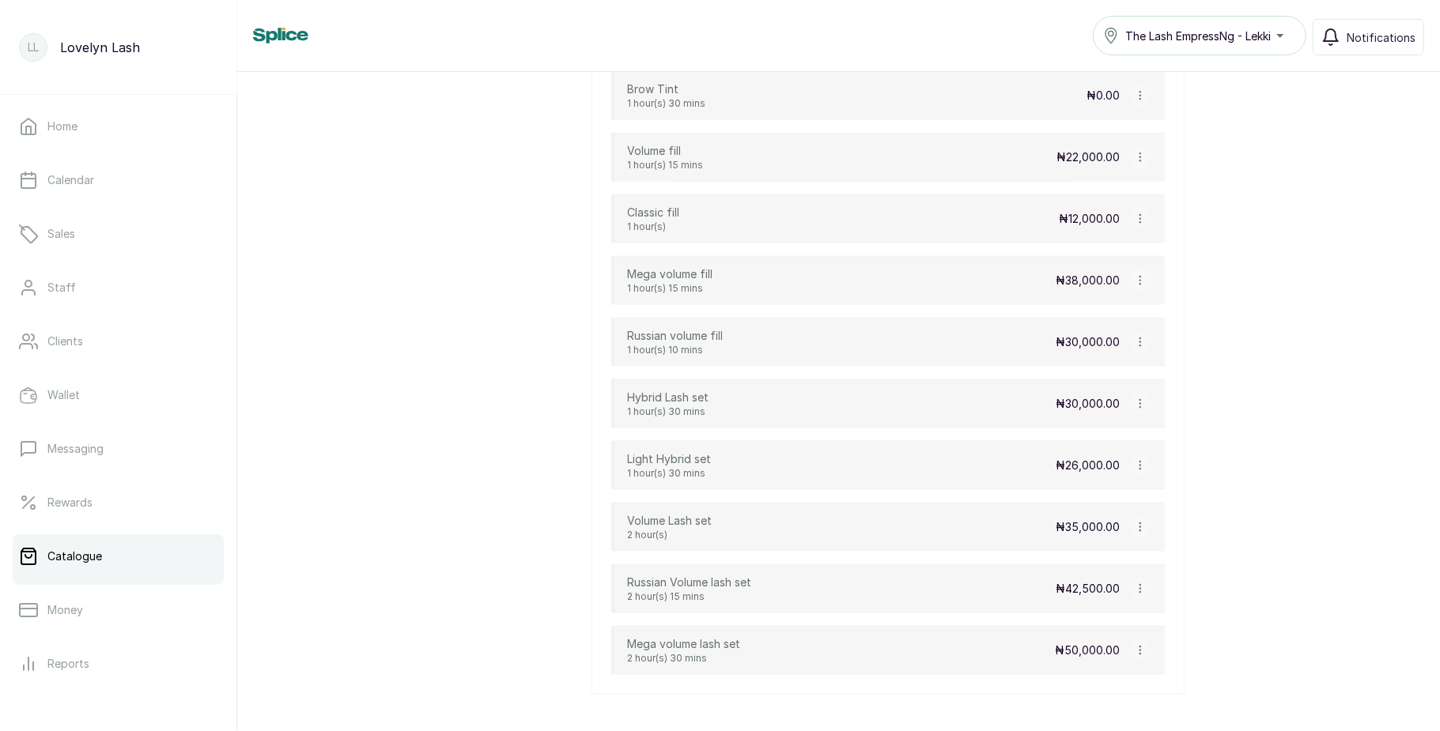
scroll to position [1471, 0]
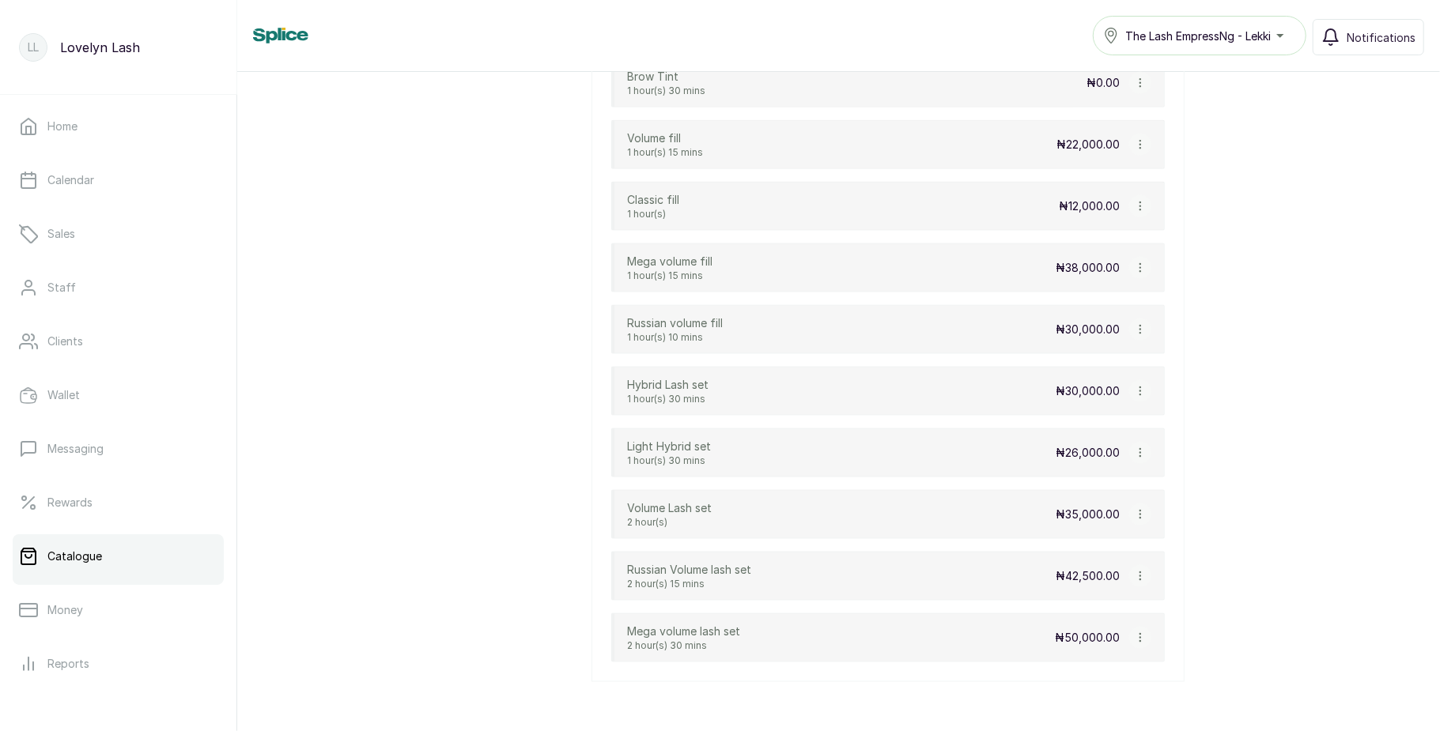
click at [1139, 397] on icon "button" at bounding box center [1140, 391] width 11 height 11
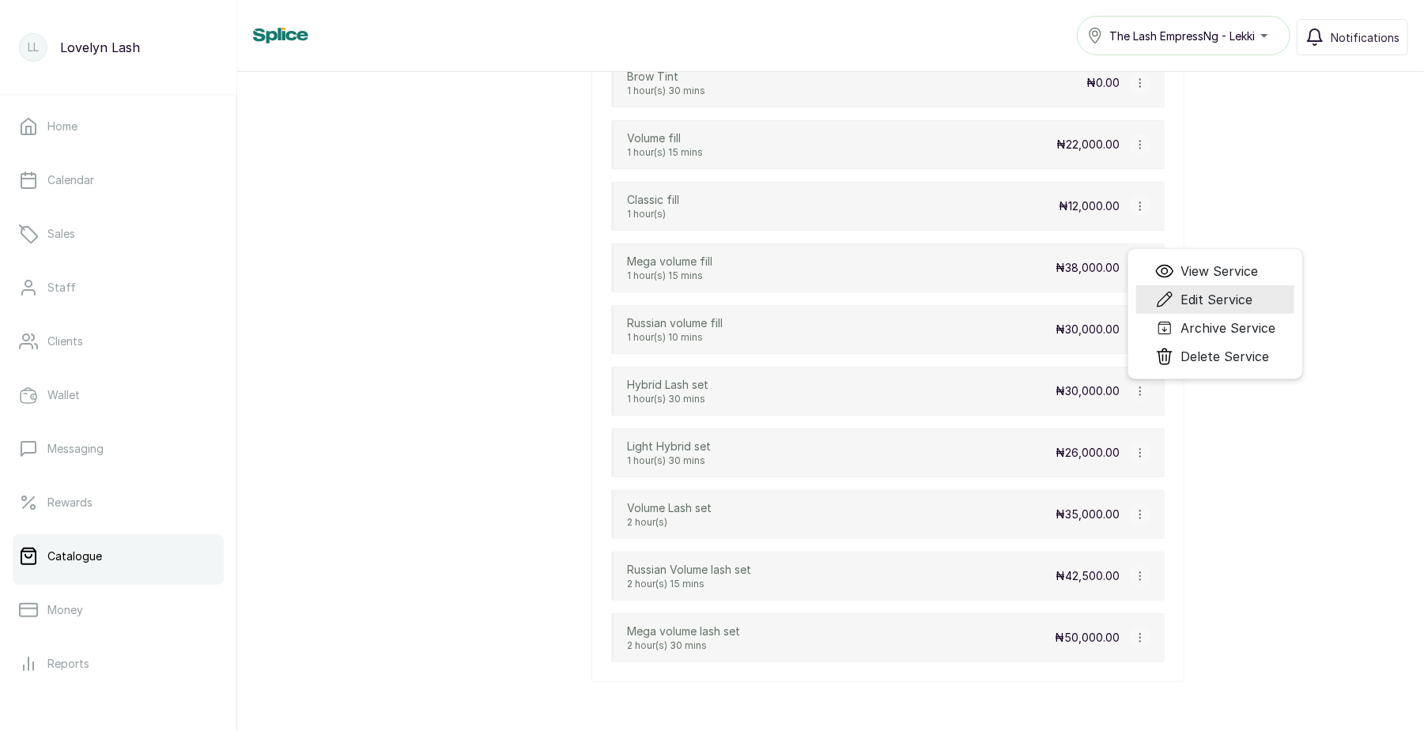
click at [1194, 309] on span "Edit Service" at bounding box center [1216, 299] width 72 height 19
select select "fixed"
select select "fixed_value"
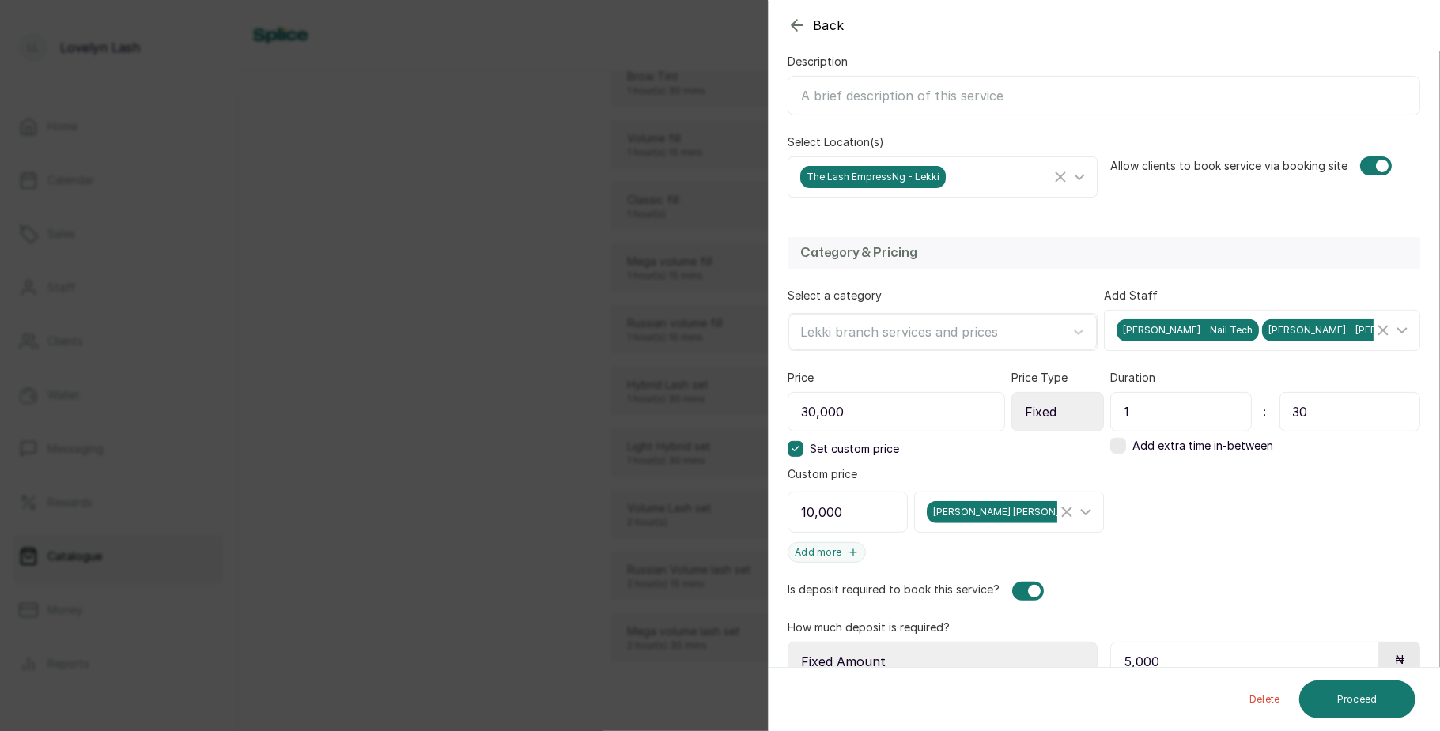
scroll to position [278, 0]
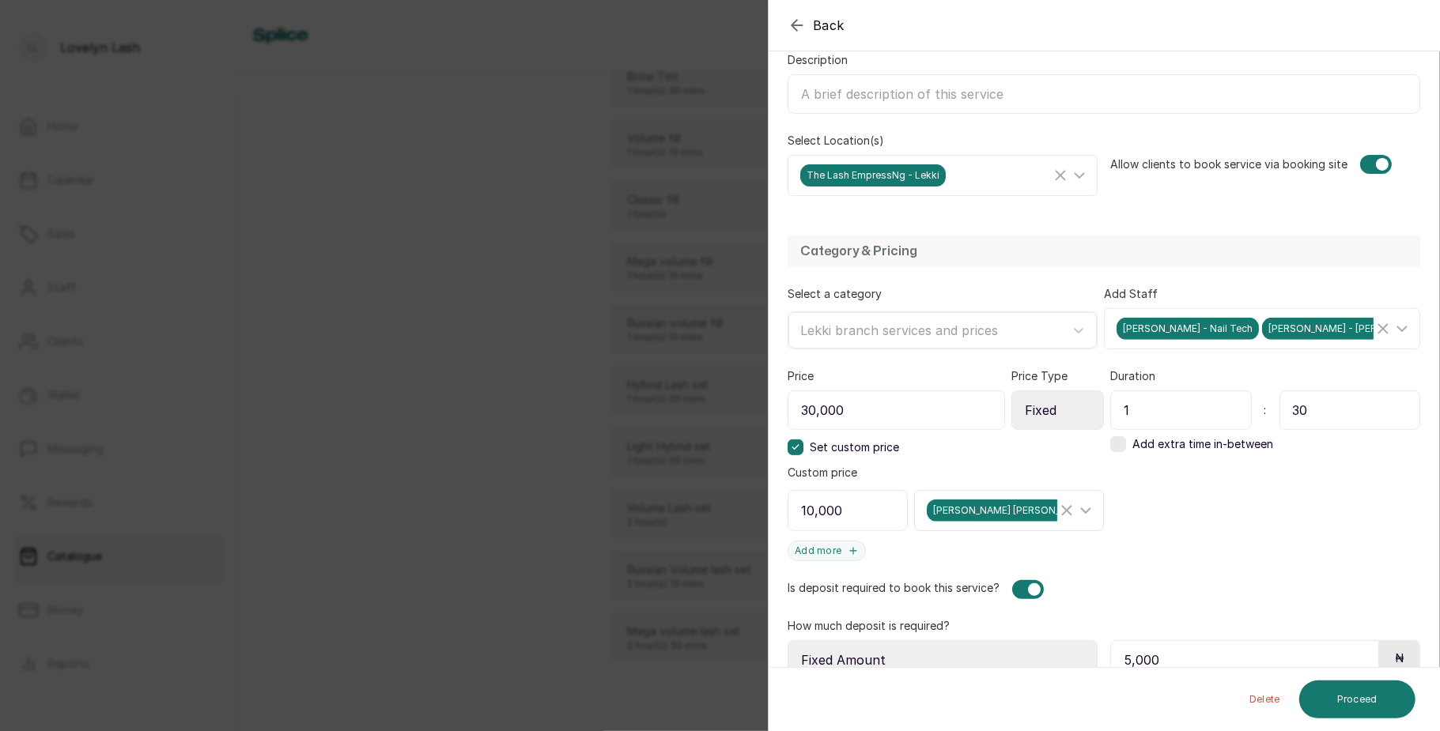
click at [1057, 509] on icon "Clear Selected" at bounding box center [1066, 510] width 19 height 19
click at [810, 410] on input "30,000" at bounding box center [895, 411] width 214 height 40
type input "10,000"
click at [795, 450] on icon at bounding box center [795, 448] width 8 height 8
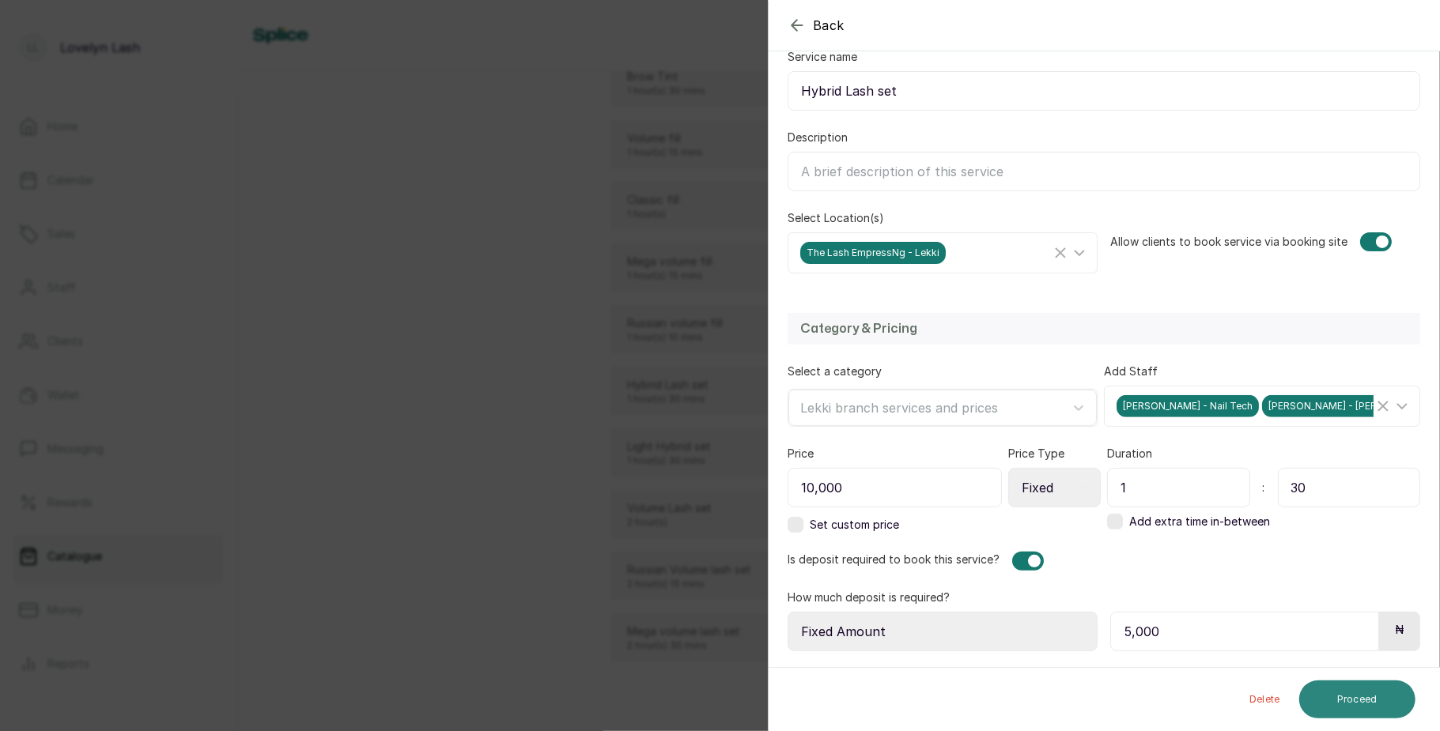
click at [1352, 697] on button "Proceed" at bounding box center [1357, 700] width 116 height 38
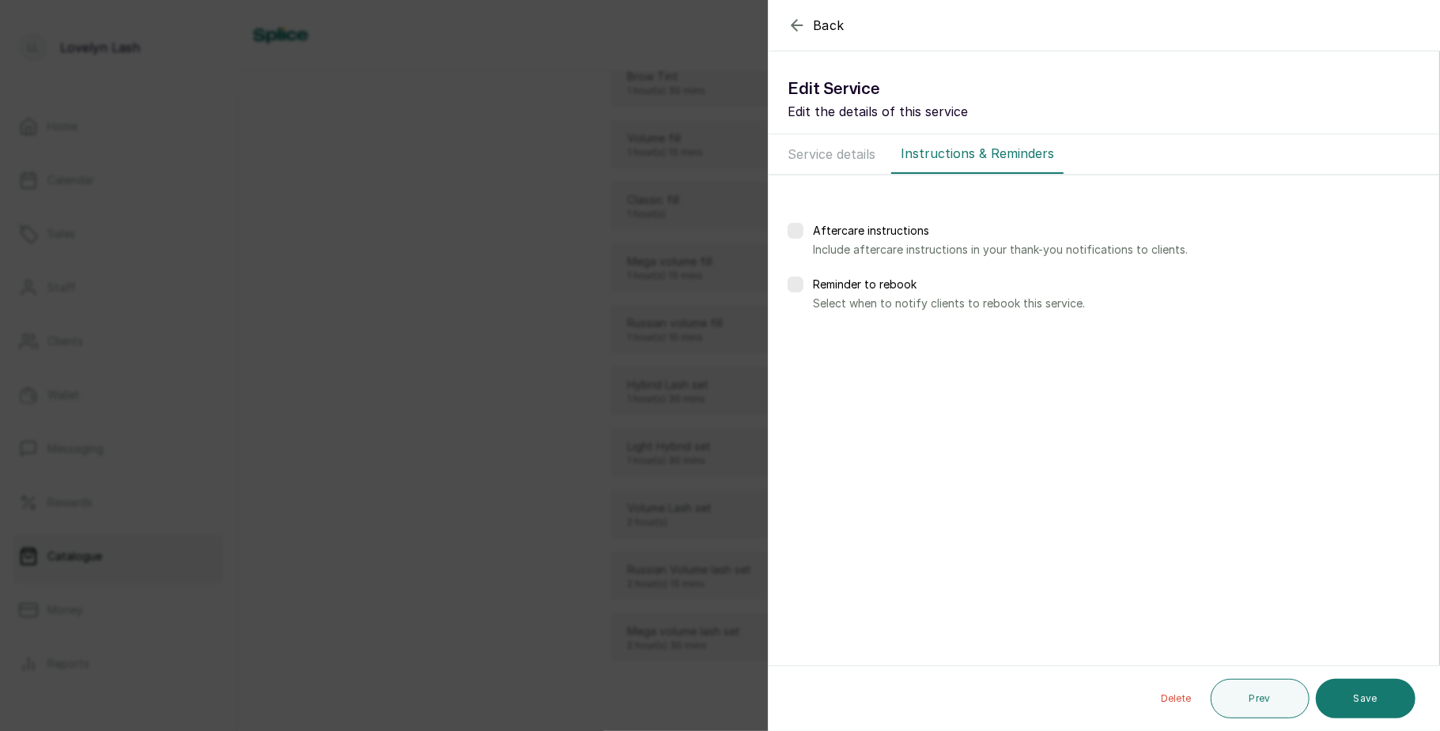
click at [1352, 697] on button "Save" at bounding box center [1366, 699] width 100 height 40
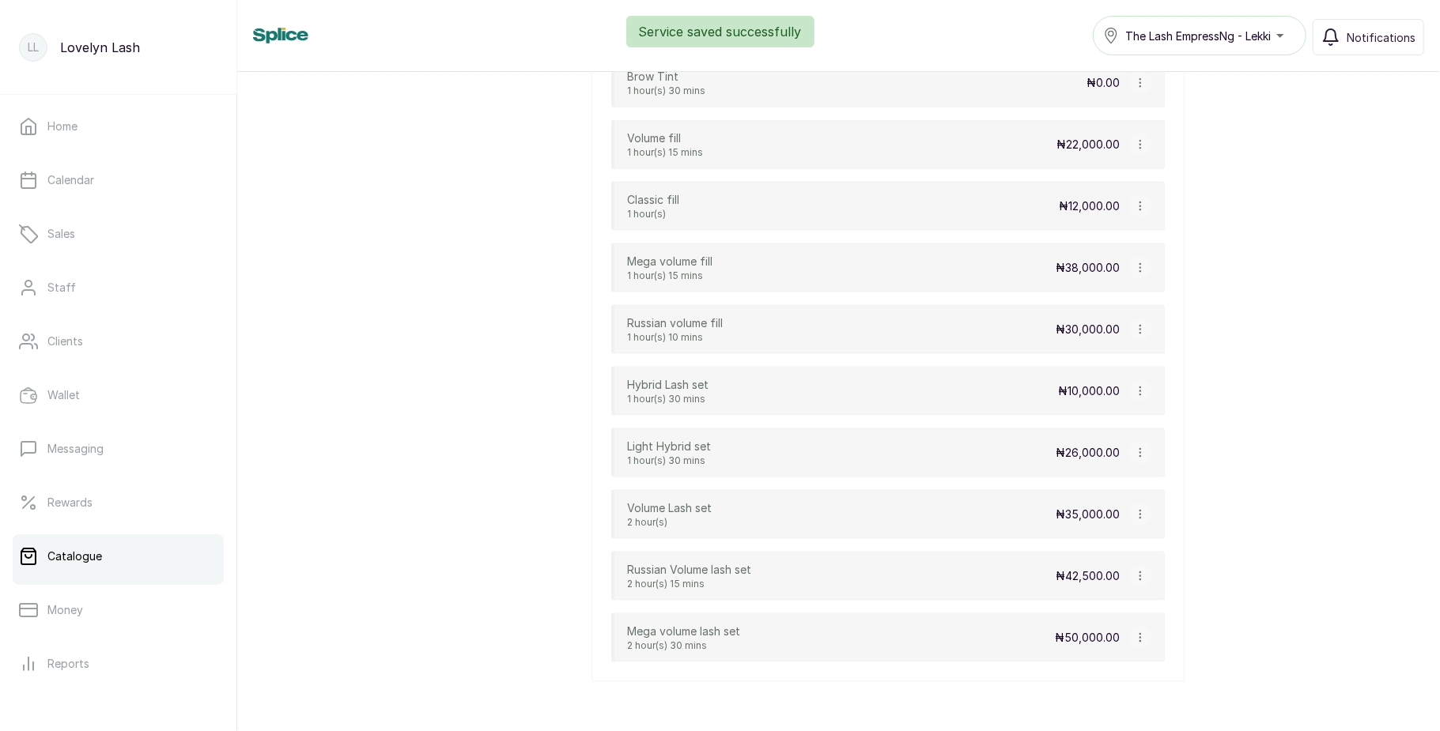
click at [1139, 459] on icon "button" at bounding box center [1140, 453] width 11 height 11
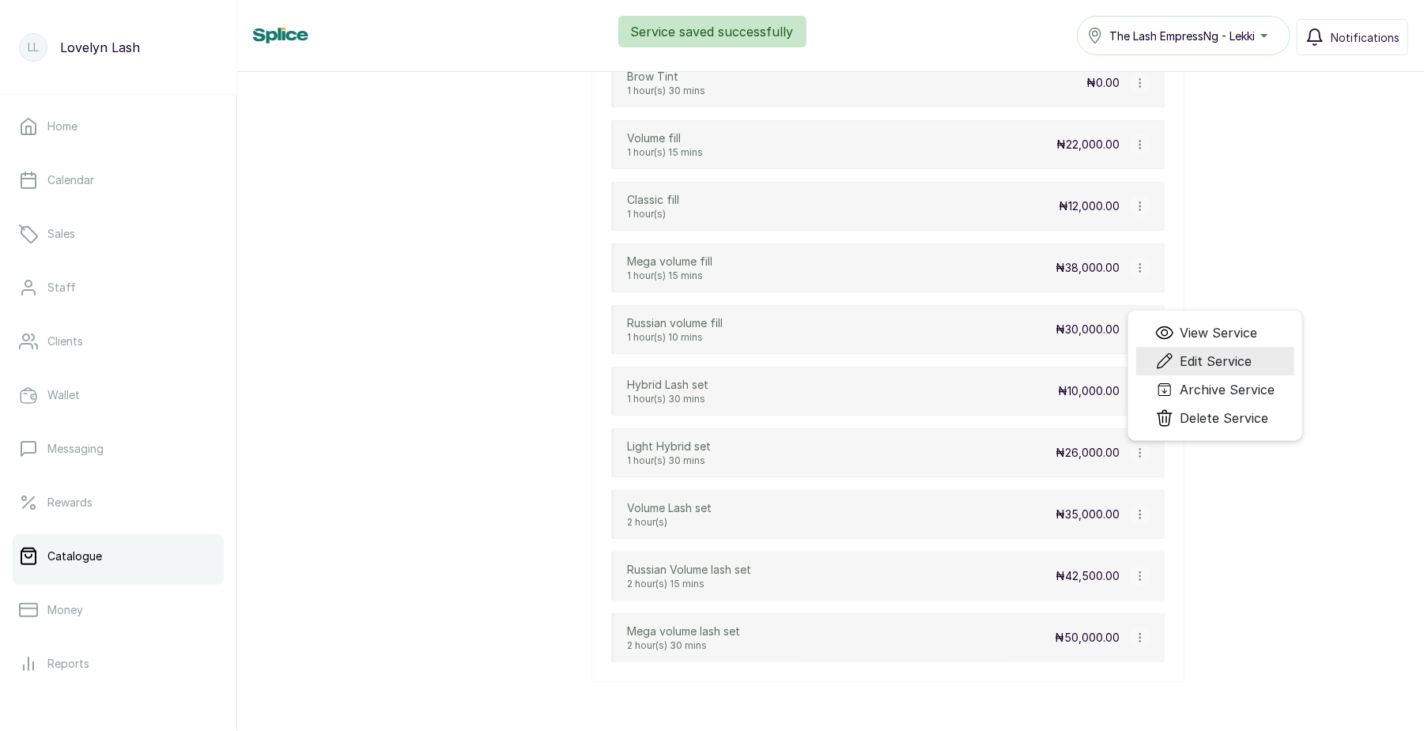
click at [1188, 371] on span "Edit Service" at bounding box center [1216, 361] width 72 height 19
select select "fixed"
select select "fixed_value"
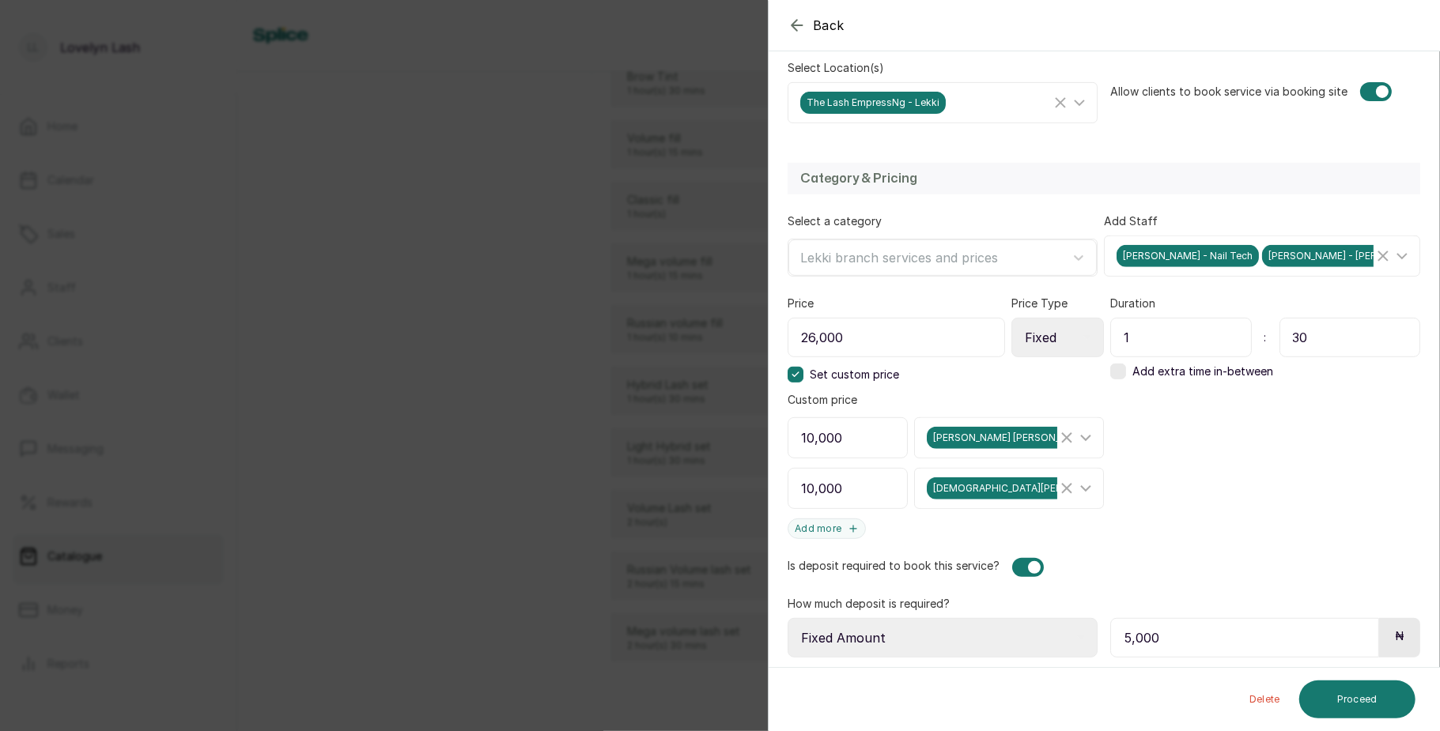
scroll to position [357, 0]
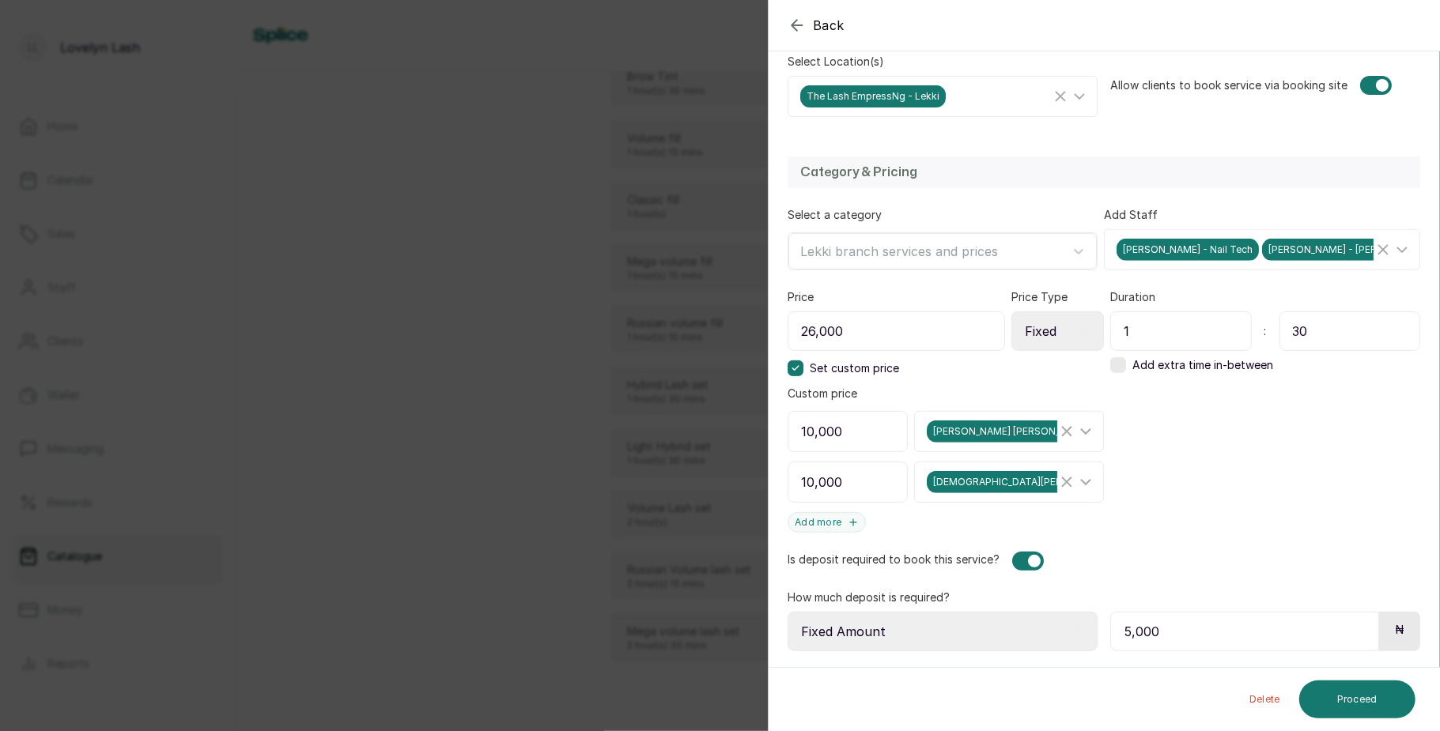
click at [792, 365] on label at bounding box center [796, 369] width 16 height 16
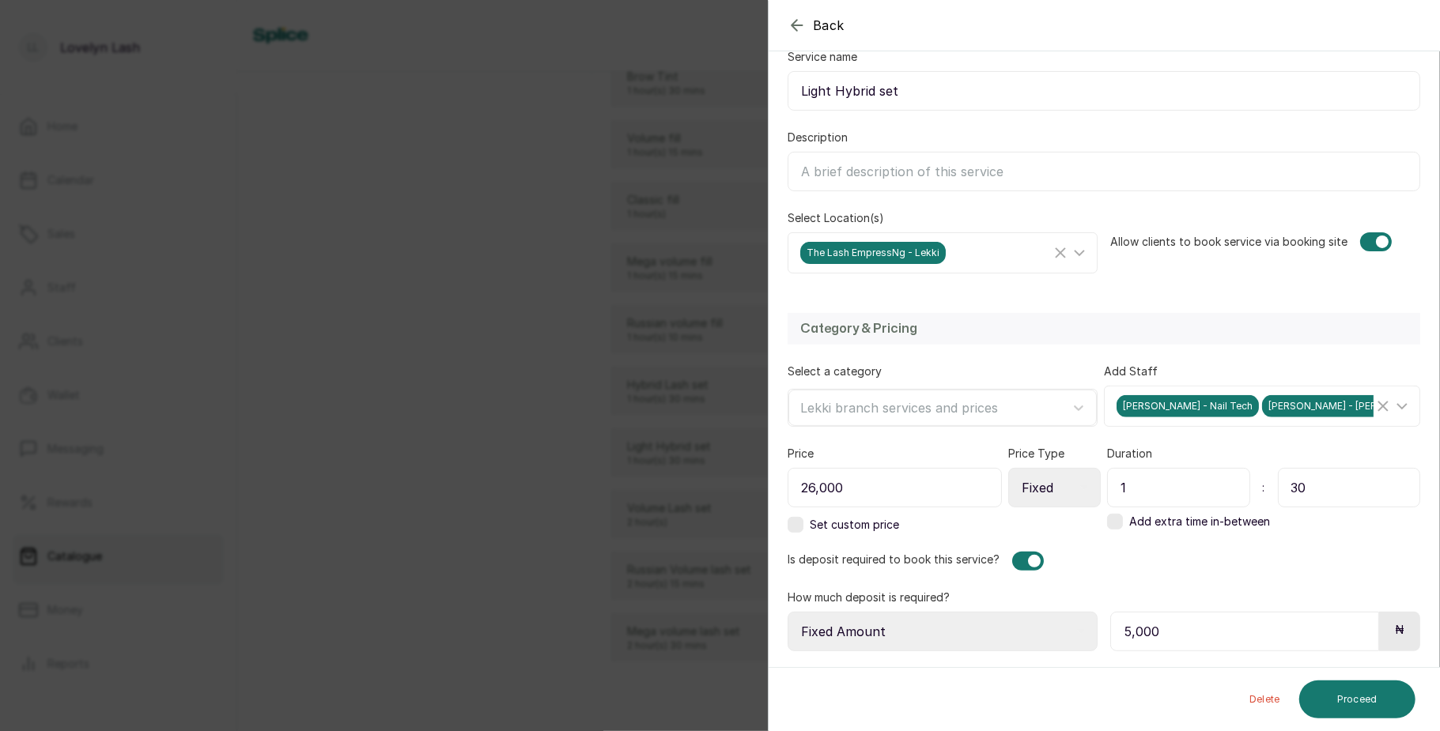
scroll to position [206, 0]
click at [798, 525] on label at bounding box center [796, 525] width 16 height 16
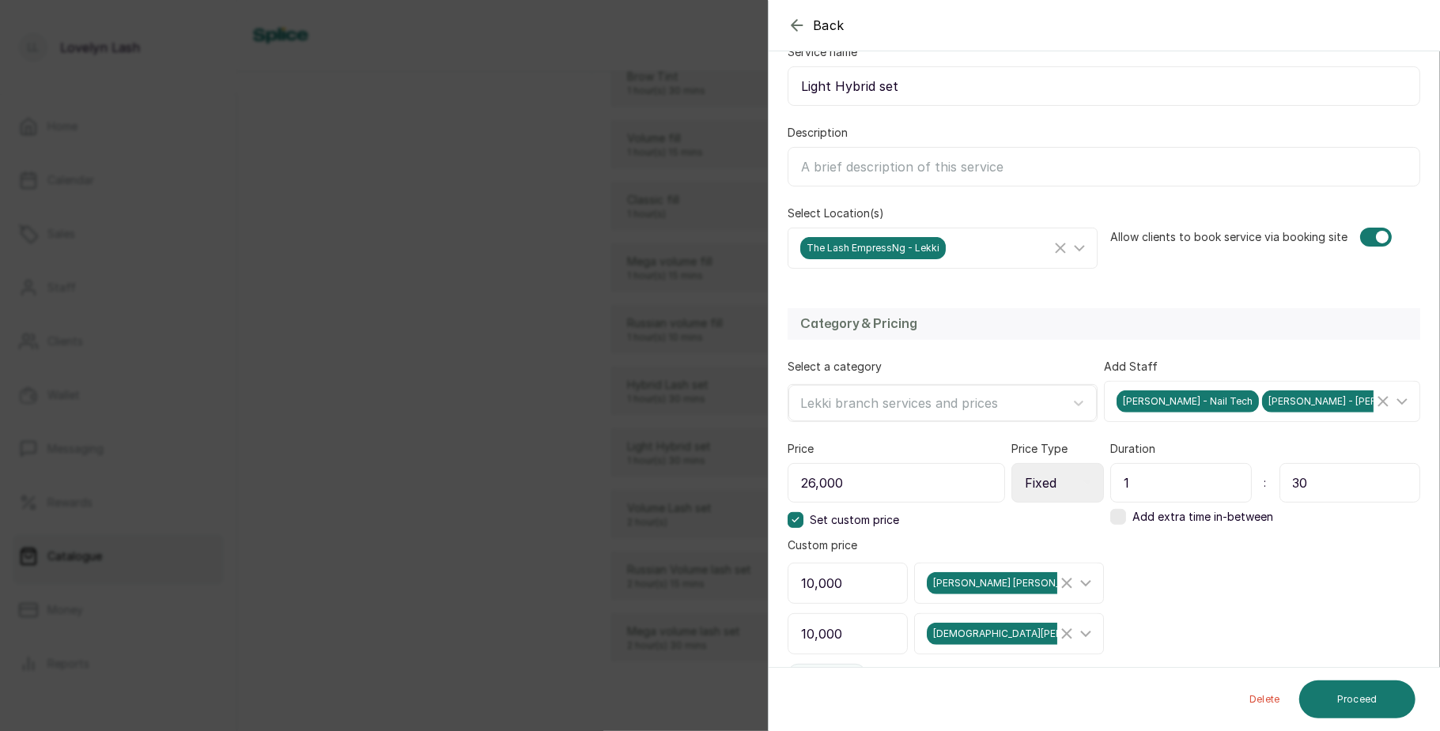
scroll to position [357, 0]
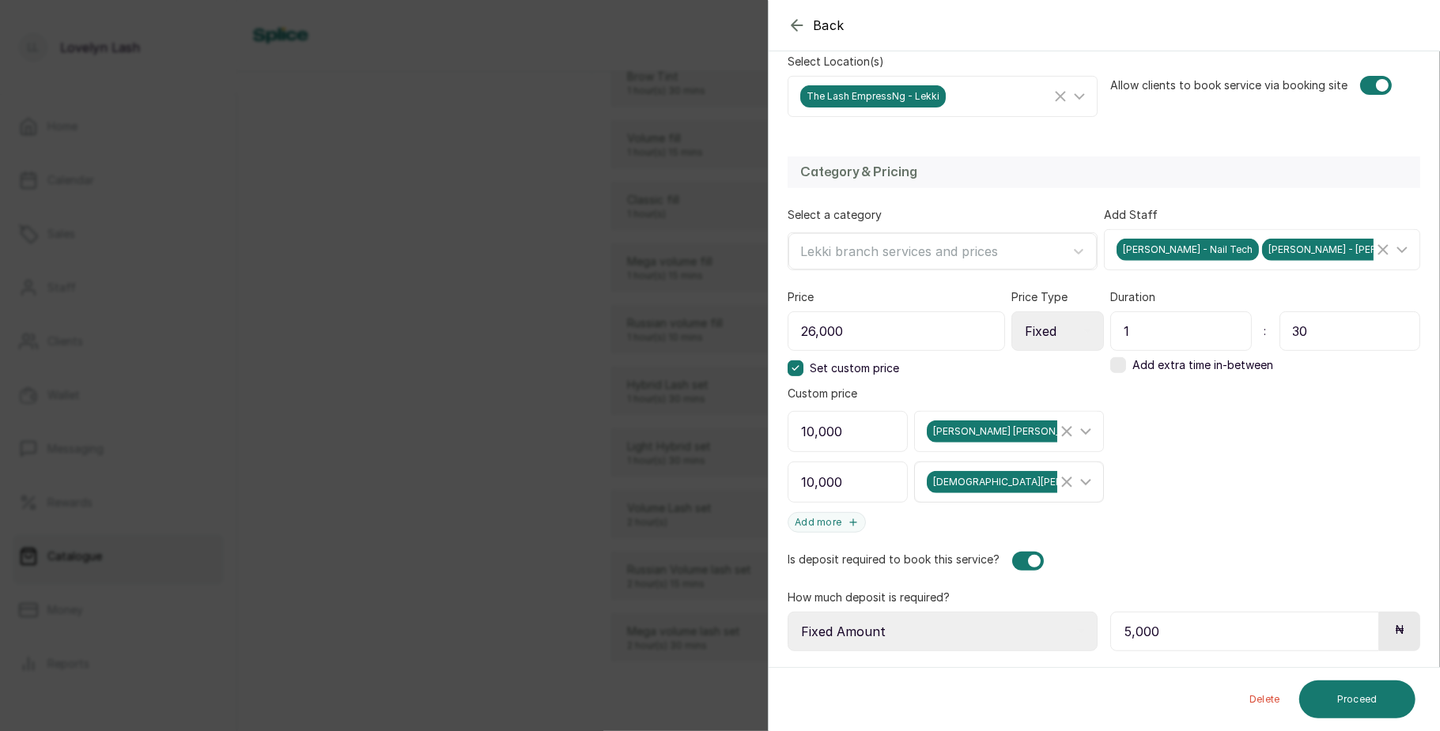
click at [1057, 487] on icon "Clear Selected" at bounding box center [1066, 482] width 19 height 19
click at [1057, 433] on icon "Clear Selected" at bounding box center [1066, 431] width 19 height 19
drag, startPoint x: 798, startPoint y: 361, endPoint x: 792, endPoint y: 373, distance: 13.8
click at [792, 373] on div "Price 26,000 Price Type Select Price Type Fixed From Set custom price Custom pr…" at bounding box center [944, 411] width 313 height 244
click at [792, 372] on icon at bounding box center [795, 368] width 8 height 8
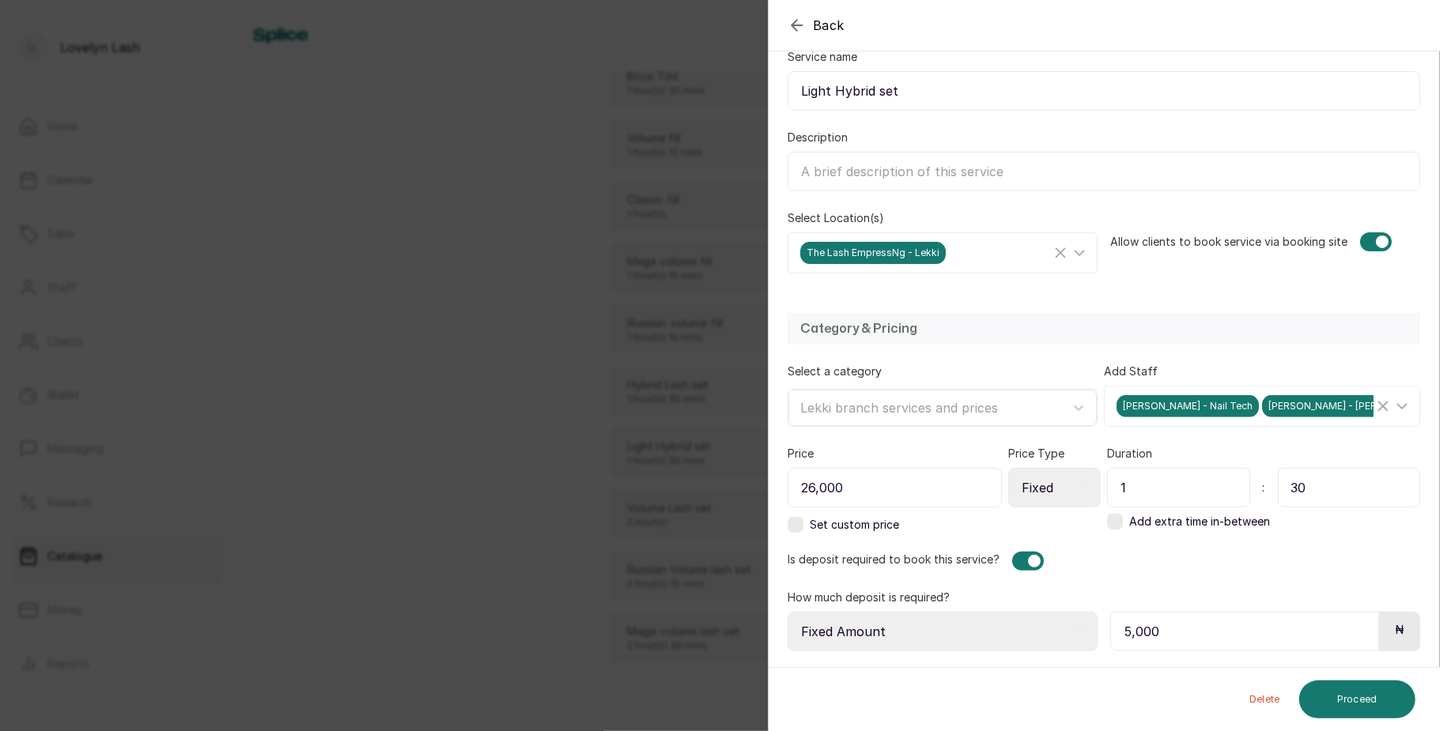
scroll to position [206, 0]
click at [814, 485] on input "26,000" at bounding box center [895, 488] width 214 height 40
type input "0"
type input "10,000"
click at [1351, 691] on button "Proceed" at bounding box center [1357, 700] width 116 height 38
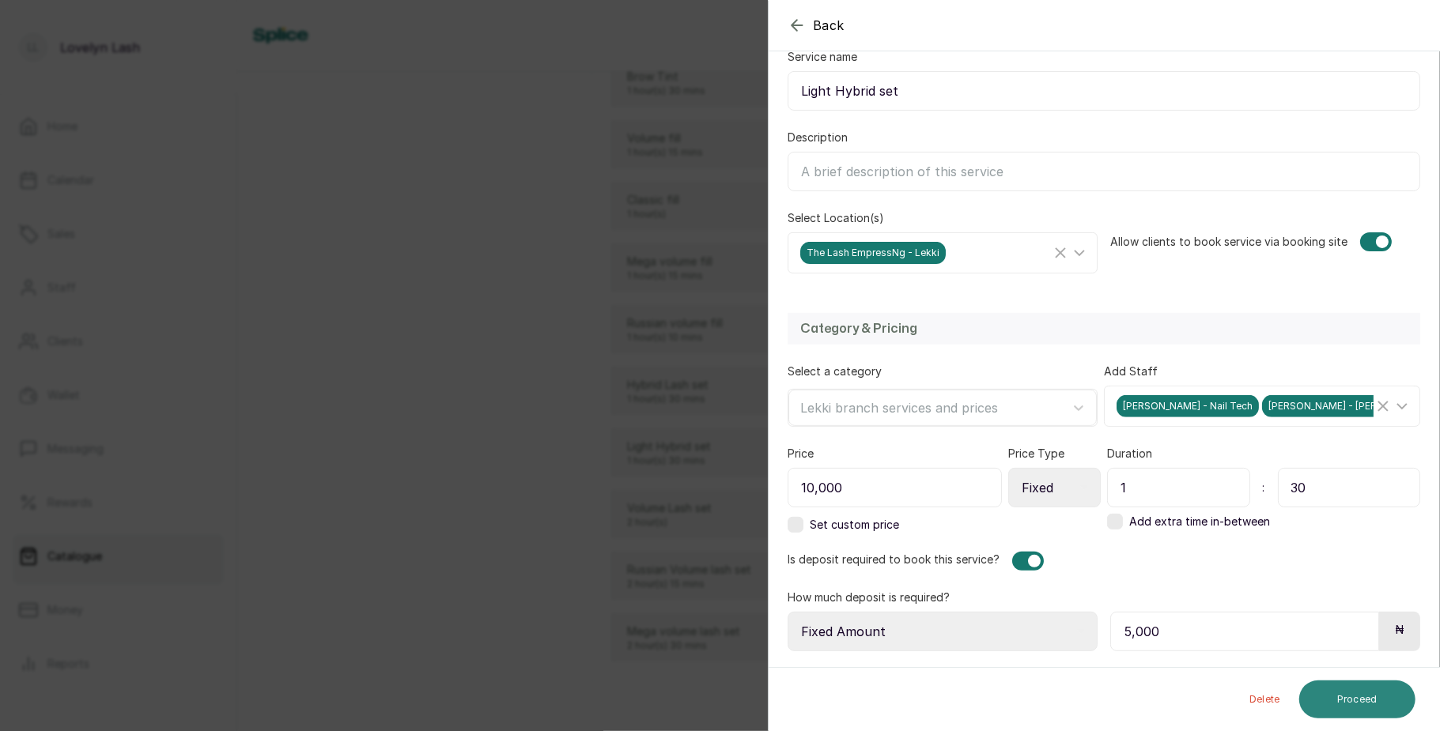
scroll to position [0, 0]
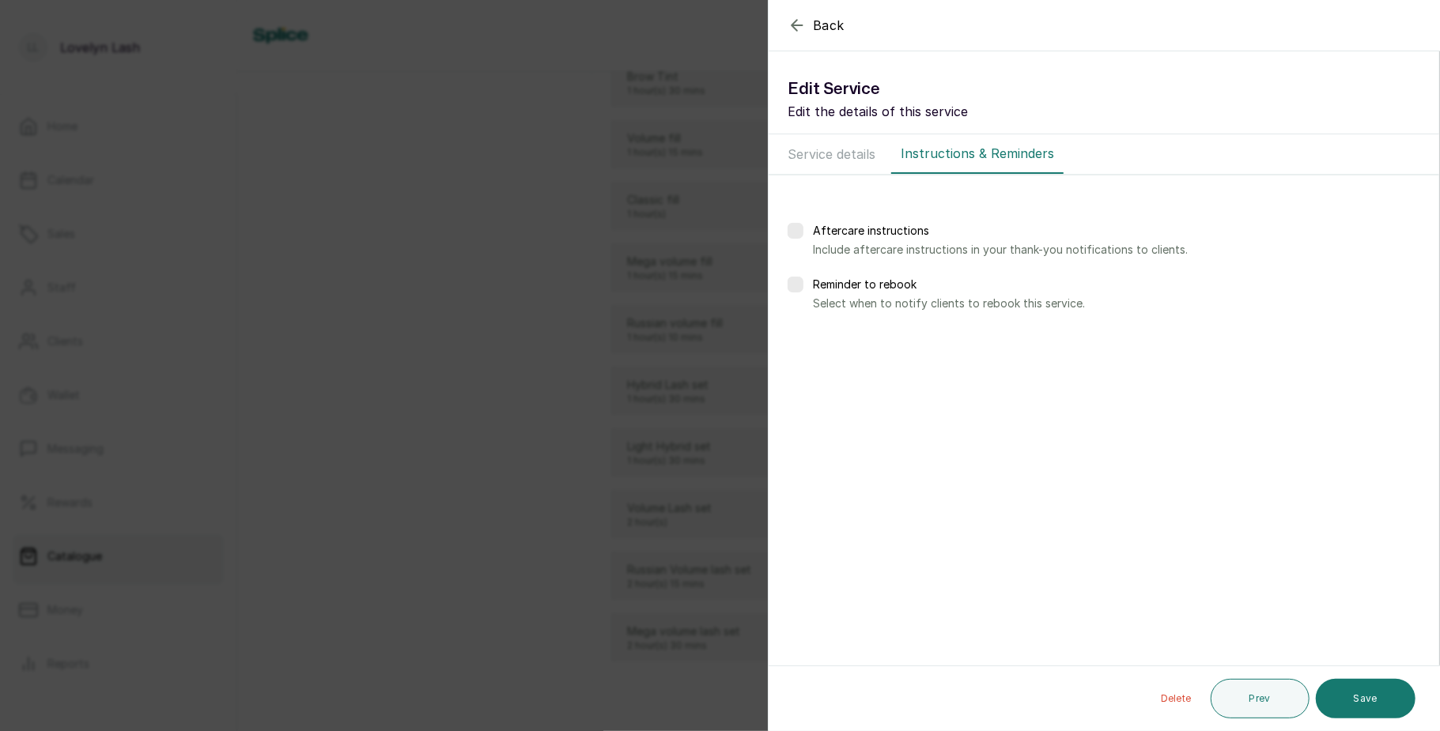
click at [1351, 691] on button "Save" at bounding box center [1366, 699] width 100 height 40
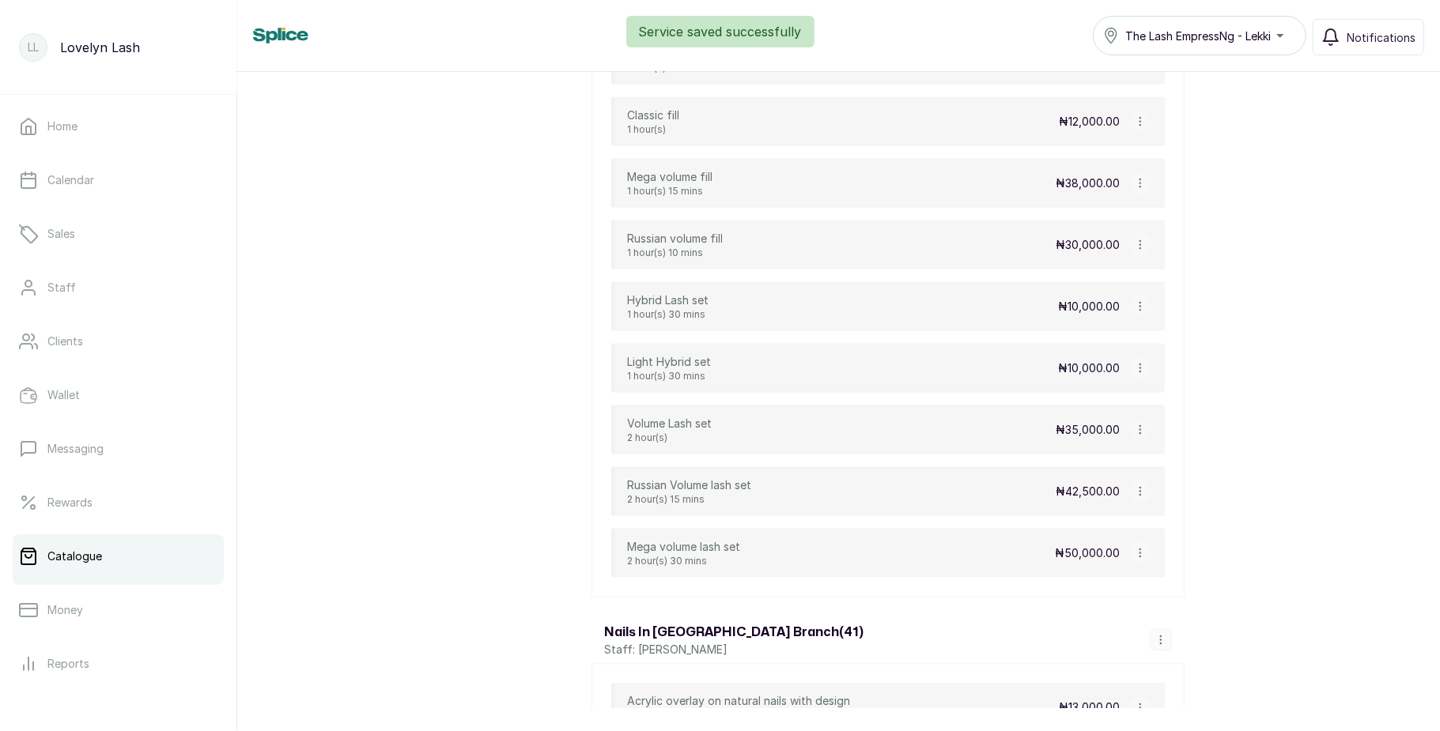
scroll to position [1559, 0]
click at [1136, 432] on icon "button" at bounding box center [1140, 426] width 11 height 11
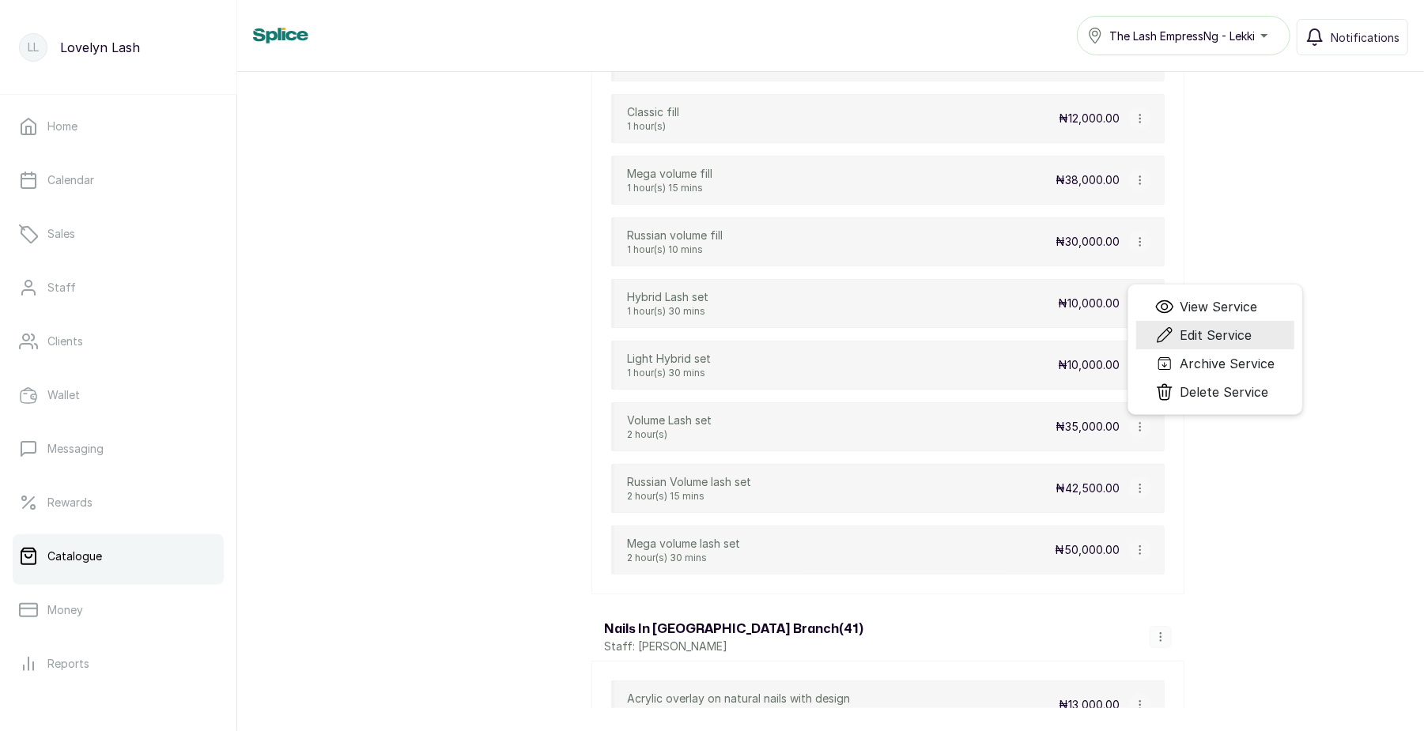
click at [1209, 345] on span "Edit Service" at bounding box center [1216, 335] width 72 height 19
select select "fixed"
select select "fixed_value"
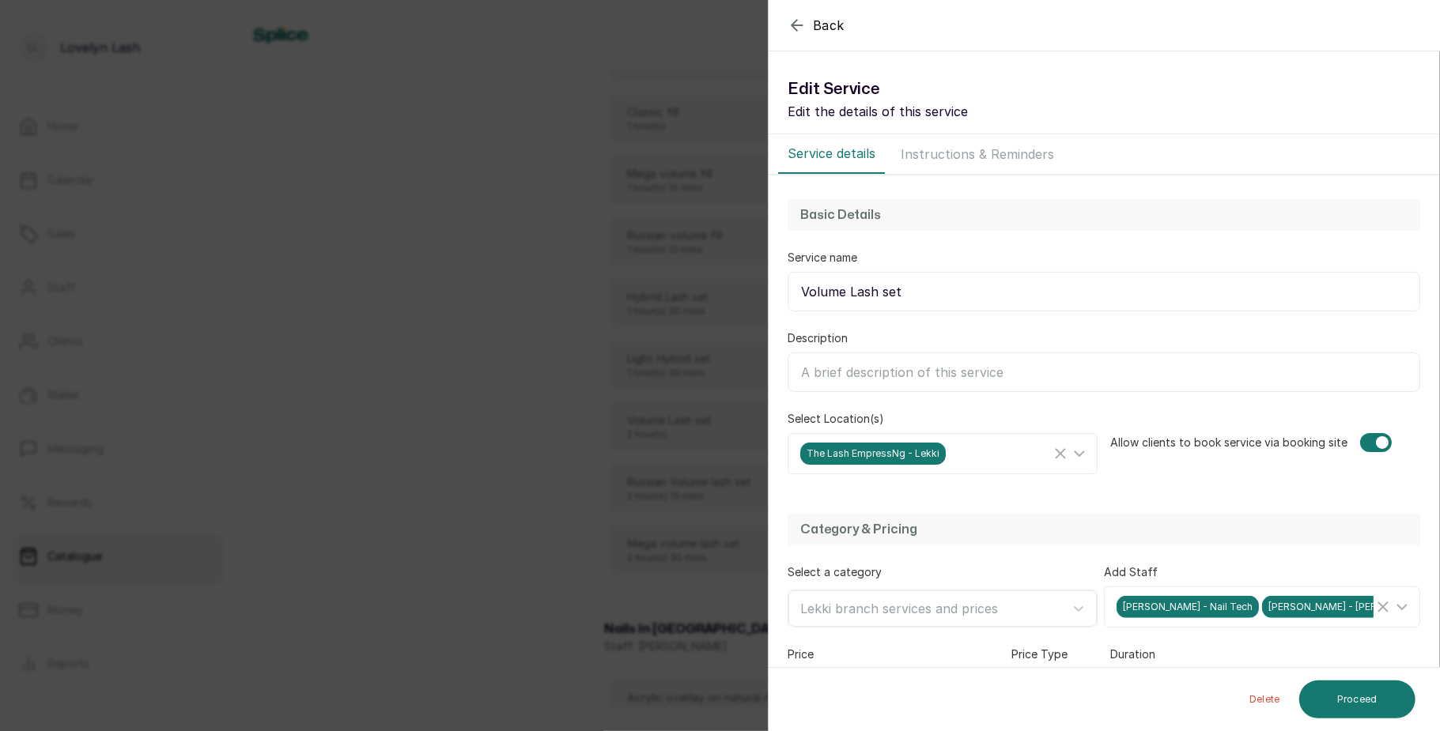
scroll to position [364, 0]
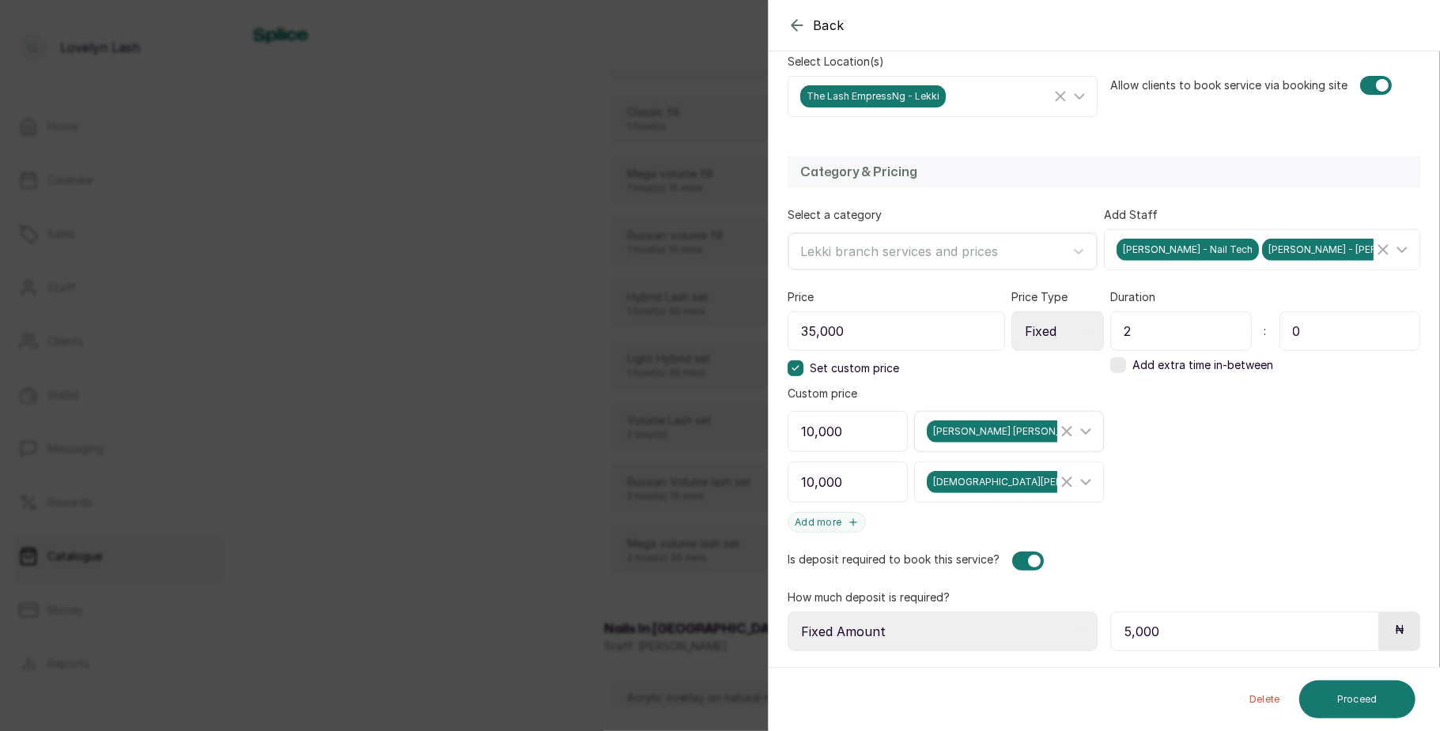
click at [1057, 424] on icon "Clear Selected" at bounding box center [1066, 431] width 19 height 19
click at [1062, 478] on line "Clear Selected" at bounding box center [1066, 482] width 9 height 9
click at [786, 365] on div "Category & Pricing Select a category Lekki branch services and prices Add Staff…" at bounding box center [1104, 404] width 670 height 527
click at [795, 370] on label at bounding box center [796, 369] width 16 height 16
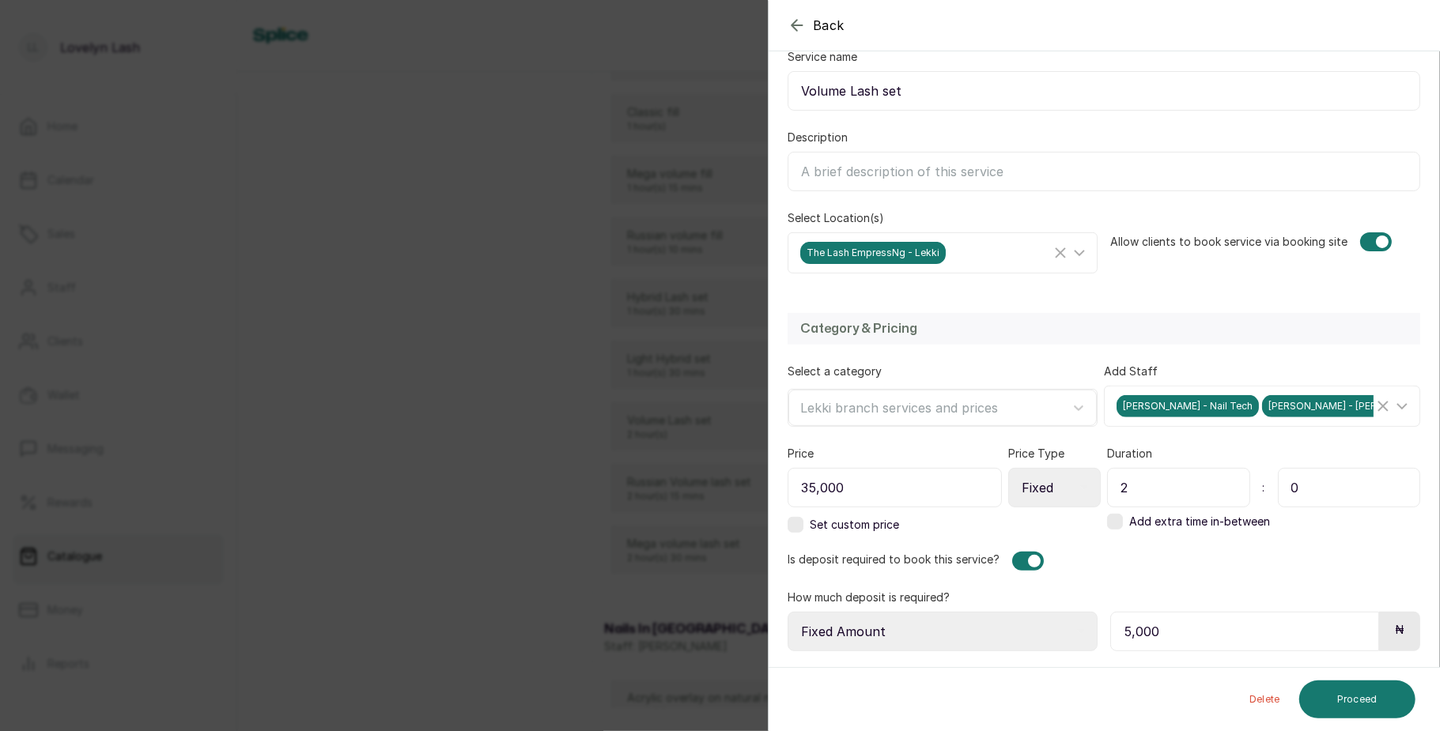
click at [814, 484] on input "35,000" at bounding box center [895, 488] width 214 height 40
type input "0"
type input "10,000"
click at [1339, 687] on button "Proceed" at bounding box center [1357, 700] width 116 height 38
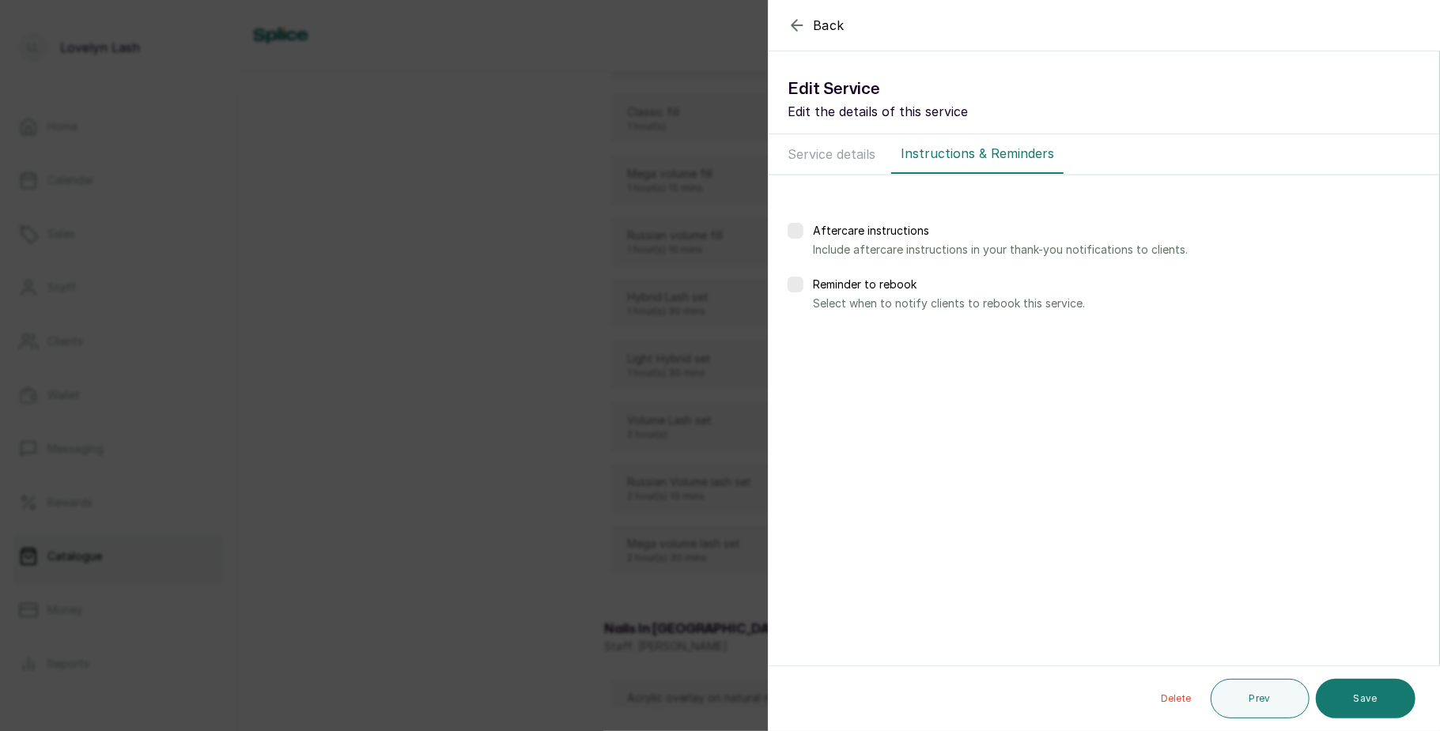
click at [1339, 687] on button "Save" at bounding box center [1366, 699] width 100 height 40
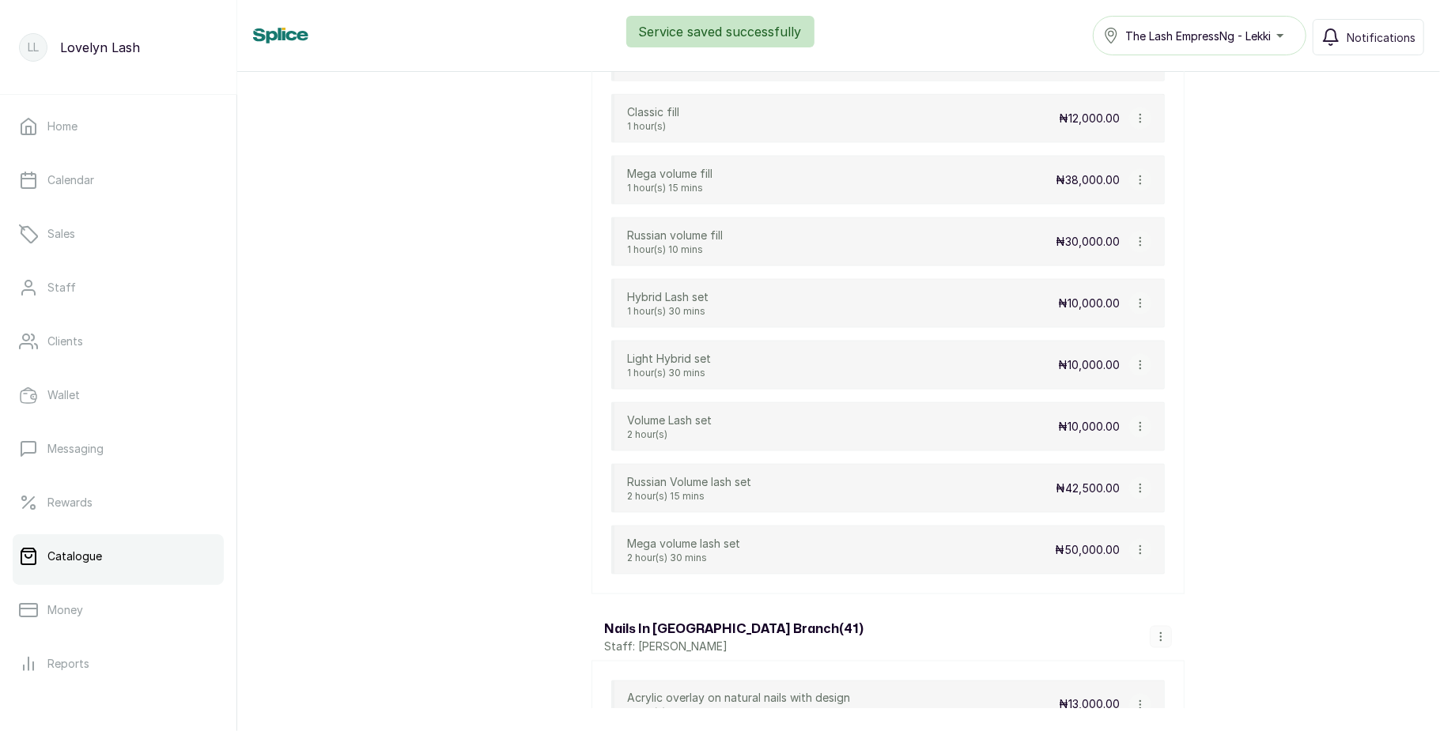
click at [1139, 494] on icon "button" at bounding box center [1140, 488] width 11 height 11
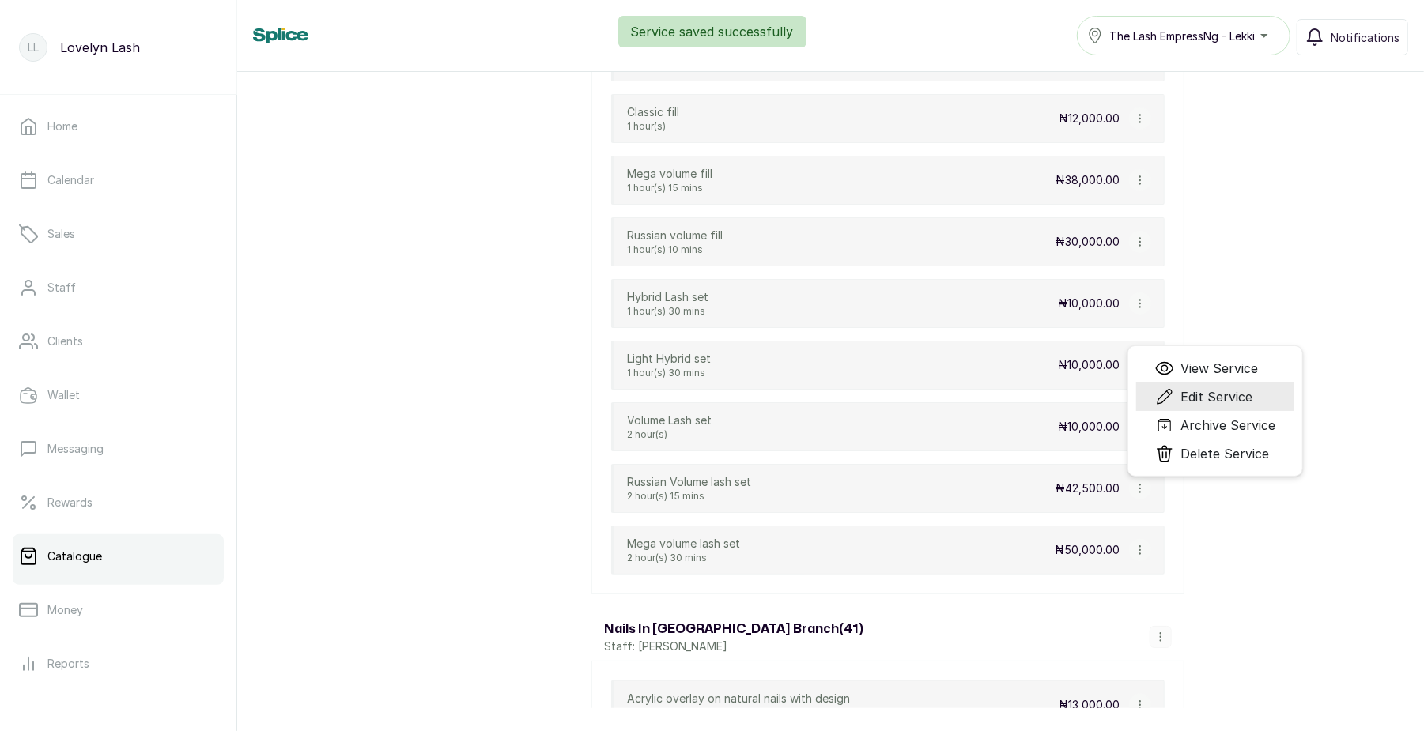
click at [1195, 406] on span "Edit Service" at bounding box center [1216, 396] width 72 height 19
select select "fixed"
select select "fixed_value"
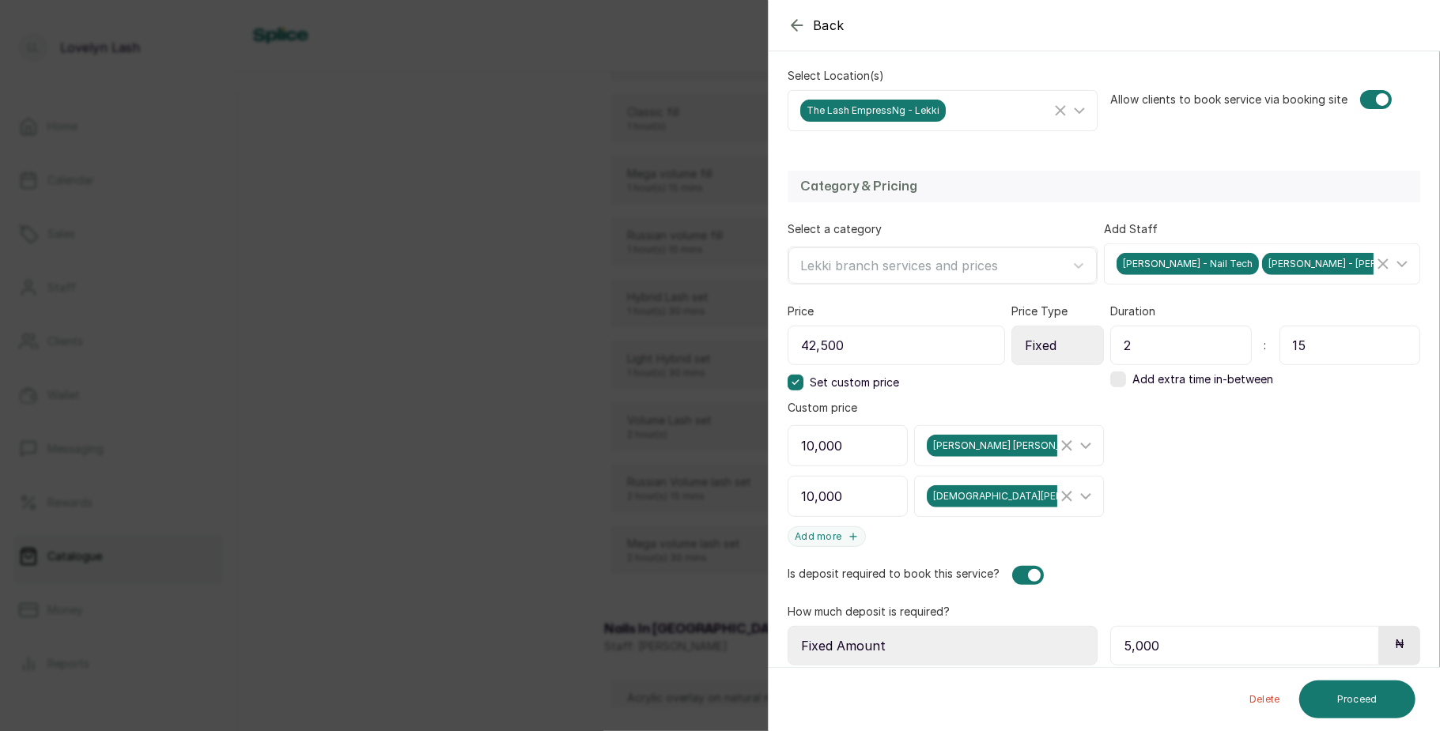
scroll to position [345, 0]
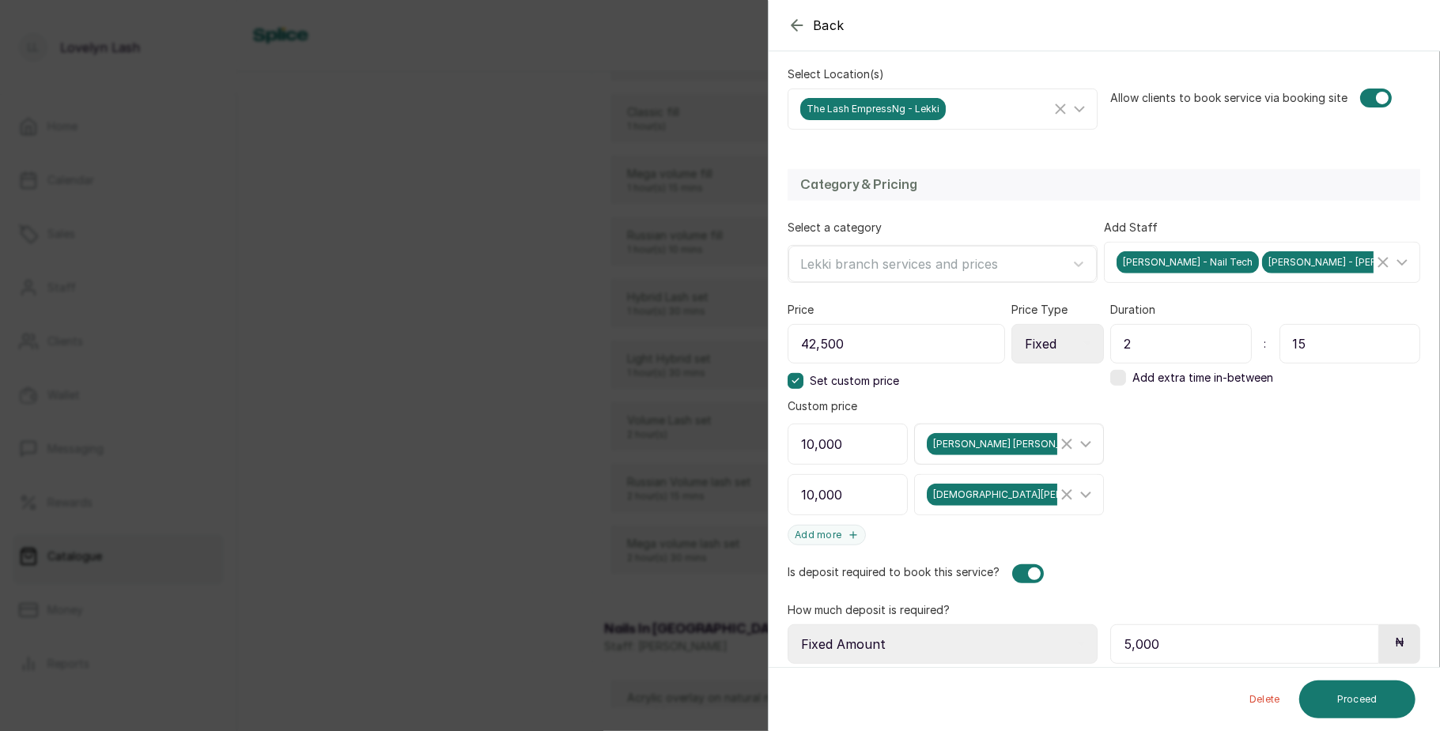
click at [1057, 446] on icon "Clear Selected" at bounding box center [1066, 444] width 19 height 19
click at [1058, 495] on icon "Clear Selected" at bounding box center [1066, 494] width 19 height 19
click at [818, 349] on input "42,500" at bounding box center [895, 344] width 214 height 40
click at [863, 349] on input "42,500" at bounding box center [895, 344] width 214 height 40
type input "4"
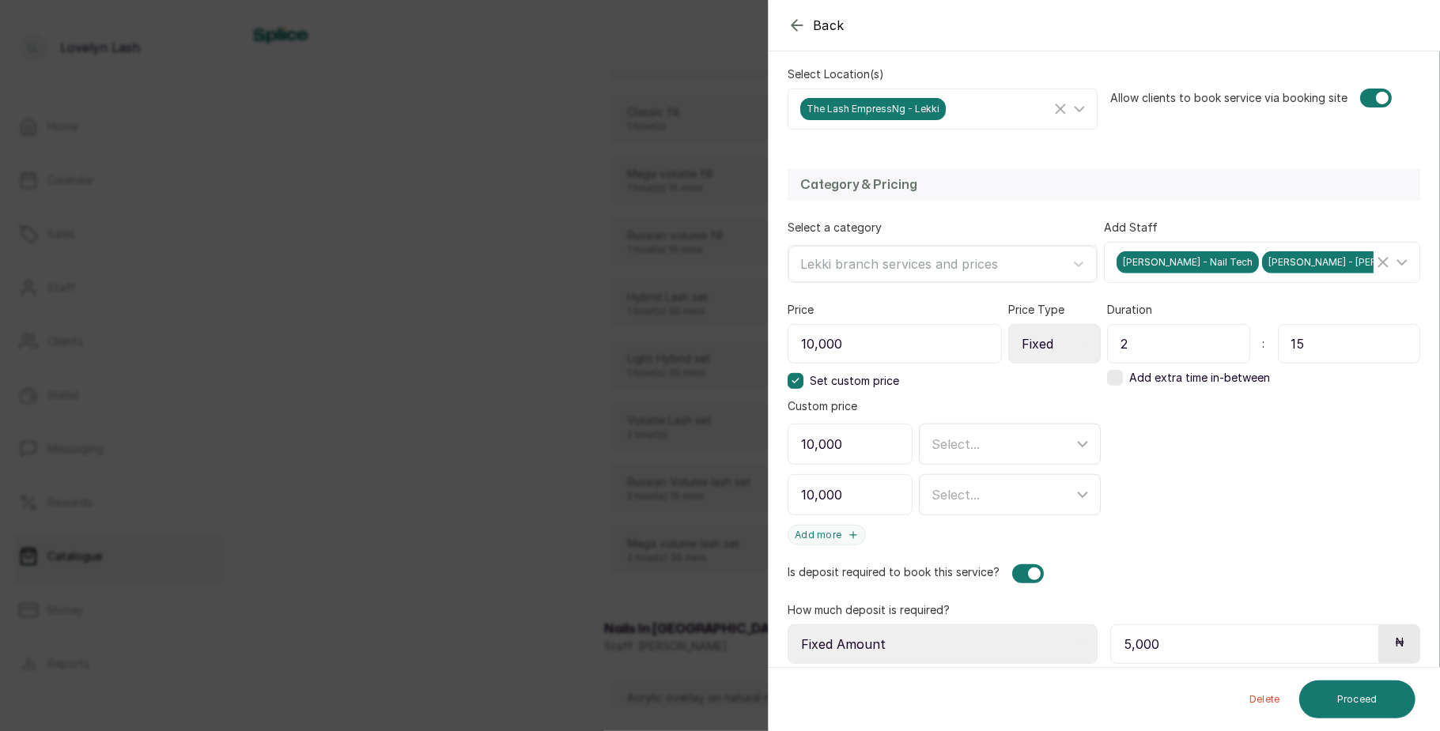
type input "10,000"
click at [794, 385] on icon at bounding box center [795, 381] width 8 height 8
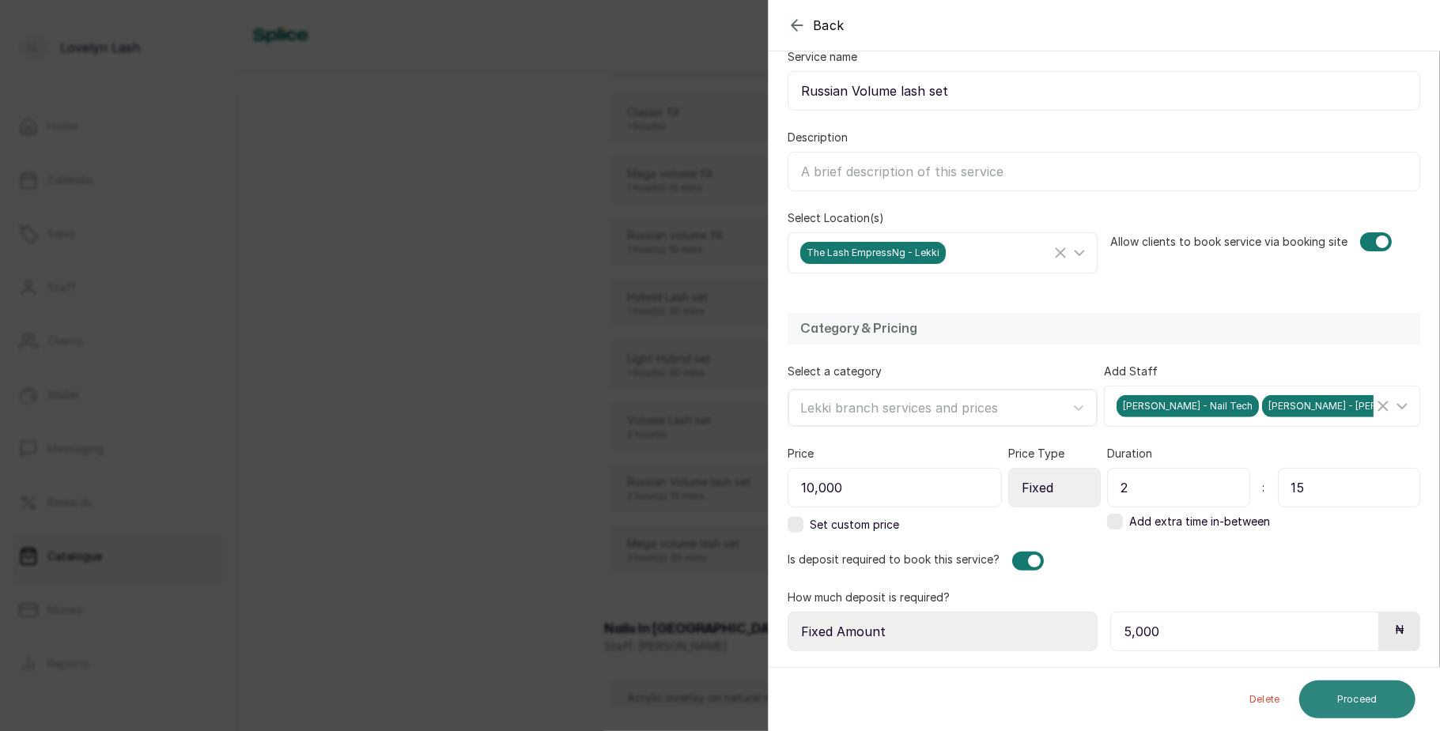
click at [1364, 707] on button "Proceed" at bounding box center [1357, 700] width 116 height 38
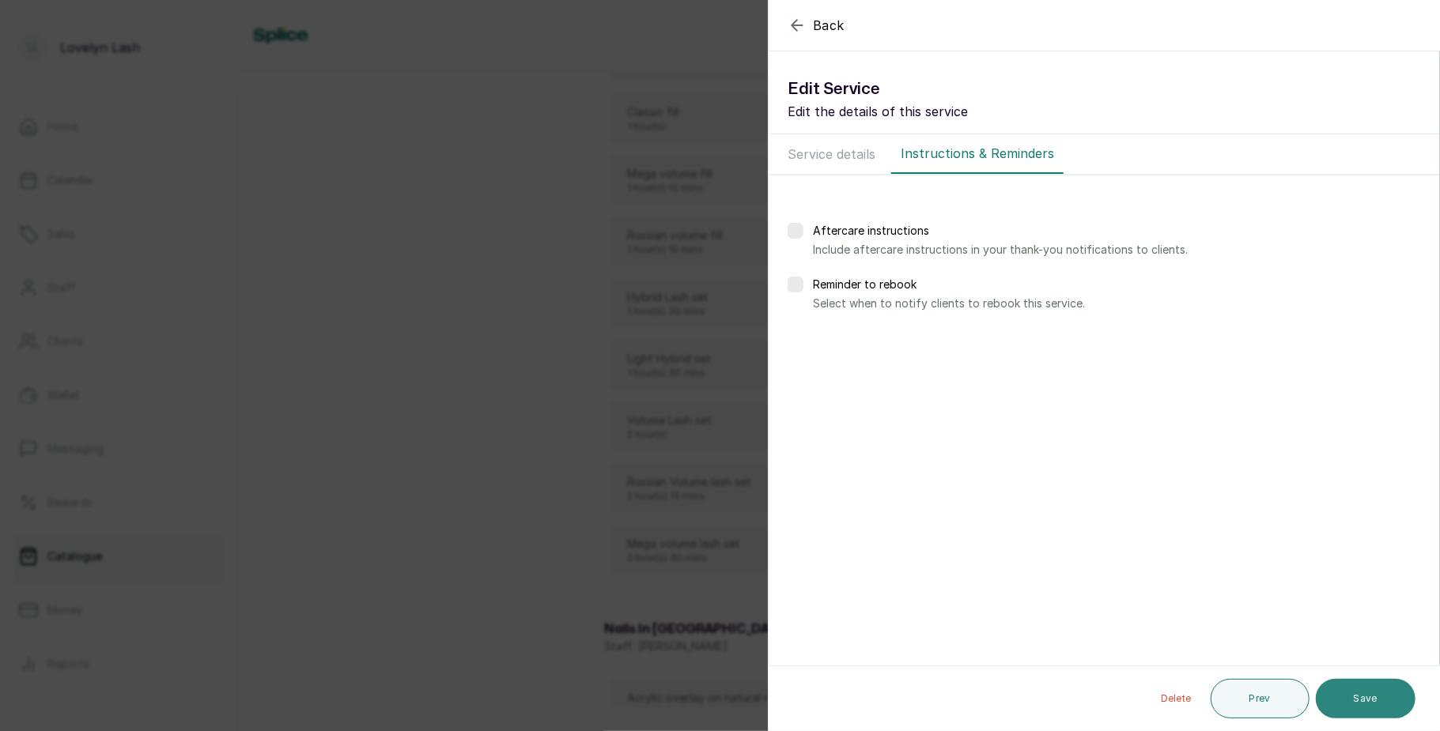
click at [1369, 700] on button "Save" at bounding box center [1366, 699] width 100 height 40
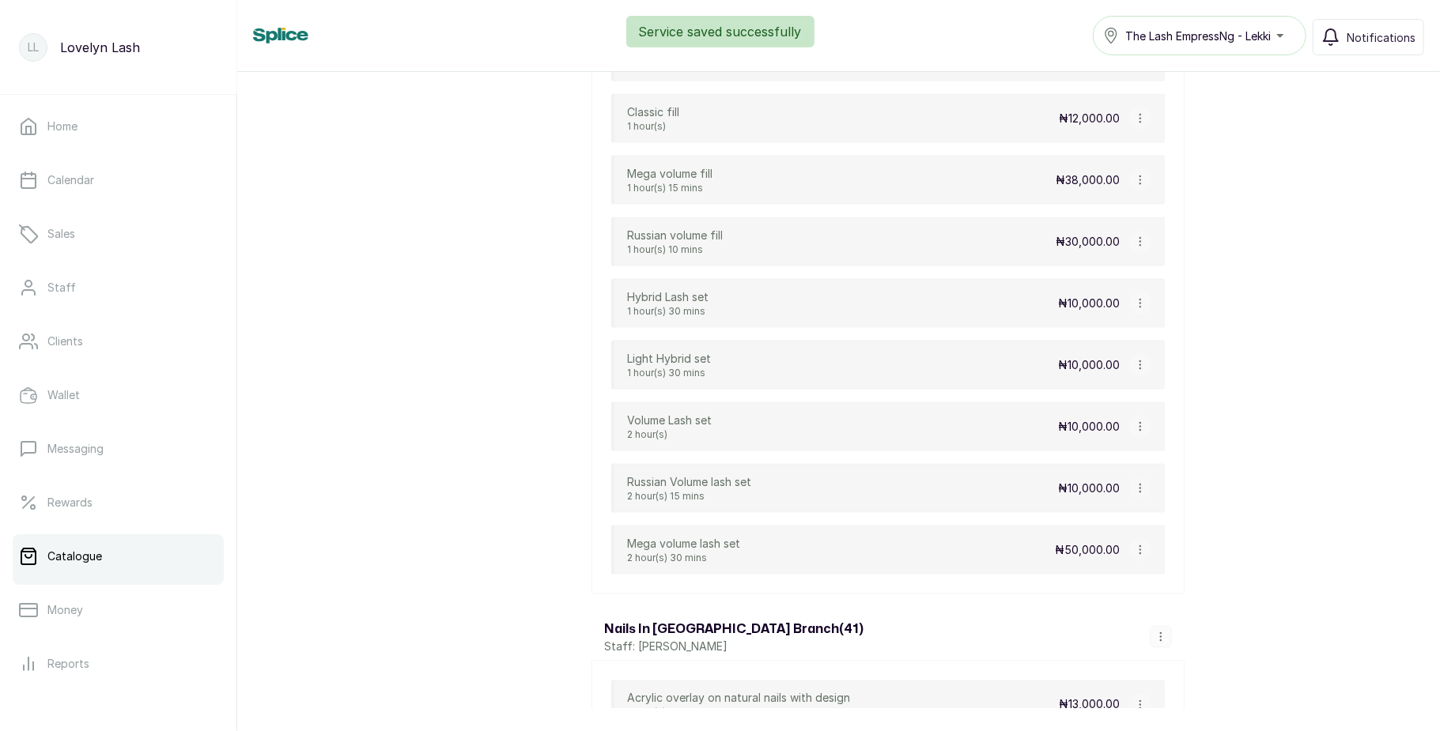
click at [1130, 561] on button "button" at bounding box center [1140, 550] width 22 height 22
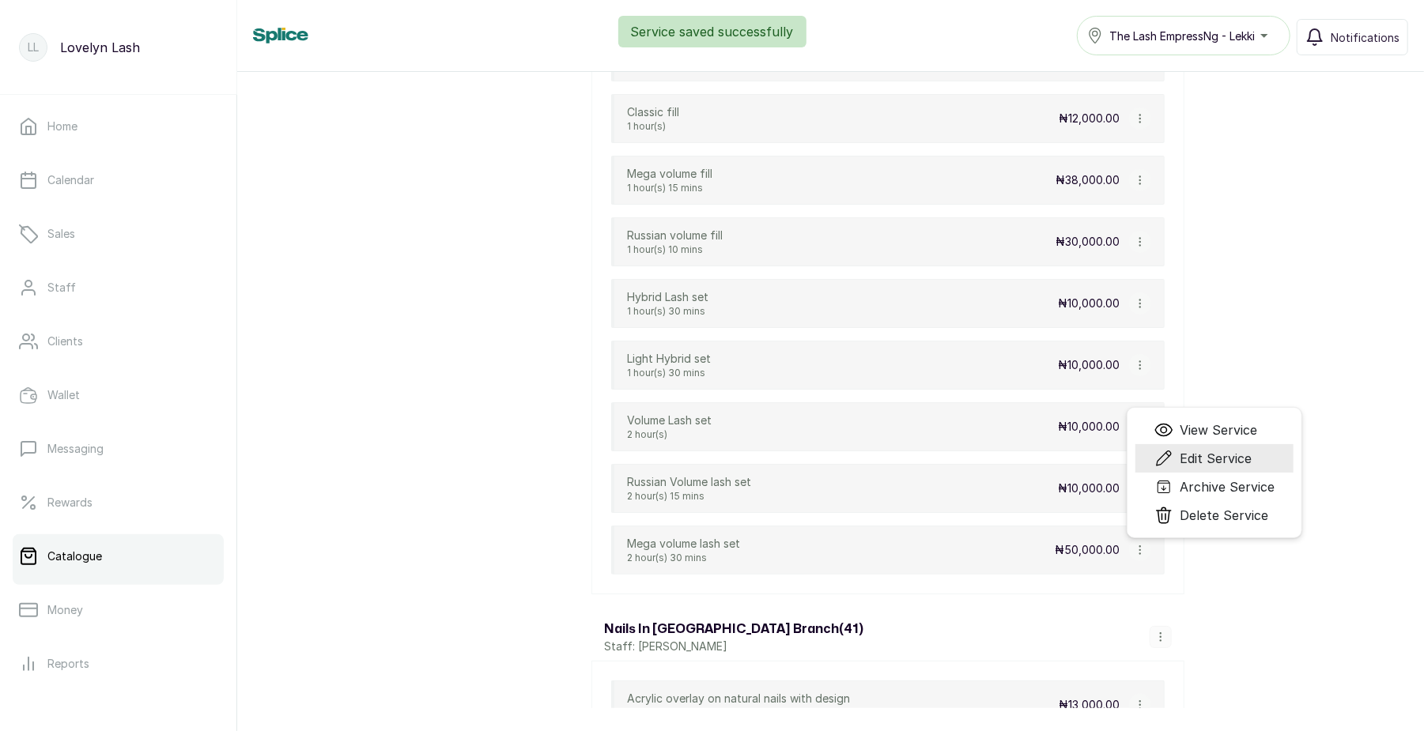
click at [1177, 468] on span "Edit Service" at bounding box center [1202, 458] width 97 height 19
select select "fixed"
select select "fixed_value"
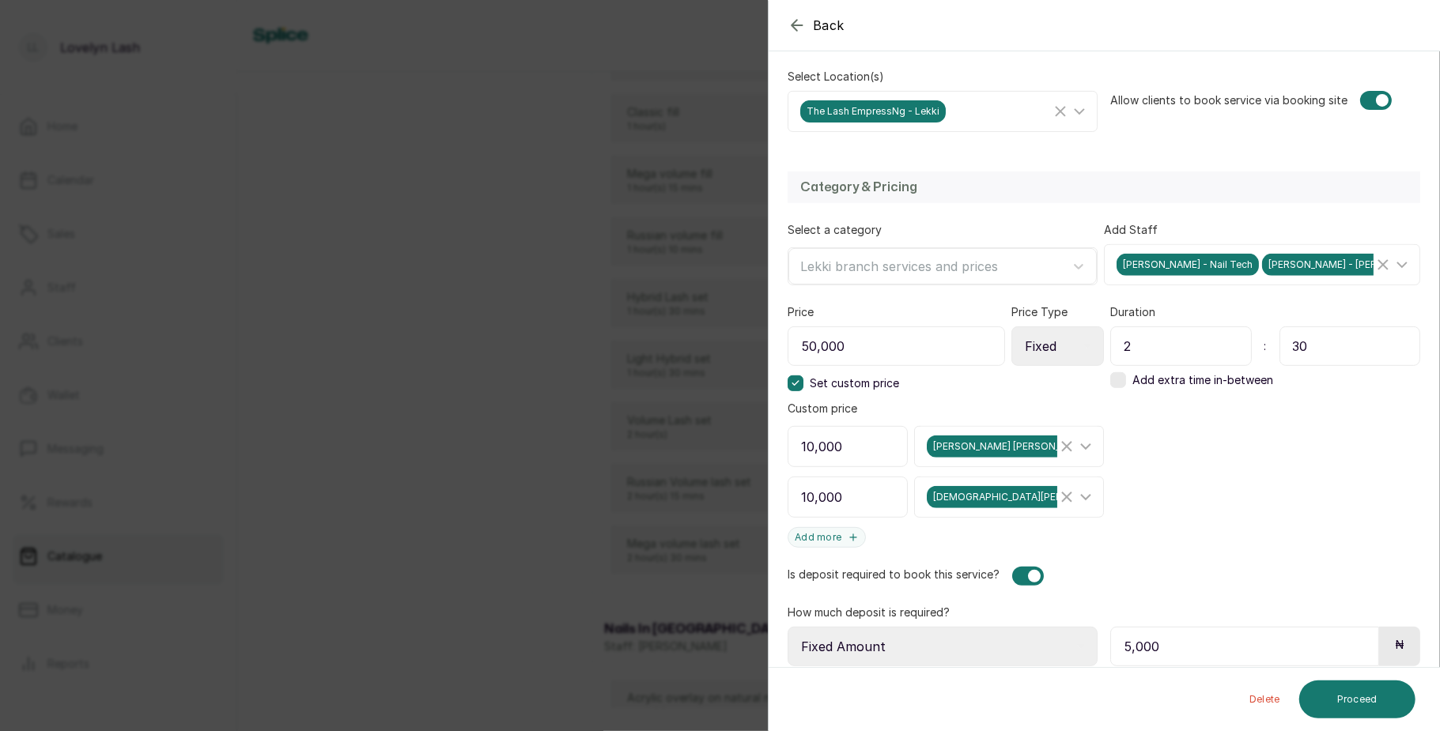
scroll to position [349, 0]
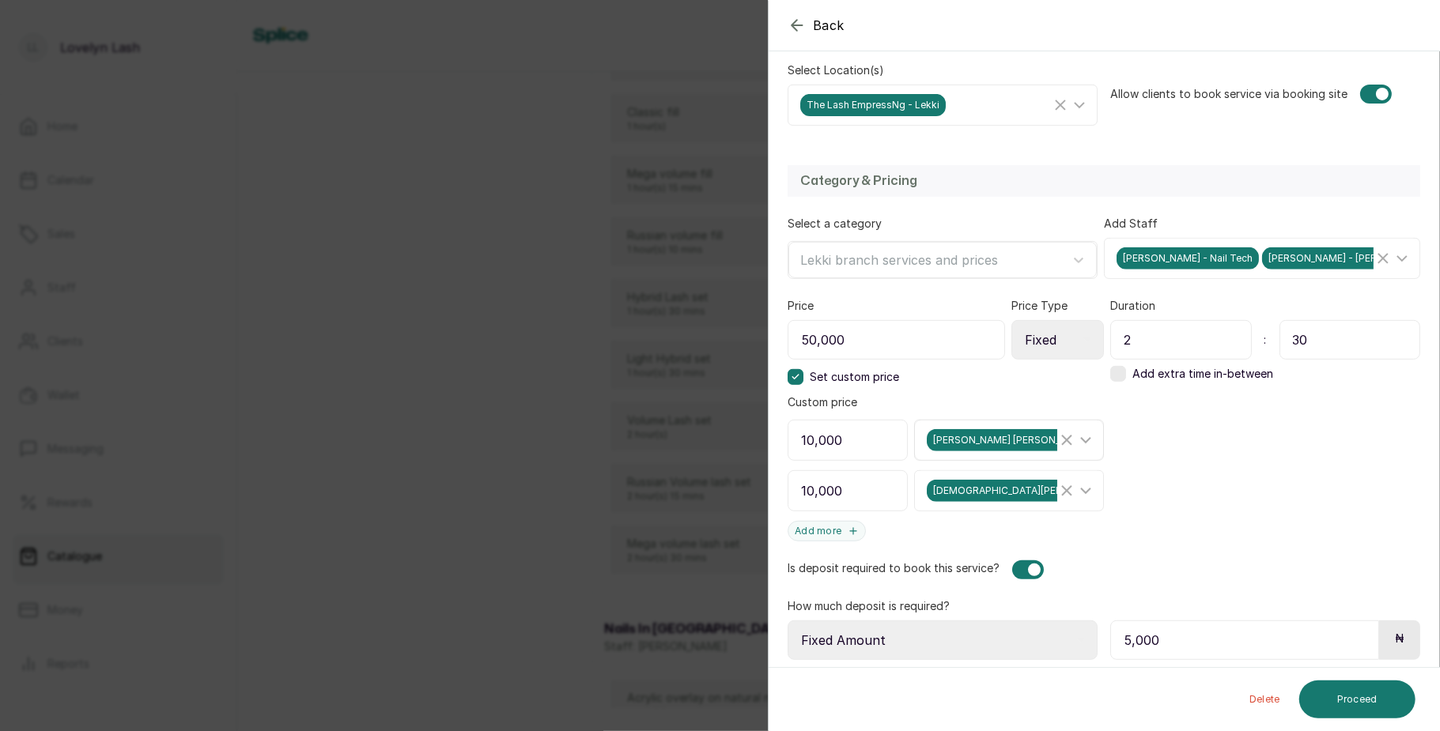
click at [1057, 444] on icon "Clear Selected" at bounding box center [1066, 440] width 19 height 19
click at [1061, 494] on icon "Clear Selected" at bounding box center [1066, 491] width 19 height 19
click at [845, 338] on input "50,000" at bounding box center [895, 340] width 214 height 40
type input "5"
type input "10,000"
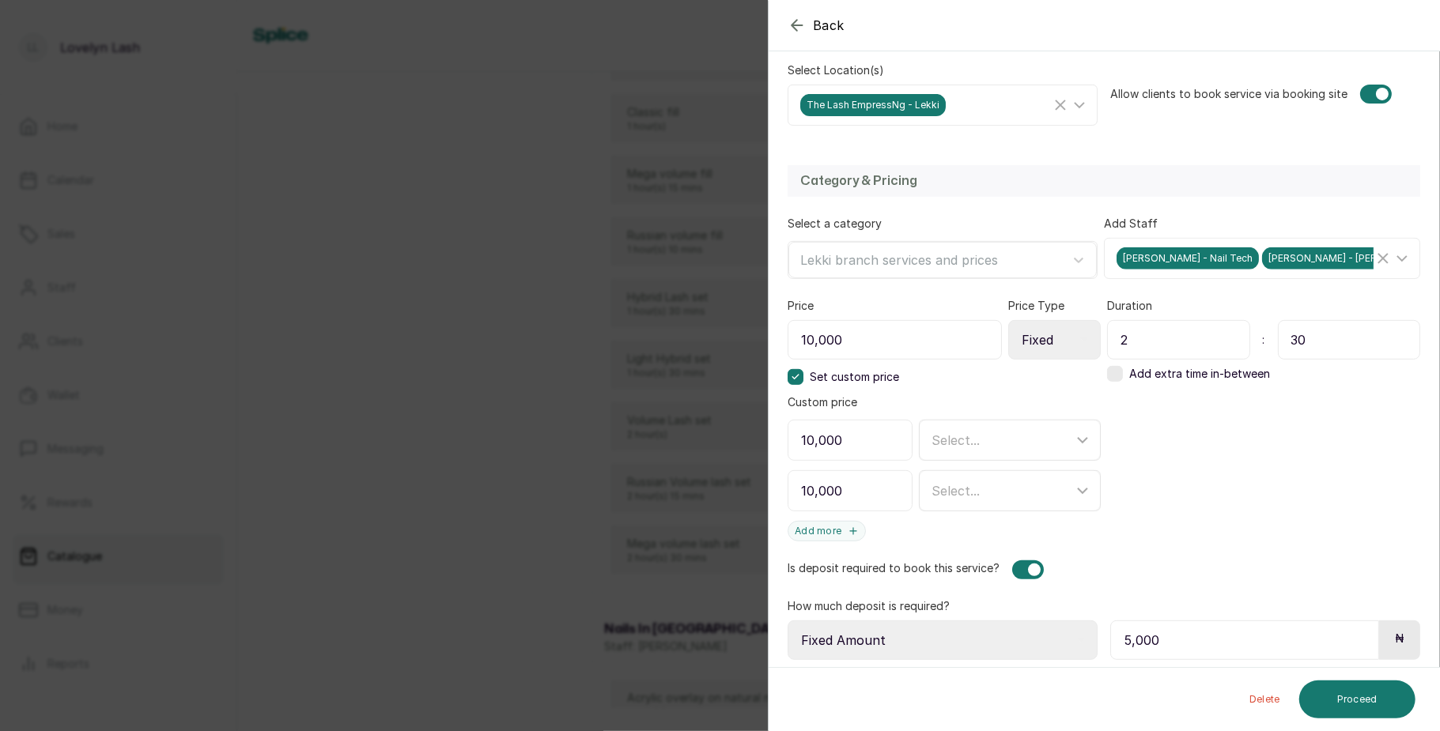
click at [794, 380] on icon at bounding box center [795, 377] width 8 height 8
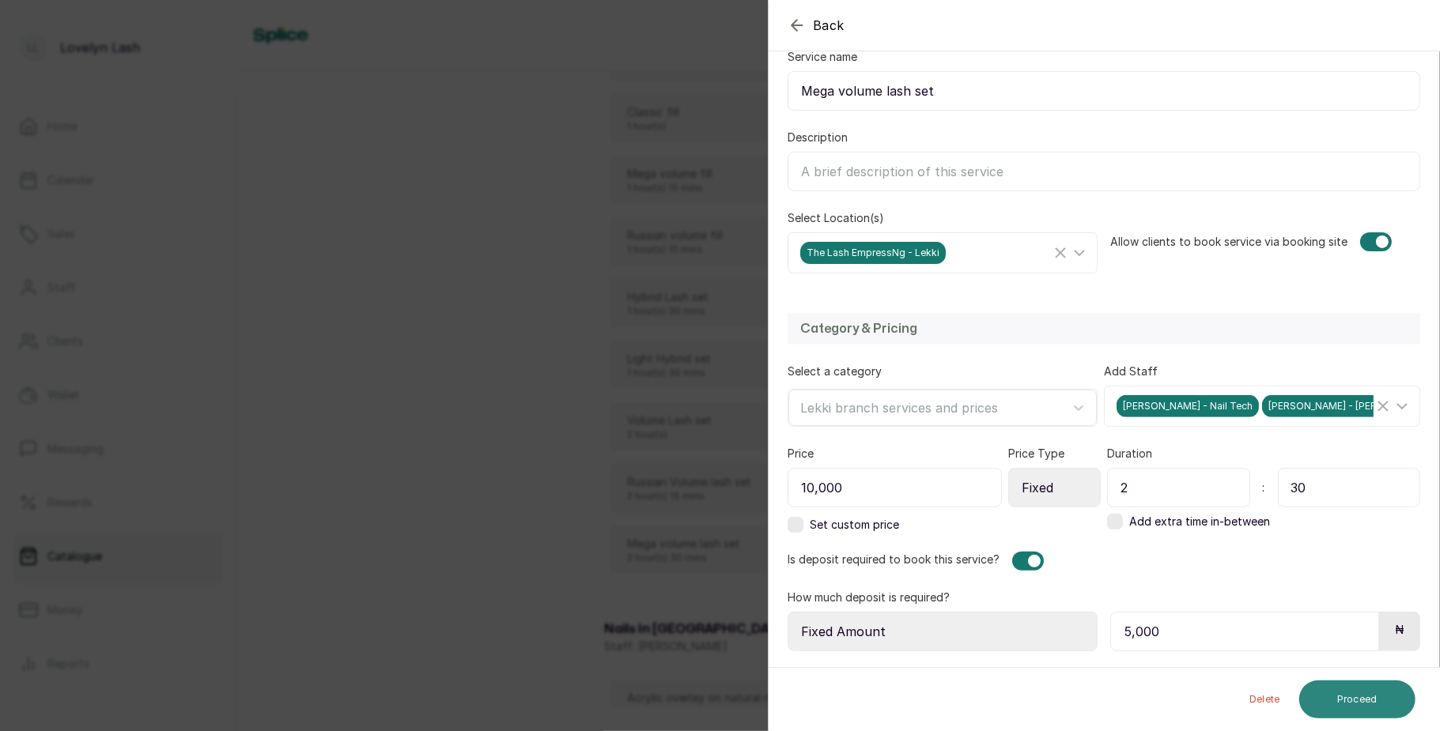
click at [1344, 702] on button "Proceed" at bounding box center [1357, 700] width 116 height 38
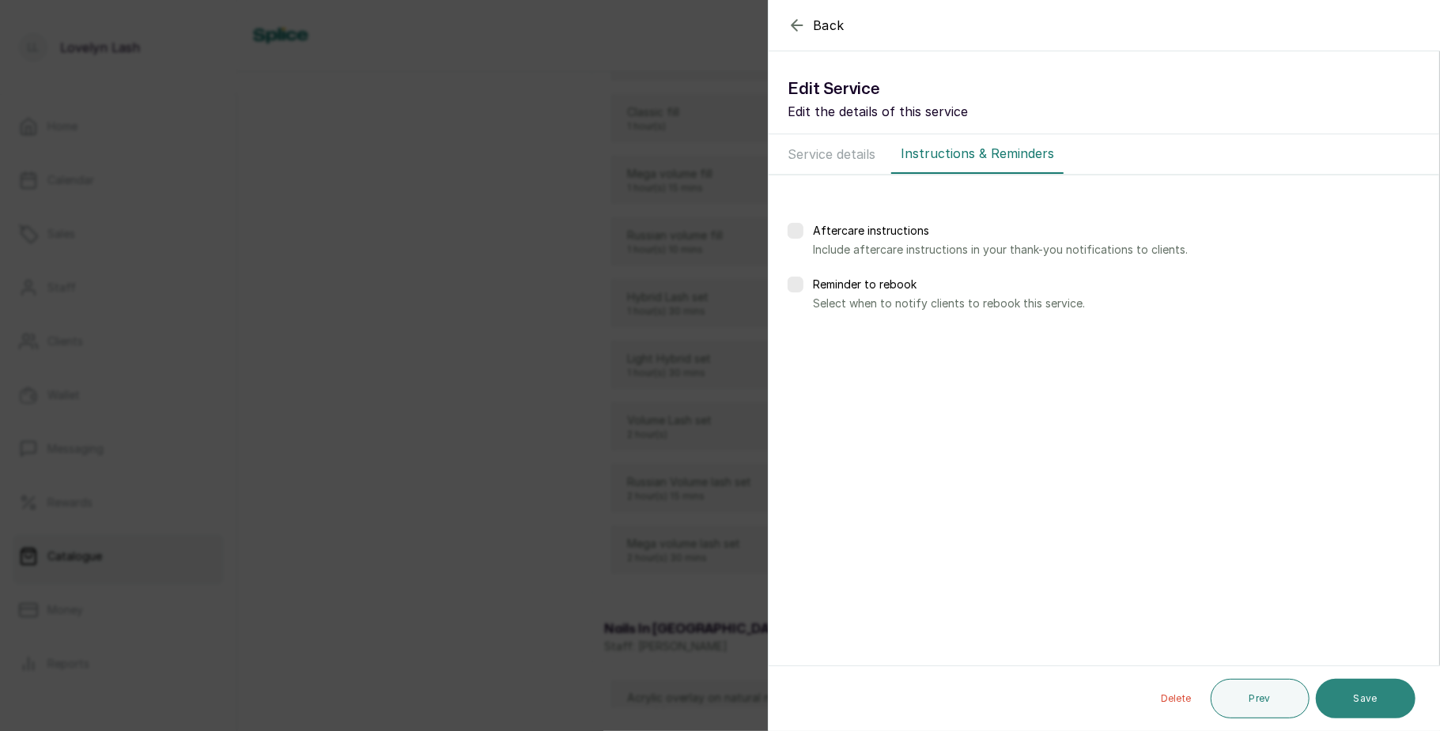
click at [1367, 699] on button "Save" at bounding box center [1366, 699] width 100 height 40
